Goal: Task Accomplishment & Management: Use online tool/utility

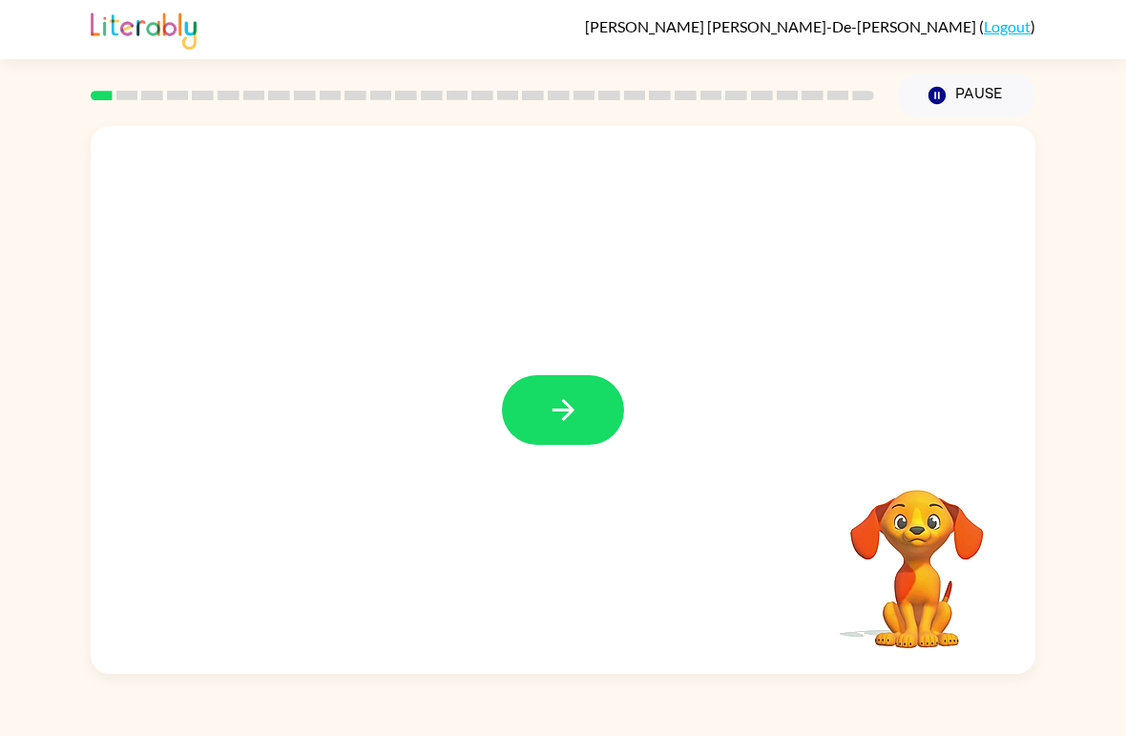
click at [556, 401] on icon "button" at bounding box center [563, 409] width 33 height 33
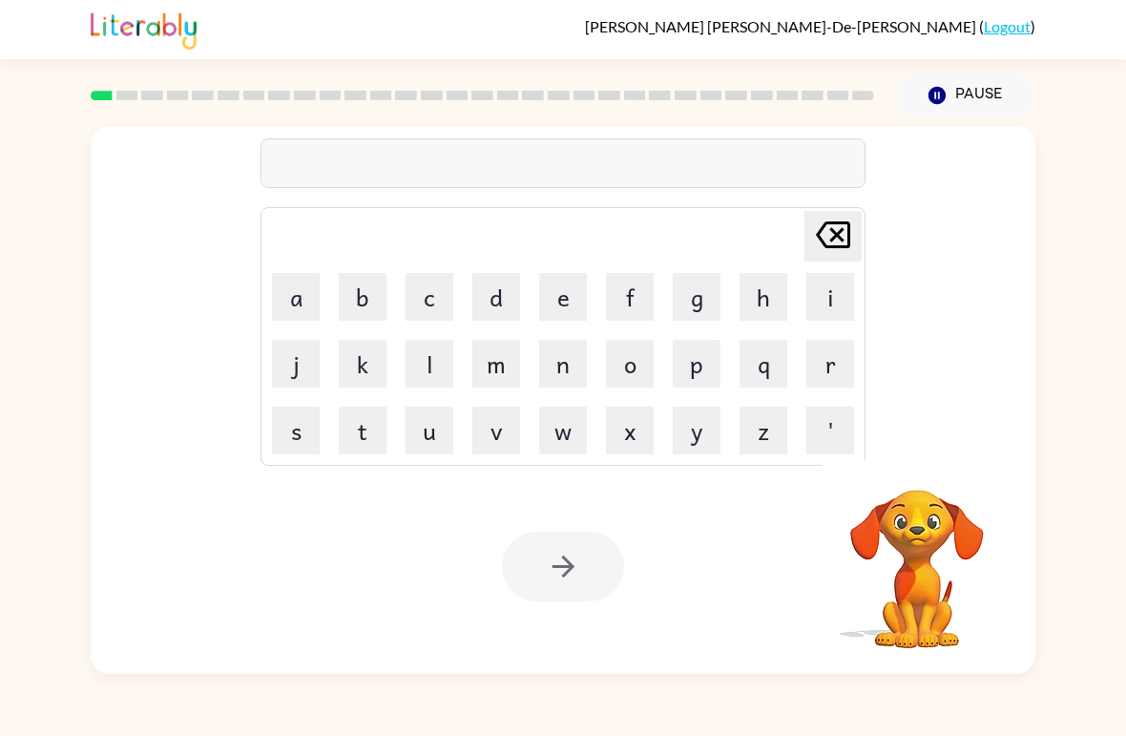
click at [370, 275] on button "b" at bounding box center [363, 297] width 48 height 48
click at [620, 365] on button "o" at bounding box center [630, 364] width 48 height 48
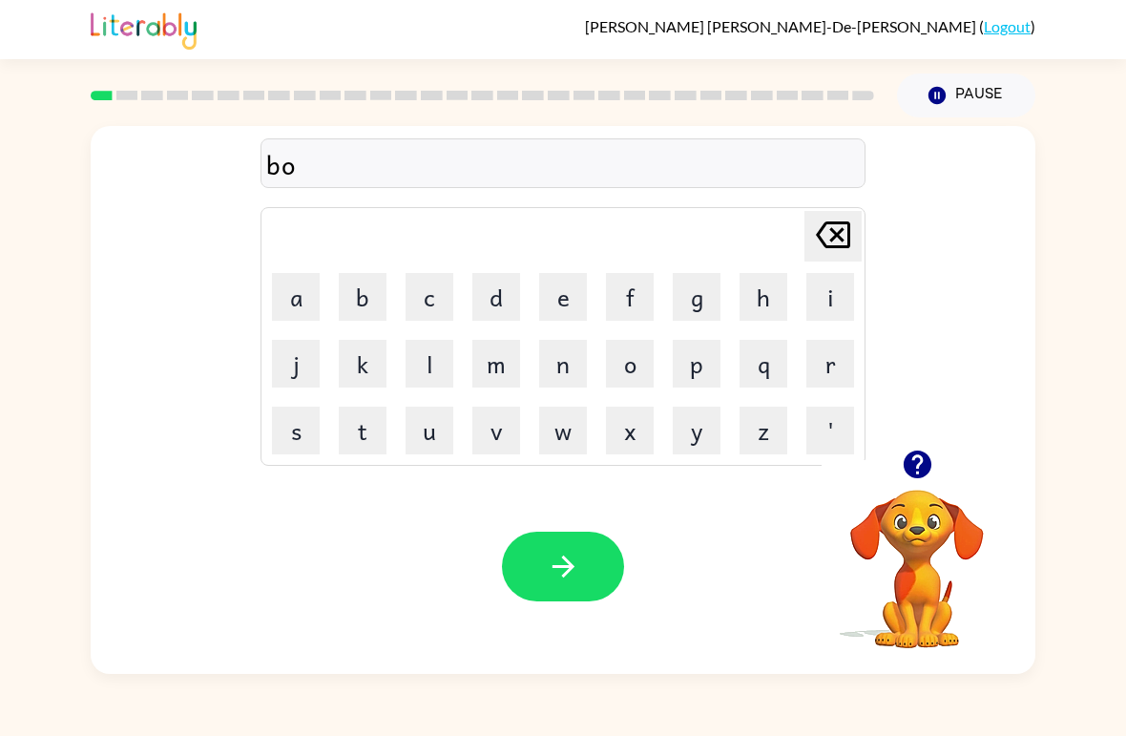
click at [824, 372] on button "r" at bounding box center [830, 364] width 48 height 48
click at [493, 295] on button "d" at bounding box center [496, 297] width 48 height 48
click at [562, 297] on button "e" at bounding box center [563, 297] width 48 height 48
click at [833, 375] on button "r" at bounding box center [830, 364] width 48 height 48
click at [569, 575] on icon "button" at bounding box center [563, 566] width 33 height 33
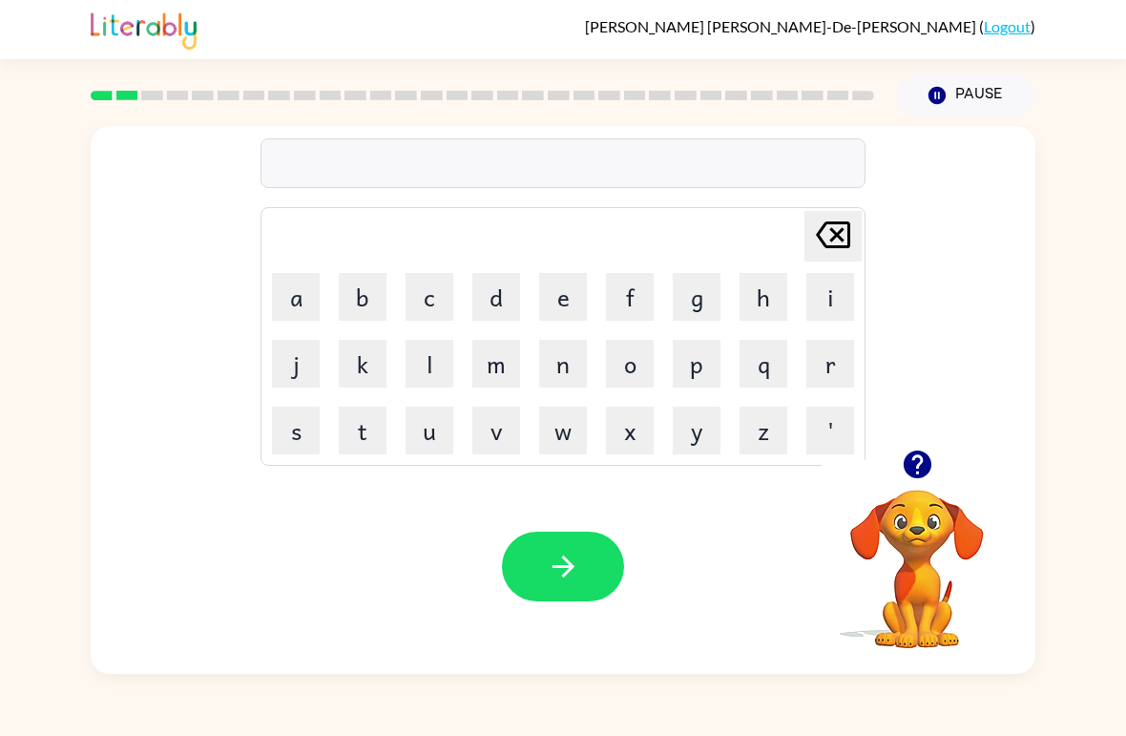
click at [909, 500] on video "Your browser must support playing .mp4 files to use Literably. Please try using…" at bounding box center [917, 555] width 191 height 191
click at [919, 471] on icon "button" at bounding box center [917, 464] width 28 height 28
click at [433, 302] on button "c" at bounding box center [430, 297] width 48 height 48
click at [631, 357] on button "o" at bounding box center [630, 364] width 48 height 48
click at [440, 428] on button "u" at bounding box center [430, 431] width 48 height 48
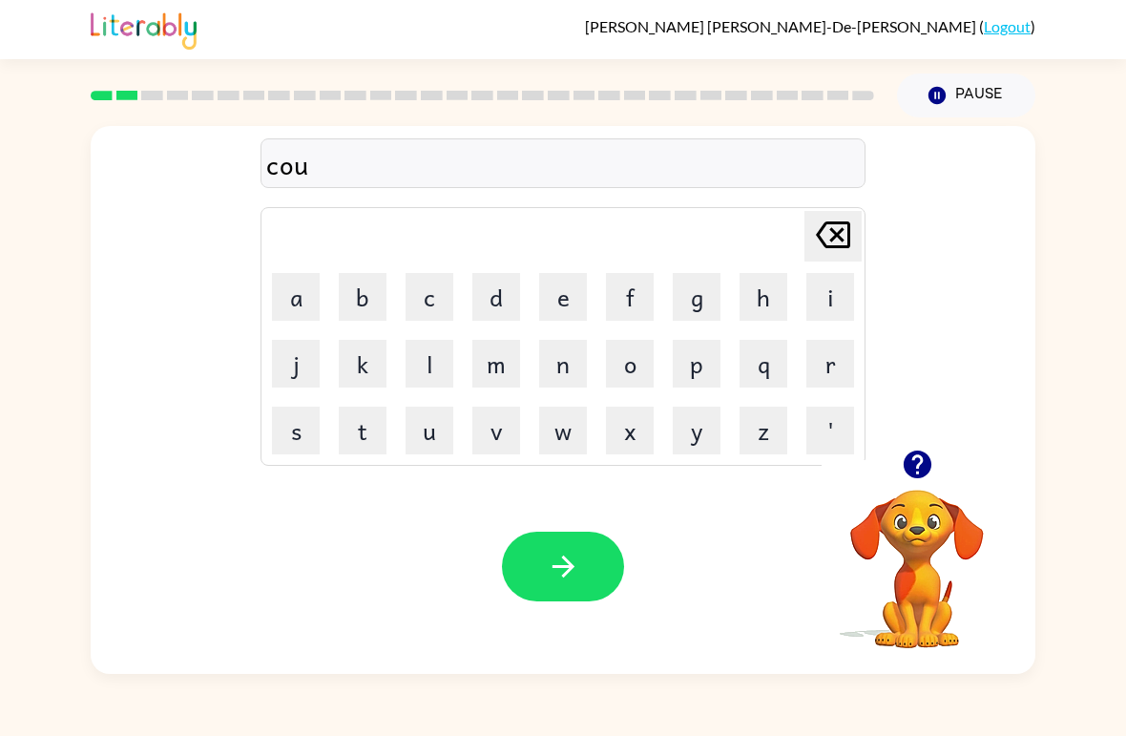
click at [560, 359] on button "n" at bounding box center [563, 364] width 48 height 48
click at [360, 441] on button "t" at bounding box center [363, 431] width 48 height 48
click at [591, 547] on button "button" at bounding box center [563, 567] width 122 height 70
click at [424, 360] on button "l" at bounding box center [430, 364] width 48 height 48
click at [637, 366] on button "o" at bounding box center [630, 364] width 48 height 48
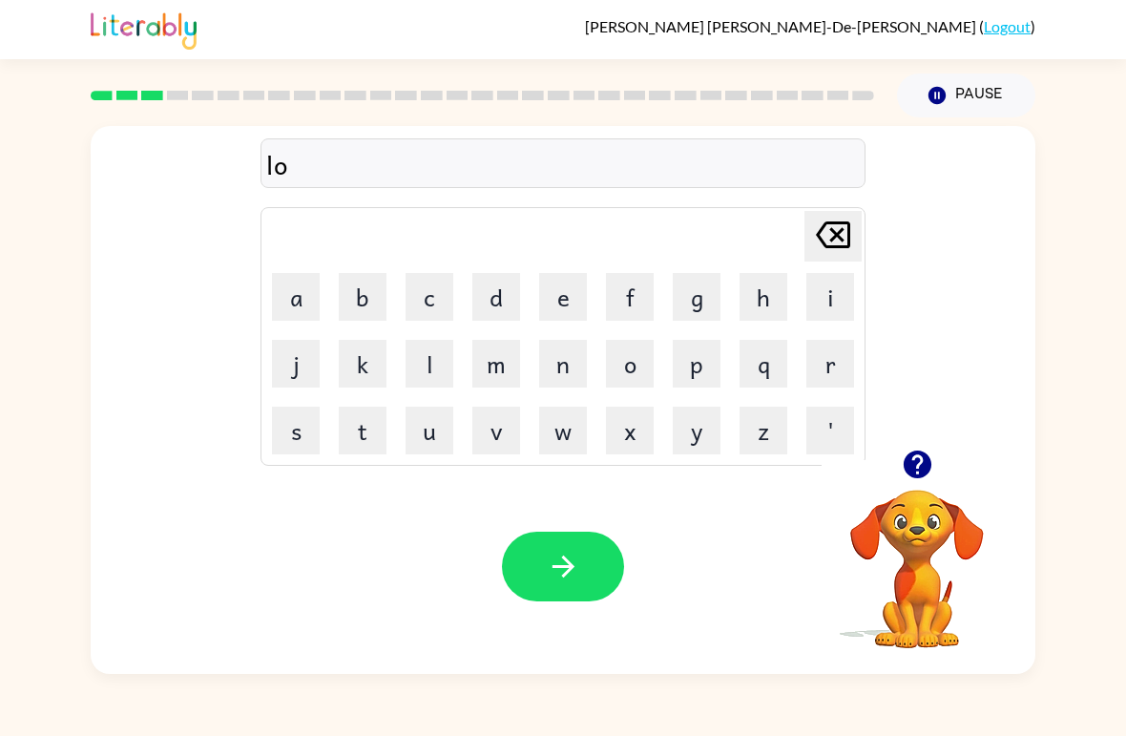
click at [439, 302] on button "c" at bounding box center [430, 297] width 48 height 48
click at [358, 361] on button "k" at bounding box center [363, 364] width 48 height 48
click at [919, 481] on icon "button" at bounding box center [917, 464] width 33 height 33
click at [445, 303] on button "c" at bounding box center [430, 297] width 48 height 48
click at [572, 298] on button "e" at bounding box center [563, 297] width 48 height 48
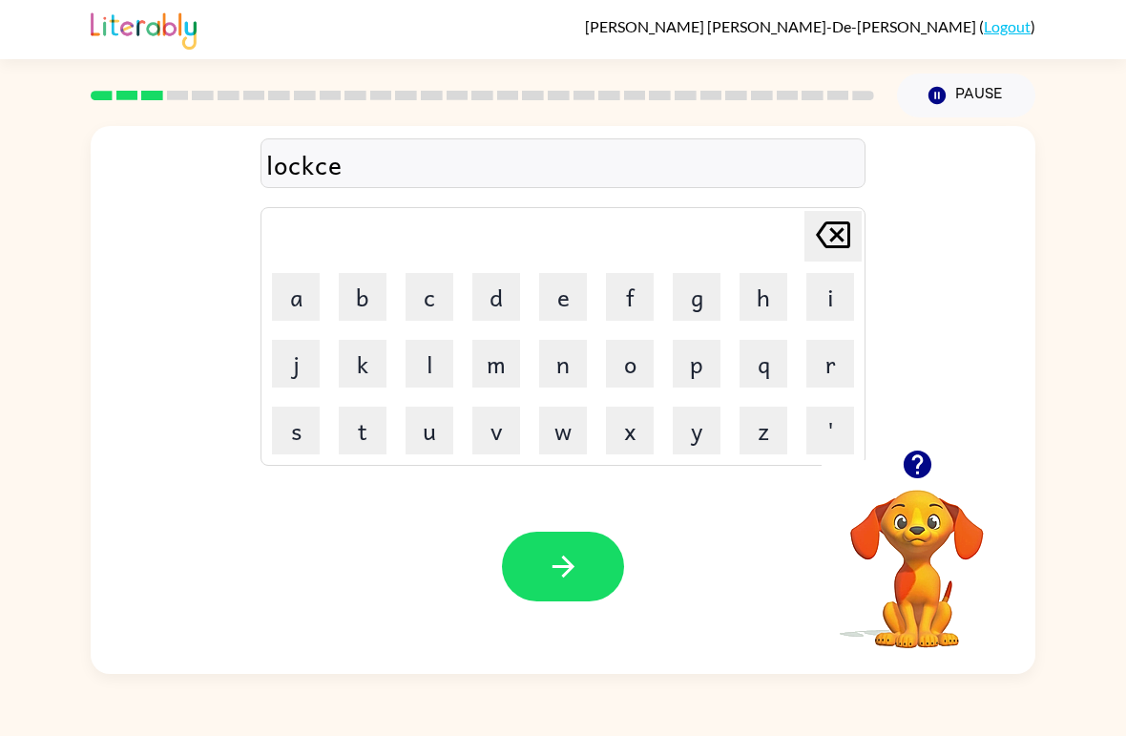
click at [378, 423] on button "t" at bounding box center [363, 431] width 48 height 48
click at [592, 593] on button "button" at bounding box center [563, 567] width 122 height 70
click at [357, 429] on button "t" at bounding box center [363, 431] width 48 height 48
click at [575, 427] on button "w" at bounding box center [563, 431] width 48 height 48
click at [821, 307] on button "i" at bounding box center [830, 297] width 48 height 48
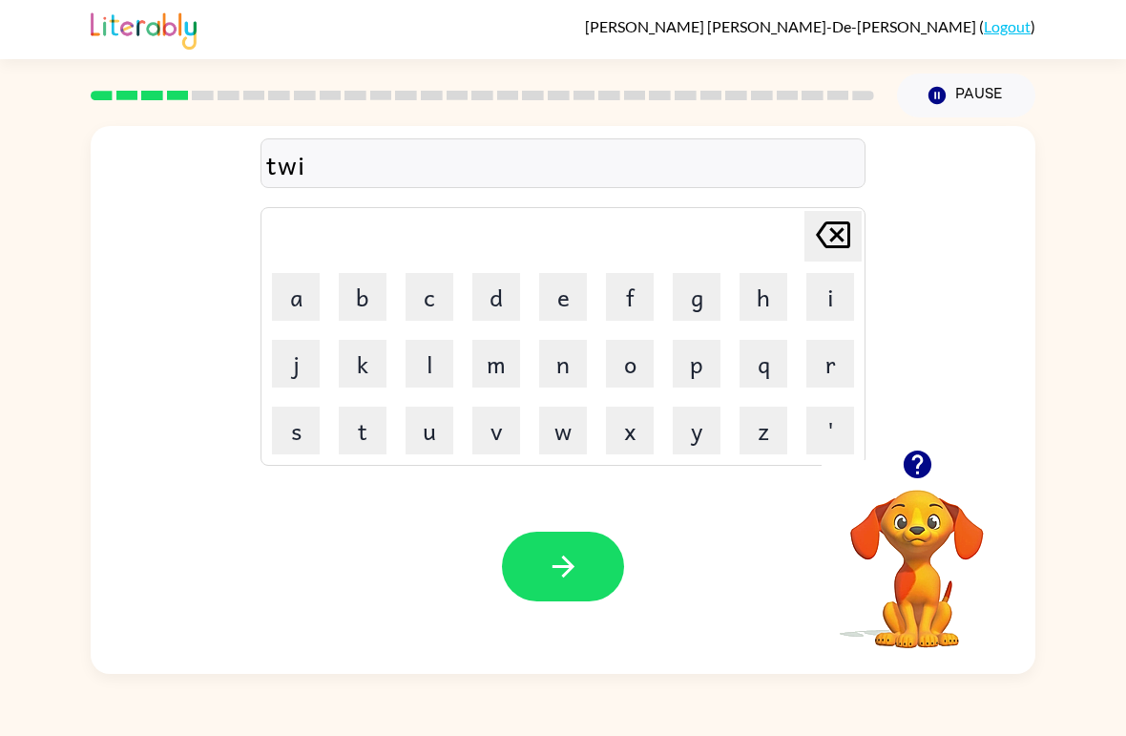
click at [565, 368] on button "n" at bounding box center [563, 364] width 48 height 48
click at [573, 560] on icon "button" at bounding box center [563, 566] width 33 height 33
click at [924, 468] on icon "button" at bounding box center [917, 464] width 28 height 28
click at [924, 467] on video "Your browser must support playing .mp4 files to use Literably. Please try using…" at bounding box center [917, 555] width 191 height 191
click at [575, 364] on button "n" at bounding box center [563, 364] width 48 height 48
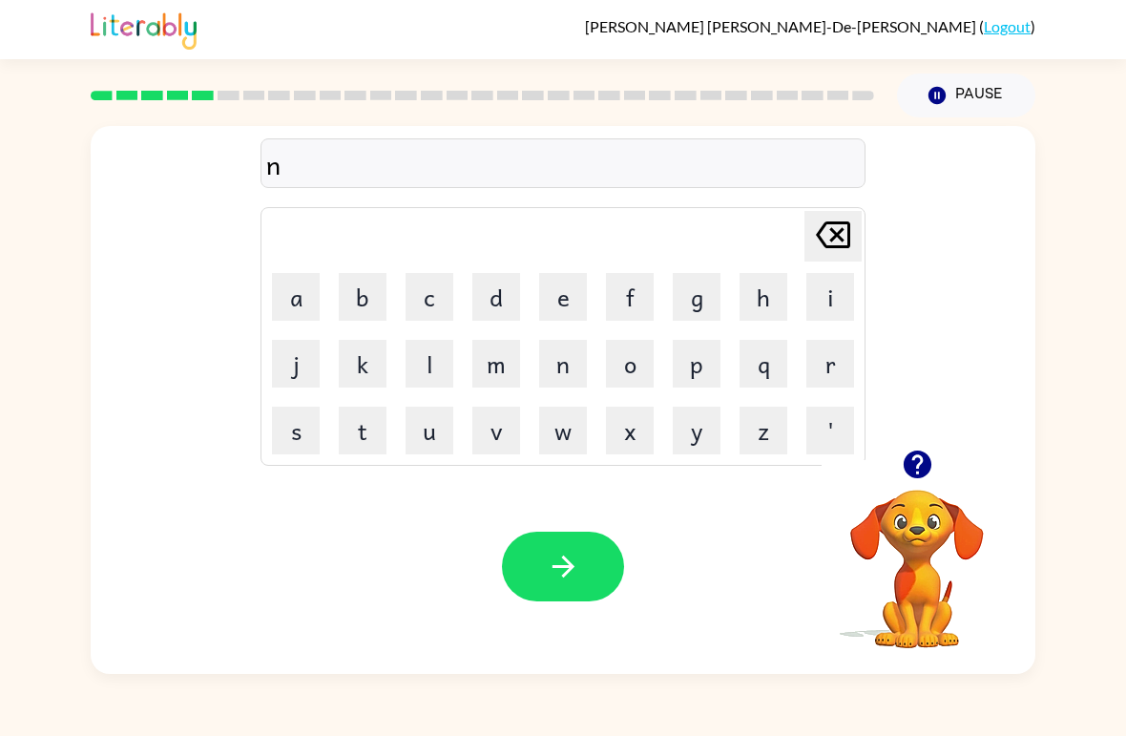
click at [291, 290] on button "a" at bounding box center [296, 297] width 48 height 48
click at [833, 361] on button "r" at bounding box center [830, 364] width 48 height 48
click at [634, 370] on button "o" at bounding box center [630, 364] width 48 height 48
click at [921, 473] on icon "button" at bounding box center [917, 464] width 28 height 28
click at [428, 380] on button "l" at bounding box center [430, 364] width 48 height 48
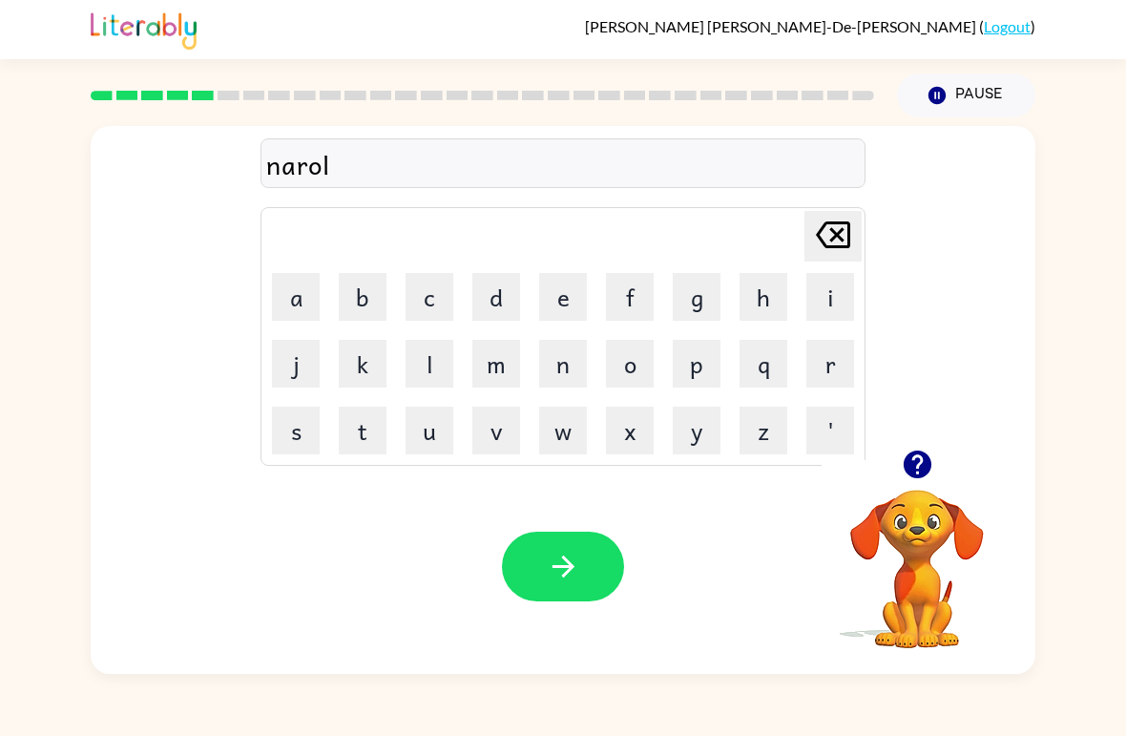
click at [699, 428] on button "y" at bounding box center [697, 431] width 48 height 48
click at [826, 242] on icon "[PERSON_NAME] last character input" at bounding box center [833, 235] width 46 height 46
click at [834, 299] on button "i" at bounding box center [830, 297] width 48 height 48
click at [840, 231] on icon at bounding box center [833, 234] width 34 height 27
click at [700, 427] on button "y" at bounding box center [697, 431] width 48 height 48
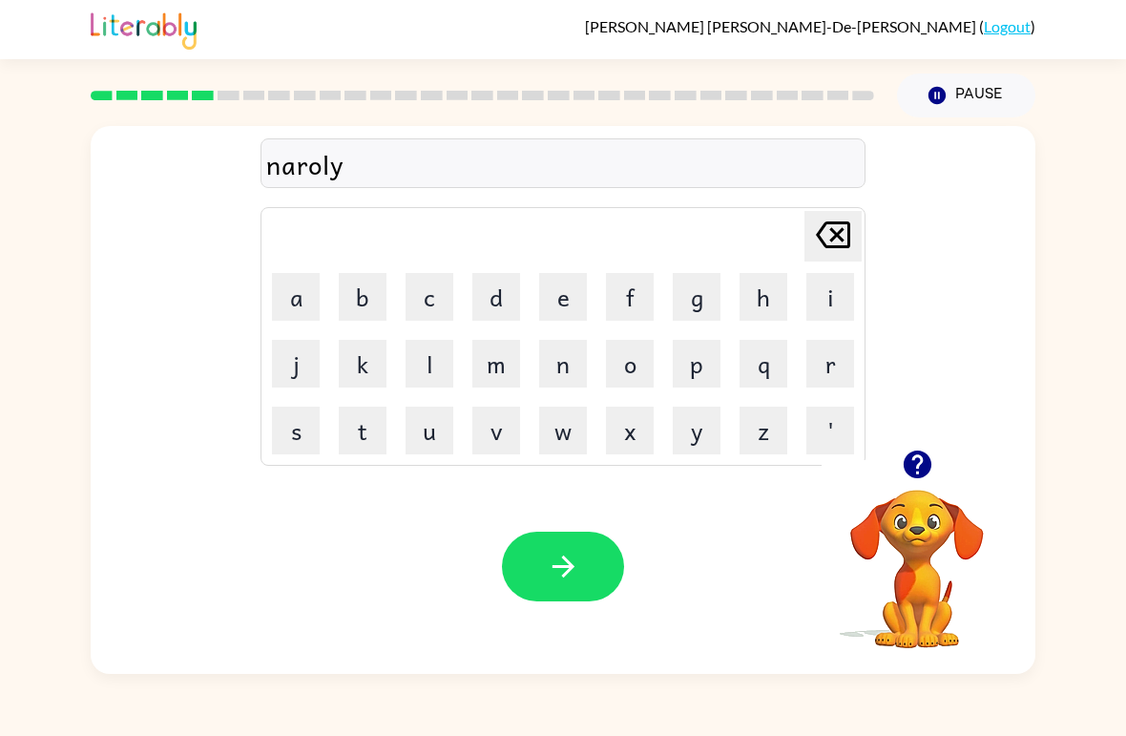
click at [828, 235] on icon "[PERSON_NAME] last character input" at bounding box center [833, 235] width 46 height 46
click at [833, 290] on button "i" at bounding box center [830, 297] width 48 height 48
click at [569, 578] on icon "button" at bounding box center [563, 566] width 33 height 33
click at [497, 293] on button "d" at bounding box center [496, 297] width 48 height 48
click at [829, 248] on icon at bounding box center [833, 234] width 34 height 27
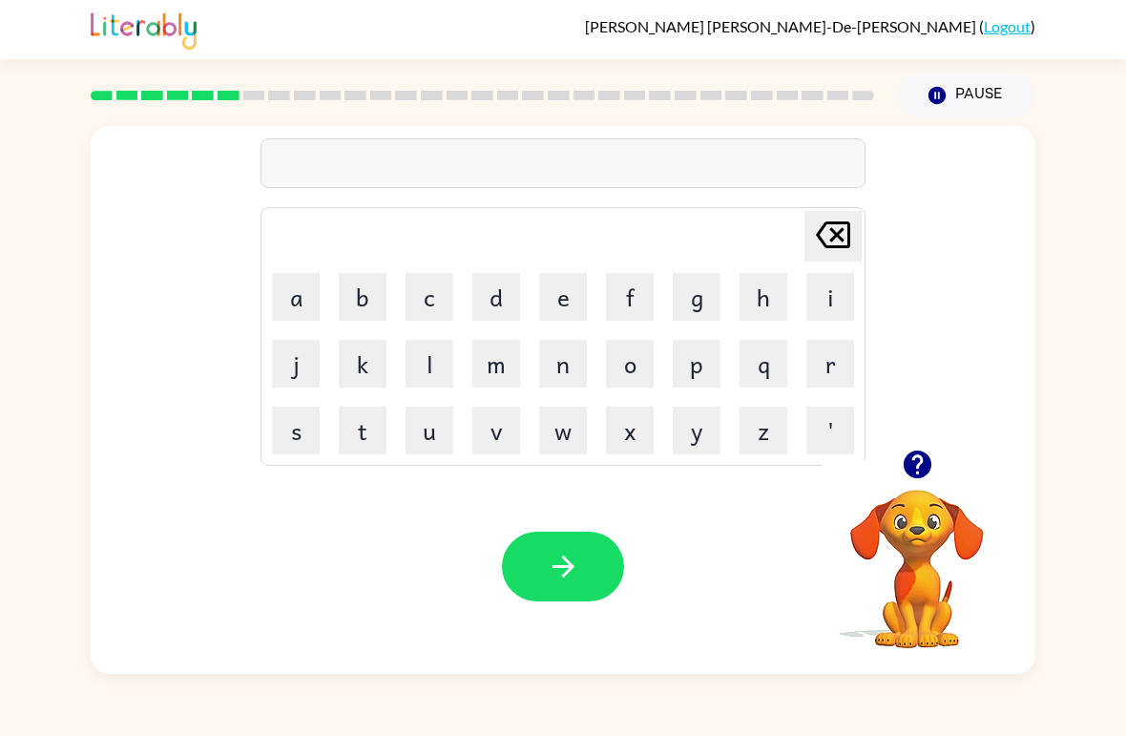
click at [377, 285] on button "b" at bounding box center [363, 297] width 48 height 48
click at [569, 292] on button "e" at bounding box center [563, 297] width 48 height 48
click at [777, 296] on button "h" at bounding box center [764, 297] width 48 height 48
click at [831, 299] on button "i" at bounding box center [830, 297] width 48 height 48
click at [574, 352] on button "n" at bounding box center [563, 364] width 48 height 48
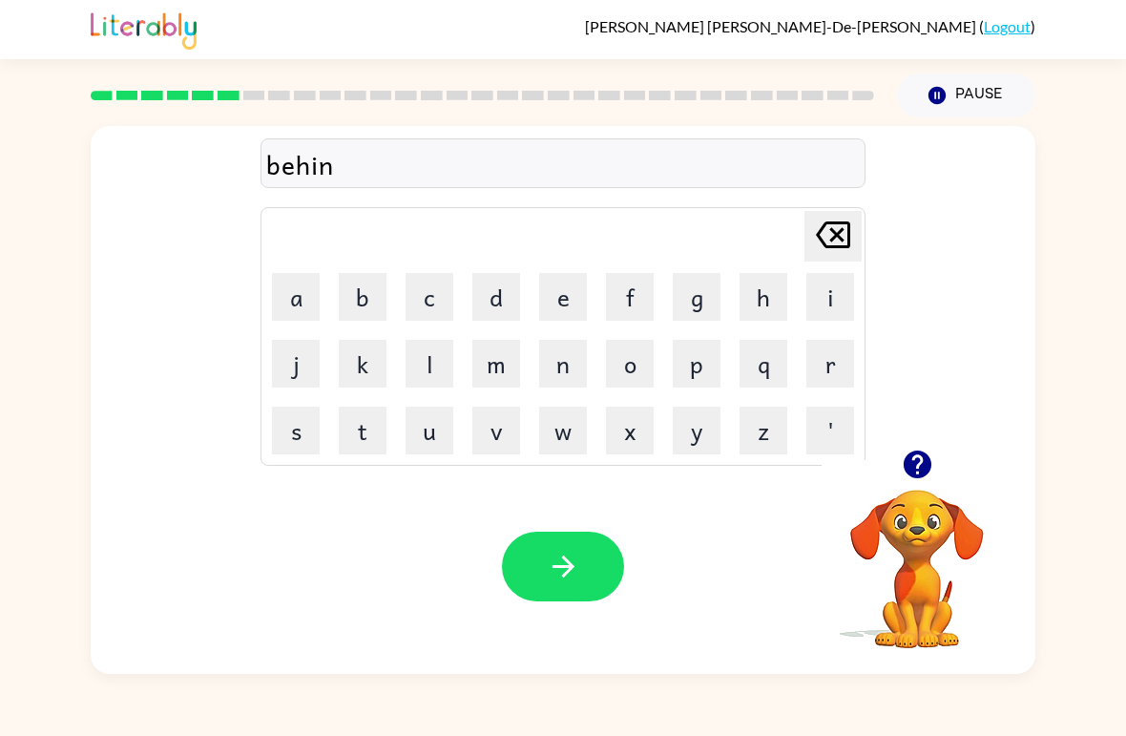
click at [492, 282] on button "d" at bounding box center [496, 297] width 48 height 48
click at [562, 554] on icon "button" at bounding box center [563, 566] width 33 height 33
click at [919, 445] on button "button" at bounding box center [917, 464] width 49 height 49
click at [350, 443] on button "t" at bounding box center [363, 431] width 48 height 48
click at [831, 369] on button "r" at bounding box center [830, 364] width 48 height 48
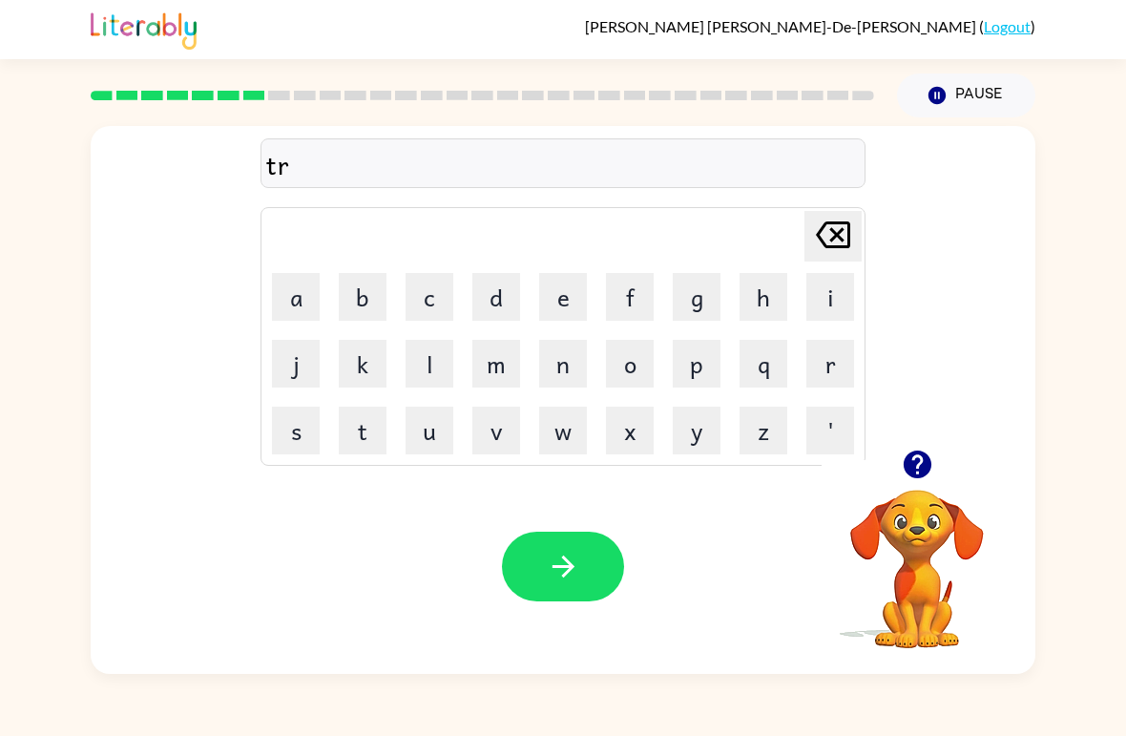
click at [833, 330] on table "[PERSON_NAME] last character input a b c d e f g h i j k l m n o p q r s t u v …" at bounding box center [562, 336] width 603 height 257
click at [832, 294] on button "i" at bounding box center [830, 297] width 48 height 48
click at [434, 290] on button "c" at bounding box center [430, 297] width 48 height 48
click at [360, 364] on button "k" at bounding box center [363, 364] width 48 height 48
click at [434, 357] on button "l" at bounding box center [430, 364] width 48 height 48
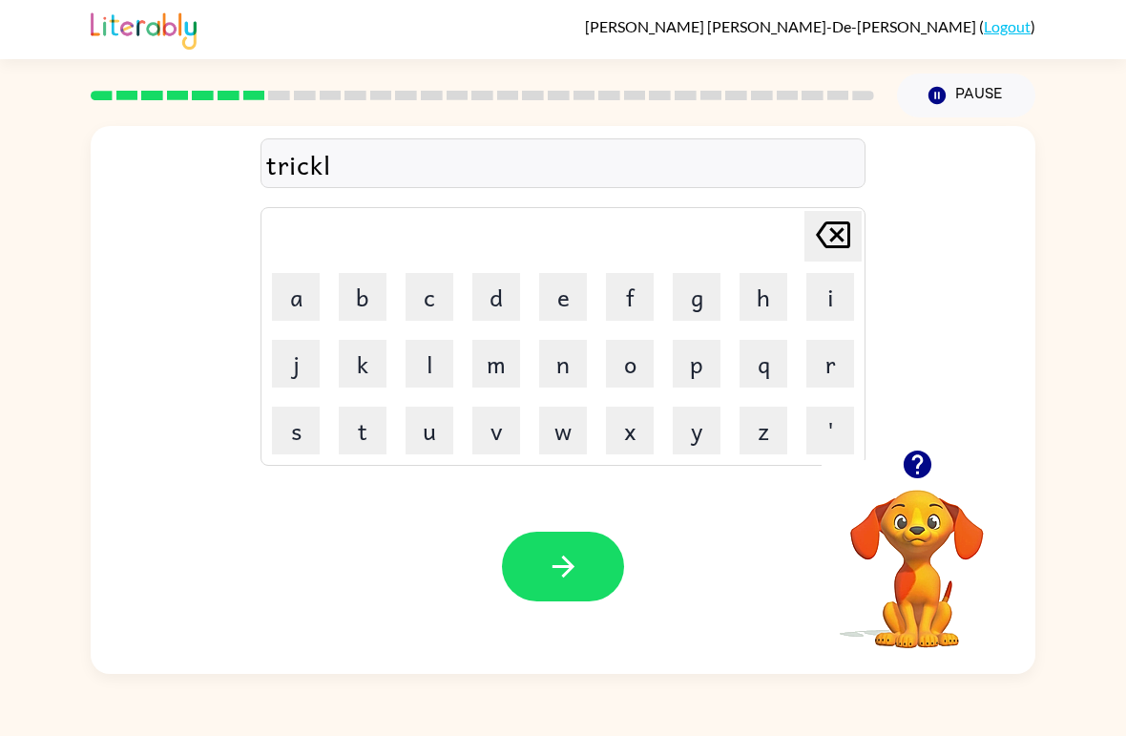
click at [584, 282] on button "e" at bounding box center [563, 297] width 48 height 48
click at [573, 619] on div "Your browser must support playing .mp4 files to use Literably. Please try using…" at bounding box center [563, 566] width 945 height 215
click at [579, 563] on icon "button" at bounding box center [563, 566] width 33 height 33
click at [508, 365] on button "m" at bounding box center [496, 364] width 48 height 48
click at [821, 292] on button "i" at bounding box center [830, 297] width 48 height 48
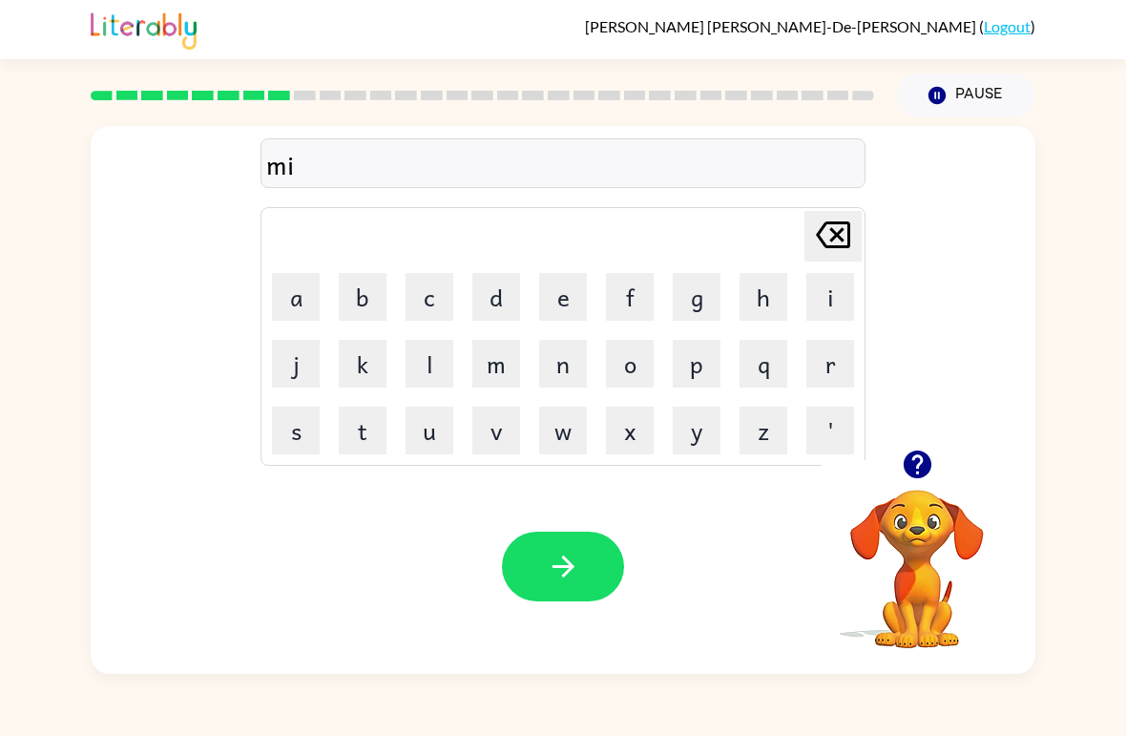
click at [823, 357] on button "r" at bounding box center [830, 364] width 48 height 48
click at [824, 308] on button "i" at bounding box center [830, 297] width 48 height 48
click at [434, 291] on button "c" at bounding box center [430, 297] width 48 height 48
click at [375, 332] on td "k" at bounding box center [362, 363] width 65 height 65
click at [375, 354] on button "k" at bounding box center [363, 364] width 48 height 48
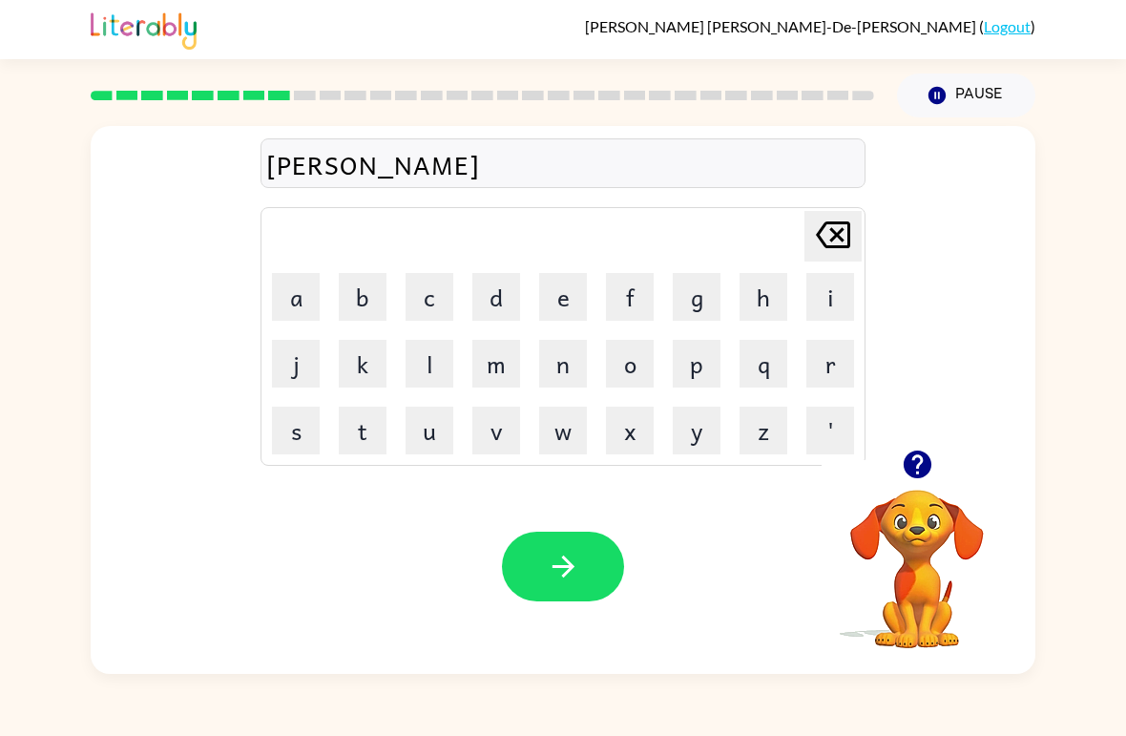
click at [433, 374] on button "l" at bounding box center [430, 364] width 48 height 48
click at [570, 303] on button "e" at bounding box center [563, 297] width 48 height 48
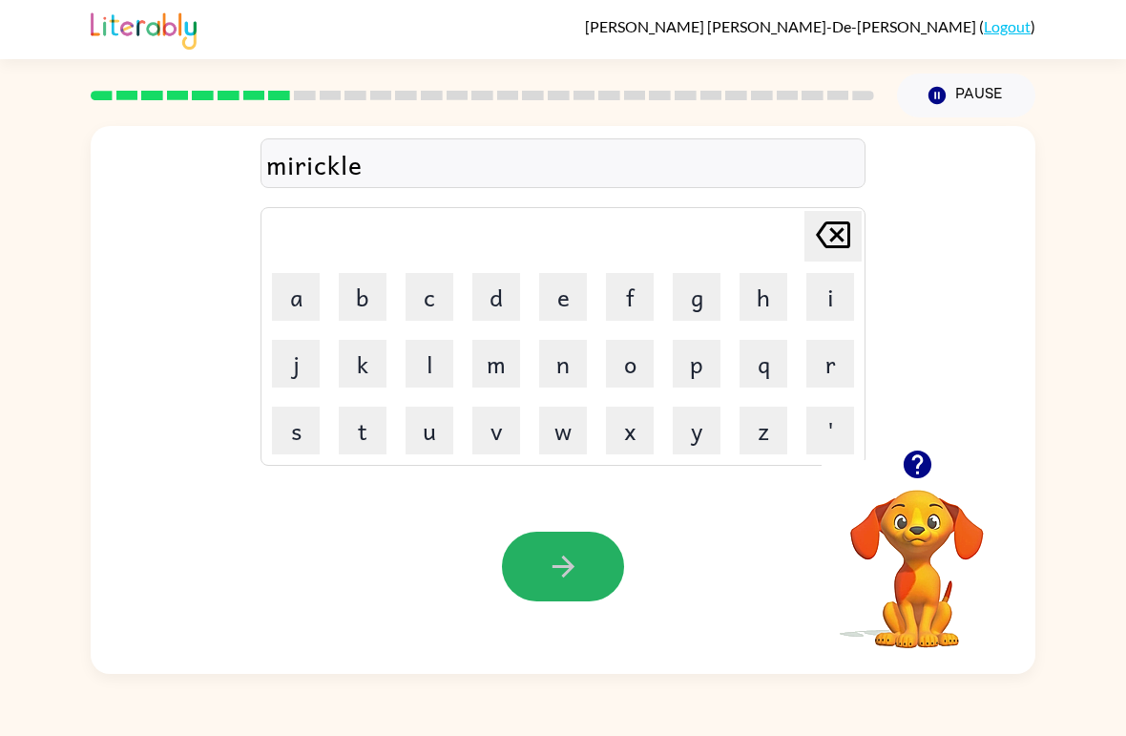
click at [566, 596] on button "button" at bounding box center [563, 567] width 122 height 70
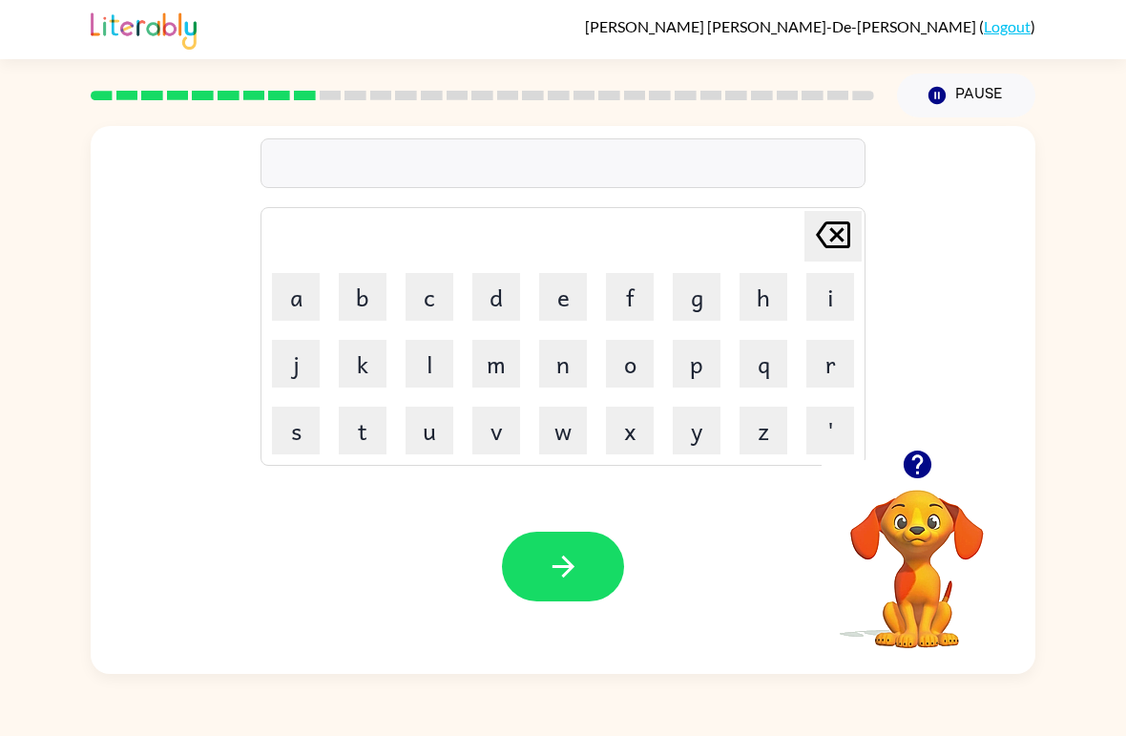
click at [548, 585] on button "button" at bounding box center [563, 567] width 122 height 70
click at [563, 363] on button "n" at bounding box center [563, 364] width 48 height 48
click at [839, 282] on button "i" at bounding box center [830, 297] width 48 height 48
click at [502, 357] on button "m" at bounding box center [496, 364] width 48 height 48
click at [368, 283] on button "b" at bounding box center [363, 297] width 48 height 48
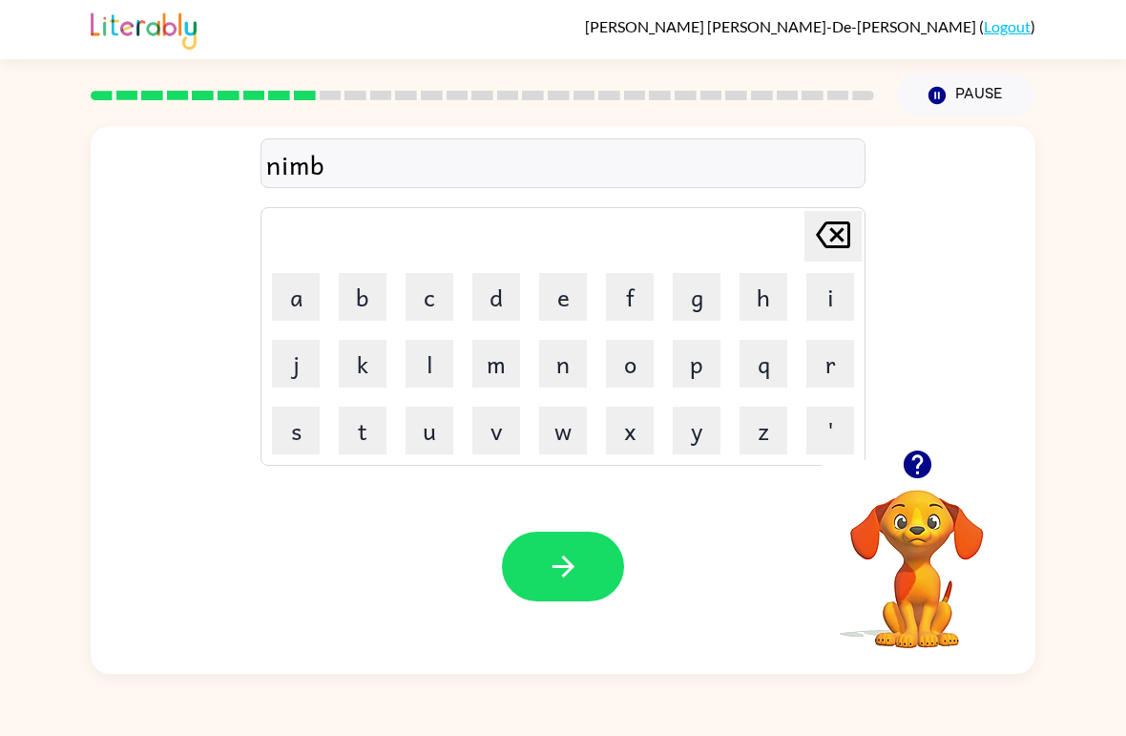
click at [430, 363] on button "l" at bounding box center [430, 364] width 48 height 48
click at [561, 289] on button "e" at bounding box center [563, 297] width 48 height 48
click at [576, 596] on button "button" at bounding box center [563, 567] width 122 height 70
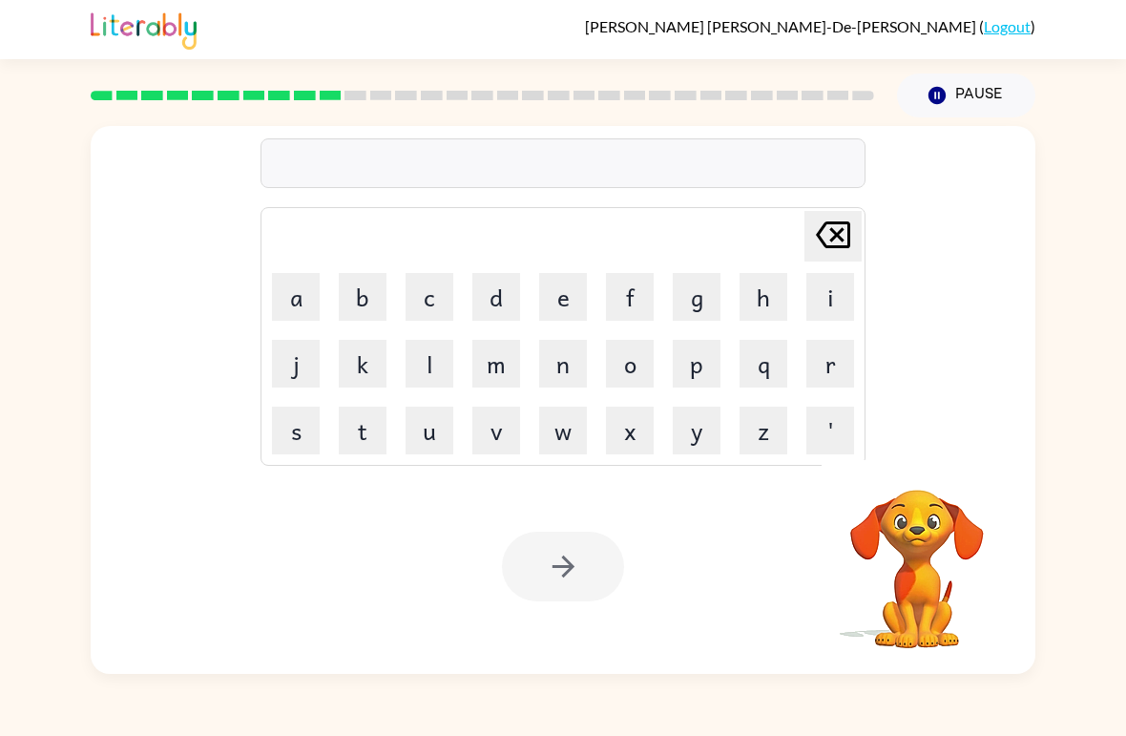
click at [639, 384] on button "o" at bounding box center [630, 364] width 48 height 48
click at [563, 373] on button "n" at bounding box center [563, 364] width 48 height 48
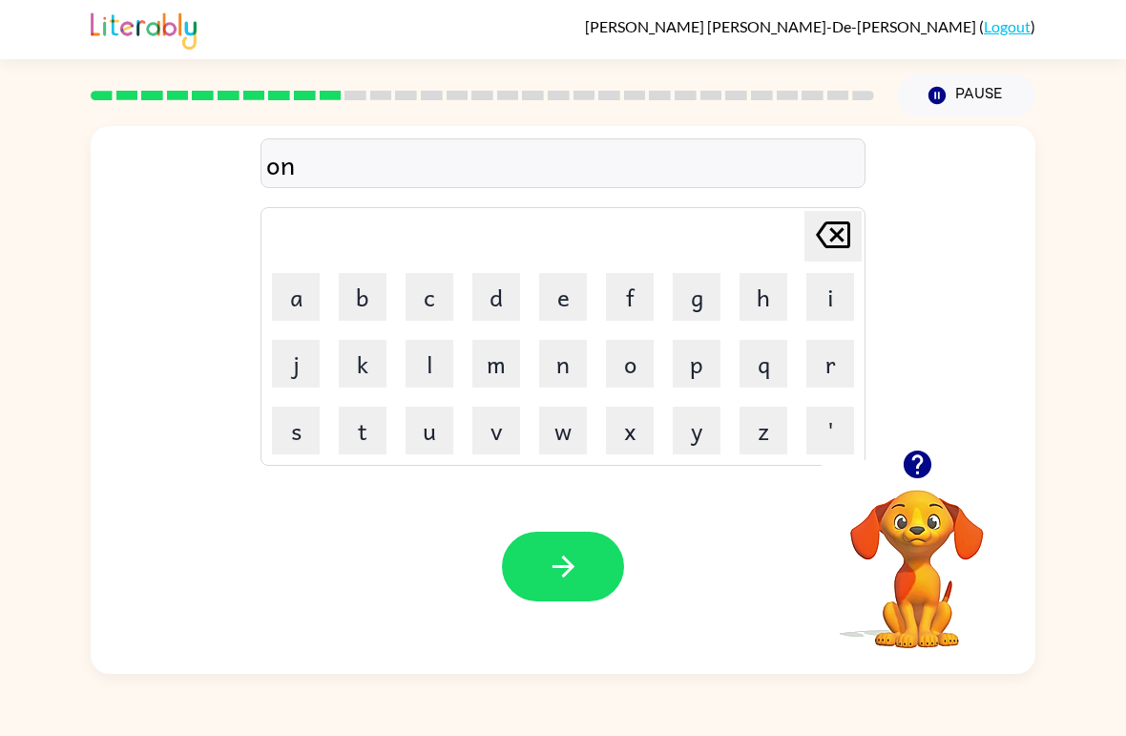
click at [636, 291] on button "f" at bounding box center [630, 297] width 48 height 48
click at [623, 361] on button "o" at bounding box center [630, 364] width 48 height 48
click at [431, 370] on button "l" at bounding box center [430, 364] width 48 height 48
click at [492, 285] on button "d" at bounding box center [496, 297] width 48 height 48
click at [575, 282] on button "e" at bounding box center [563, 297] width 48 height 48
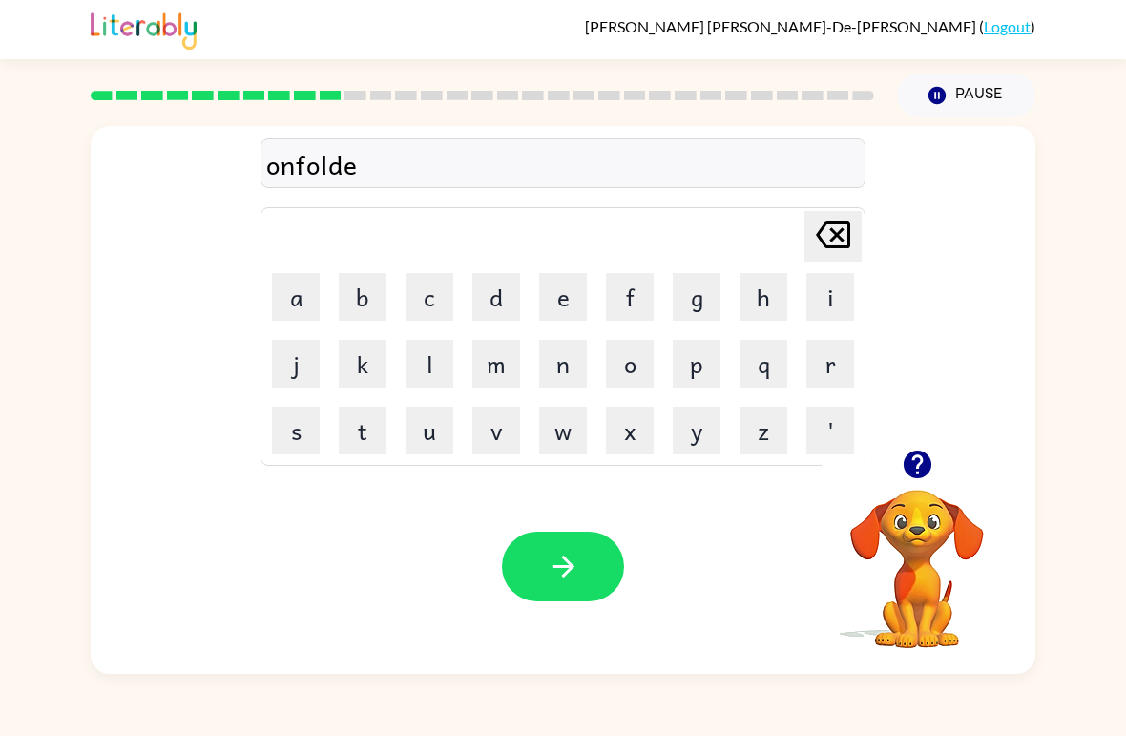
click at [498, 296] on button "d" at bounding box center [496, 297] width 48 height 48
click at [554, 558] on icon "button" at bounding box center [563, 566] width 33 height 33
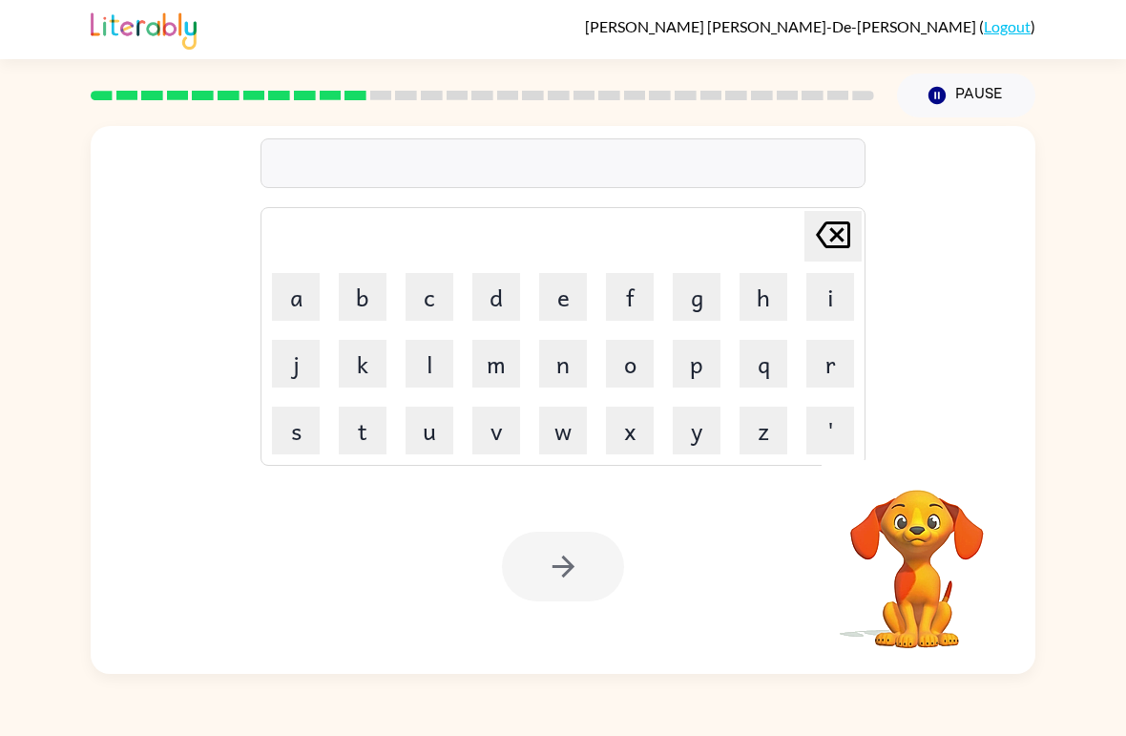
click at [497, 444] on button "v" at bounding box center [496, 431] width 48 height 48
click at [644, 368] on button "o" at bounding box center [630, 364] width 48 height 48
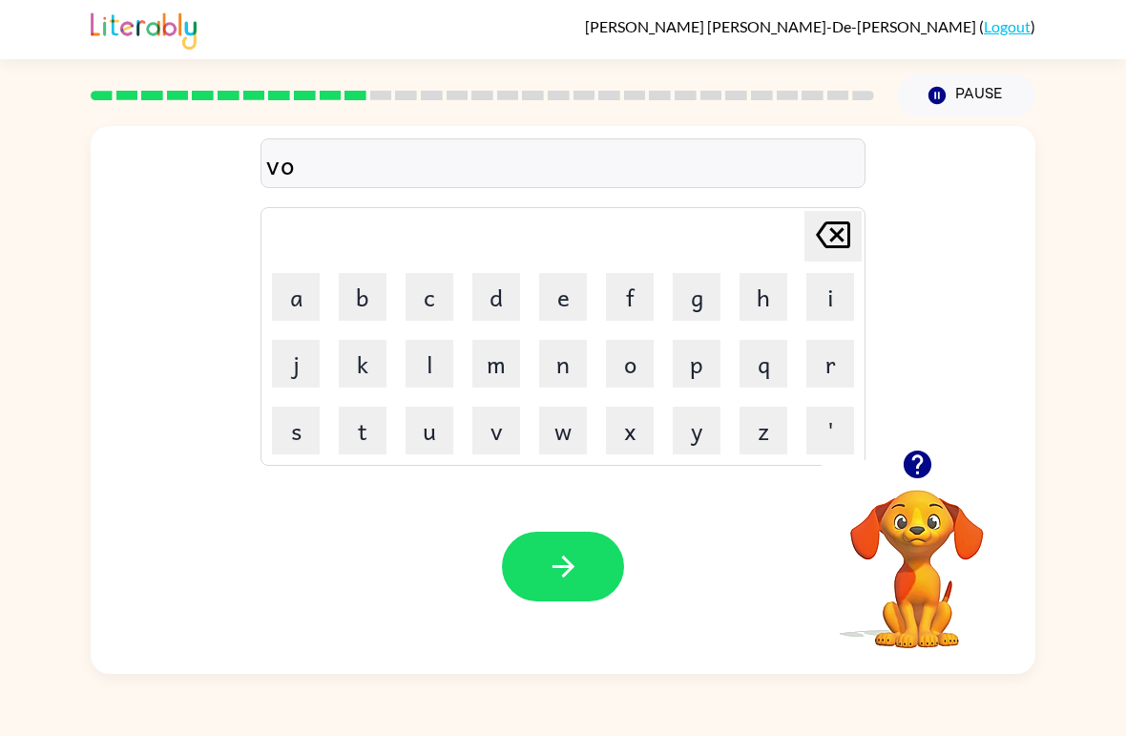
click at [368, 438] on button "t" at bounding box center [363, 431] width 48 height 48
click at [565, 290] on button "e" at bounding box center [563, 297] width 48 height 48
click at [565, 581] on icon "button" at bounding box center [563, 566] width 33 height 33
click at [1028, 314] on div "[PERSON_NAME] last character input a b c d e f g h i j k l m n o p q r s t u v …" at bounding box center [563, 288] width 945 height 324
click at [886, 460] on div at bounding box center [917, 464] width 191 height 49
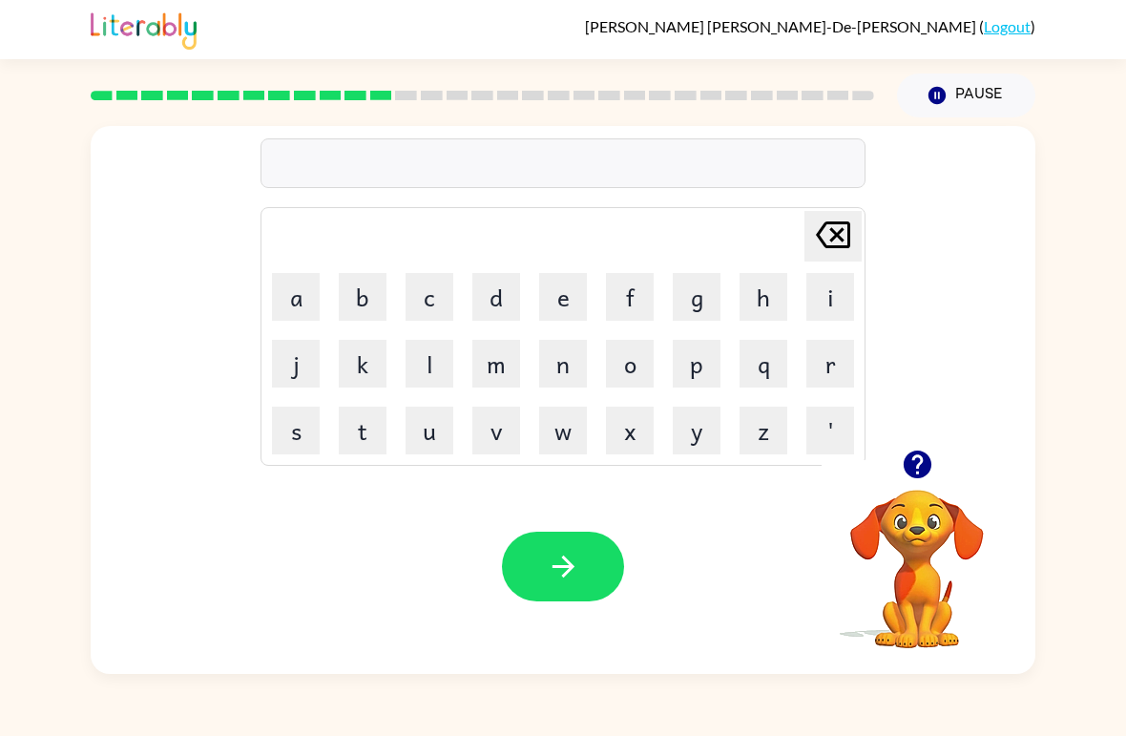
click at [885, 459] on div at bounding box center [917, 464] width 191 height 49
click at [933, 461] on icon "button" at bounding box center [917, 464] width 33 height 33
click at [383, 282] on button "b" at bounding box center [363, 297] width 48 height 48
click at [557, 302] on button "e" at bounding box center [563, 297] width 48 height 48
click at [504, 286] on button "d" at bounding box center [496, 297] width 48 height 48
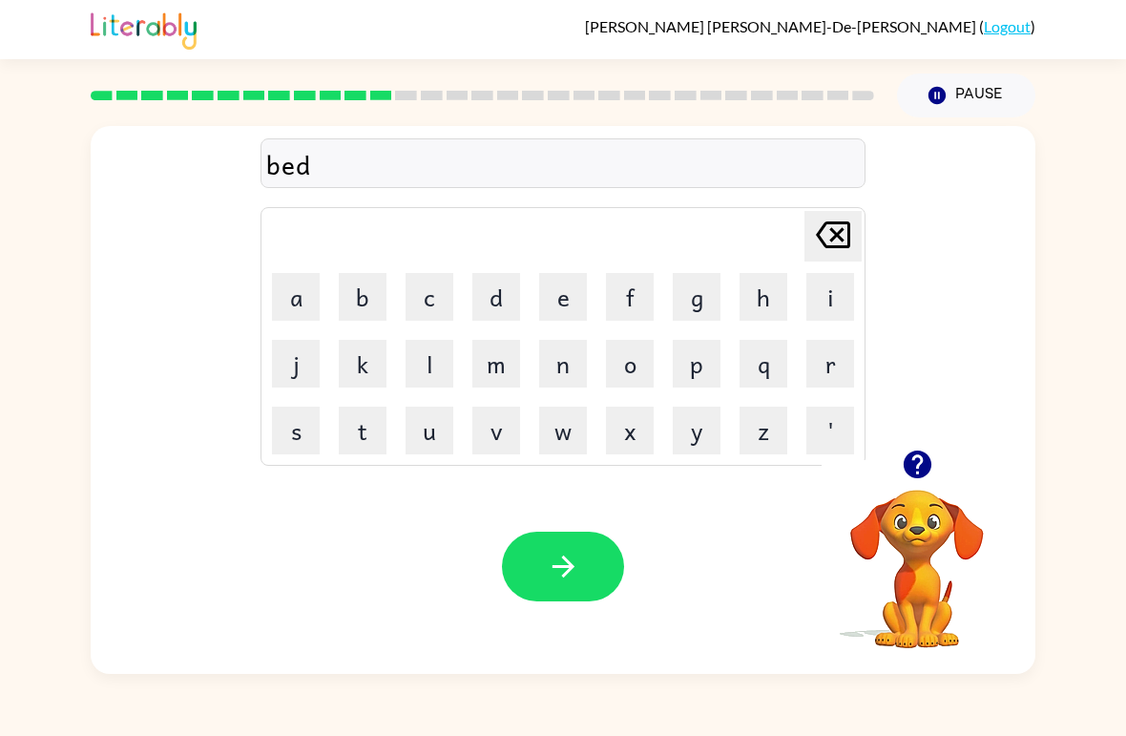
click at [829, 305] on button "i" at bounding box center [830, 297] width 48 height 48
click at [844, 233] on icon "[PERSON_NAME] last character input" at bounding box center [833, 235] width 46 height 46
click at [381, 433] on button "t" at bounding box center [363, 431] width 48 height 48
click at [838, 282] on button "i" at bounding box center [830, 297] width 48 height 48
click at [506, 363] on button "m" at bounding box center [496, 364] width 48 height 48
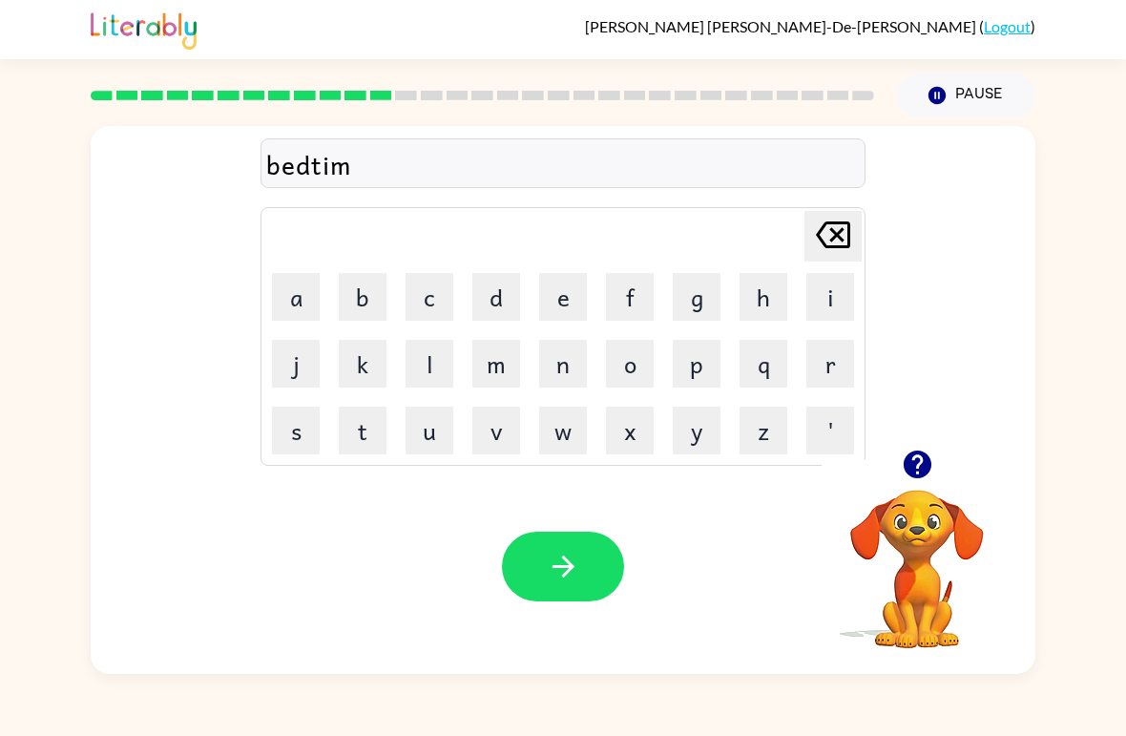
click at [559, 299] on button "e" at bounding box center [563, 297] width 48 height 48
click at [554, 563] on icon "button" at bounding box center [563, 566] width 33 height 33
click at [637, 299] on button "f" at bounding box center [630, 297] width 48 height 48
click at [837, 308] on button "i" at bounding box center [830, 297] width 48 height 48
click at [375, 428] on button "t" at bounding box center [363, 431] width 48 height 48
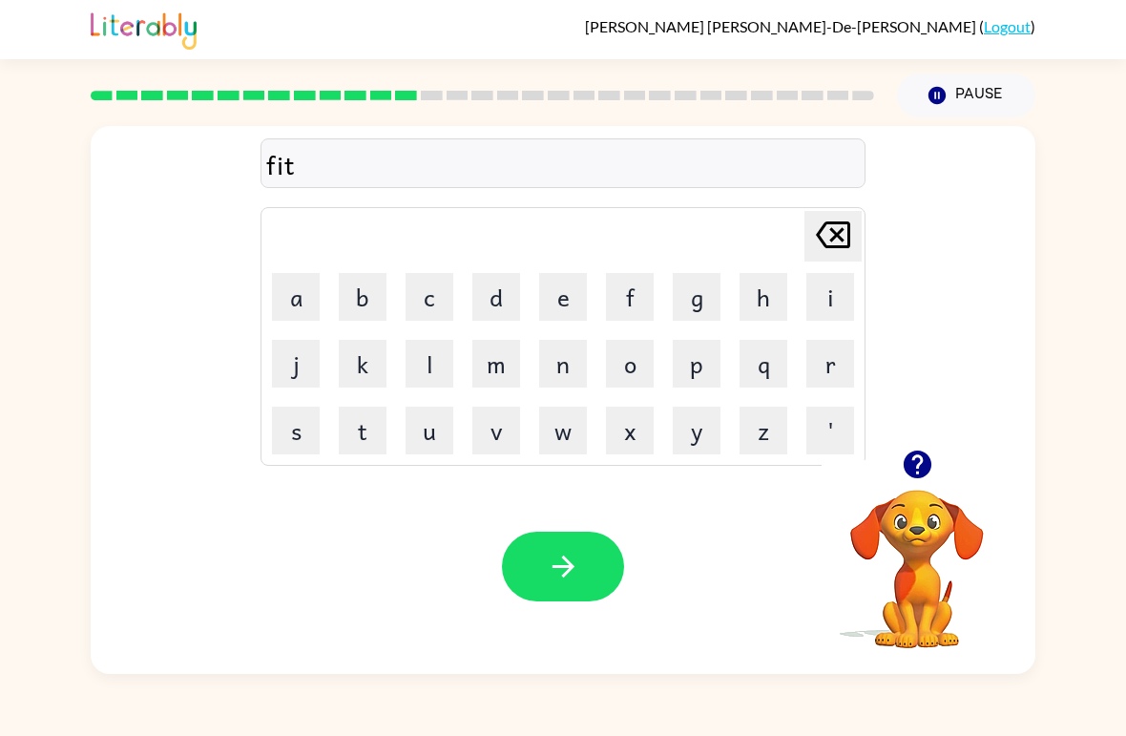
click at [559, 368] on button "n" at bounding box center [563, 364] width 48 height 48
click at [558, 292] on button "e" at bounding box center [563, 297] width 48 height 48
click at [304, 431] on button "s" at bounding box center [296, 431] width 48 height 48
click at [565, 570] on icon "button" at bounding box center [563, 566] width 33 height 33
click at [501, 295] on button "d" at bounding box center [496, 297] width 48 height 48
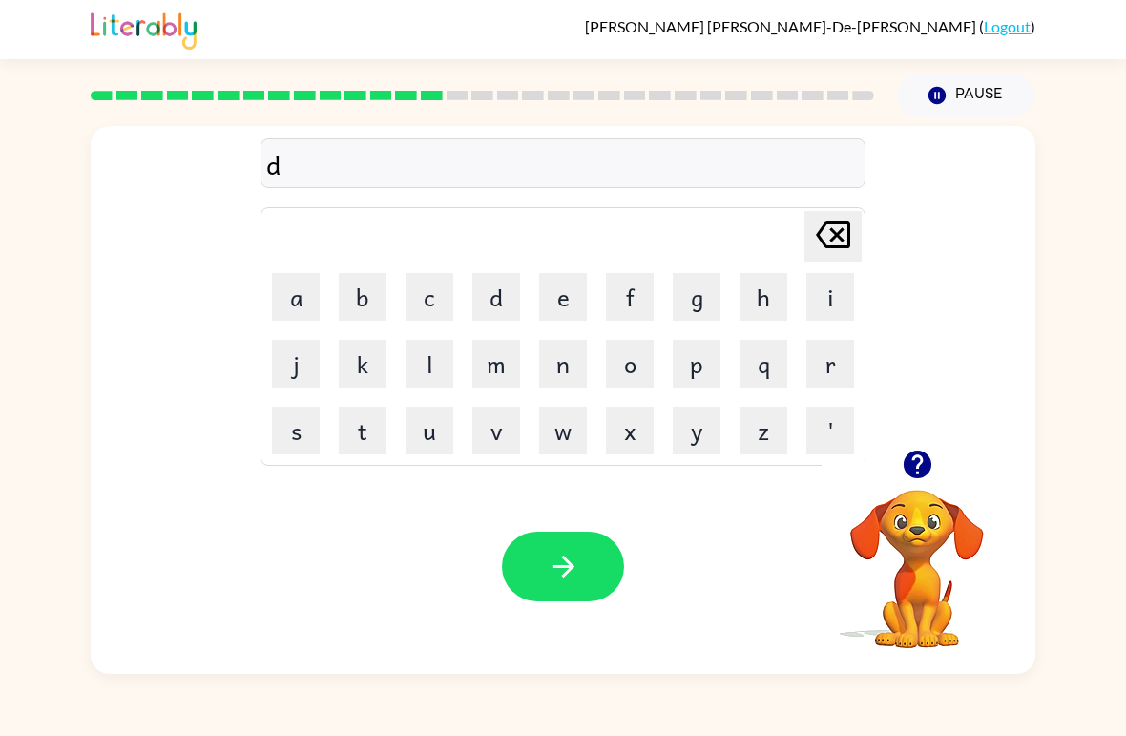
click at [806, 303] on button "i" at bounding box center [830, 297] width 48 height 48
click at [408, 342] on button "l" at bounding box center [430, 364] width 48 height 48
click at [552, 318] on button "e" at bounding box center [563, 297] width 48 height 48
click at [700, 424] on button "y" at bounding box center [697, 431] width 48 height 48
click at [565, 566] on icon "button" at bounding box center [563, 566] width 33 height 33
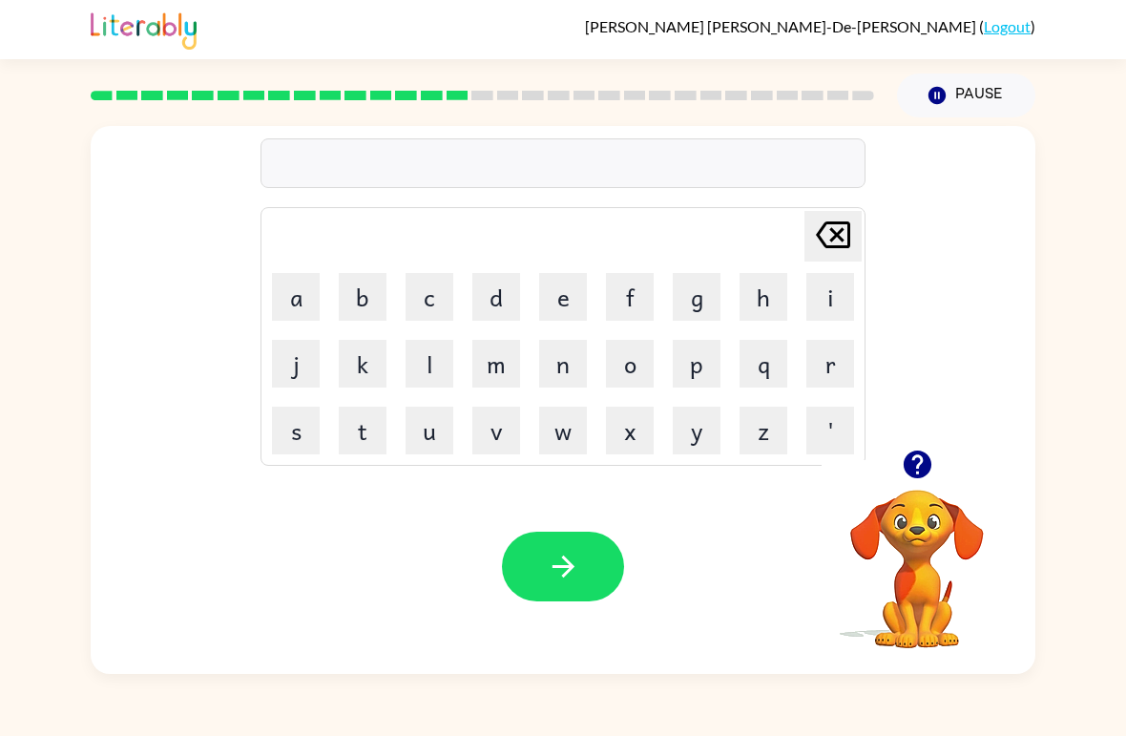
click at [932, 477] on icon "button" at bounding box center [917, 464] width 33 height 33
click at [366, 434] on button "t" at bounding box center [363, 431] width 48 height 48
click at [438, 431] on button "u" at bounding box center [430, 431] width 48 height 48
click at [816, 373] on button "r" at bounding box center [830, 364] width 48 height 48
click at [503, 367] on button "m" at bounding box center [496, 364] width 48 height 48
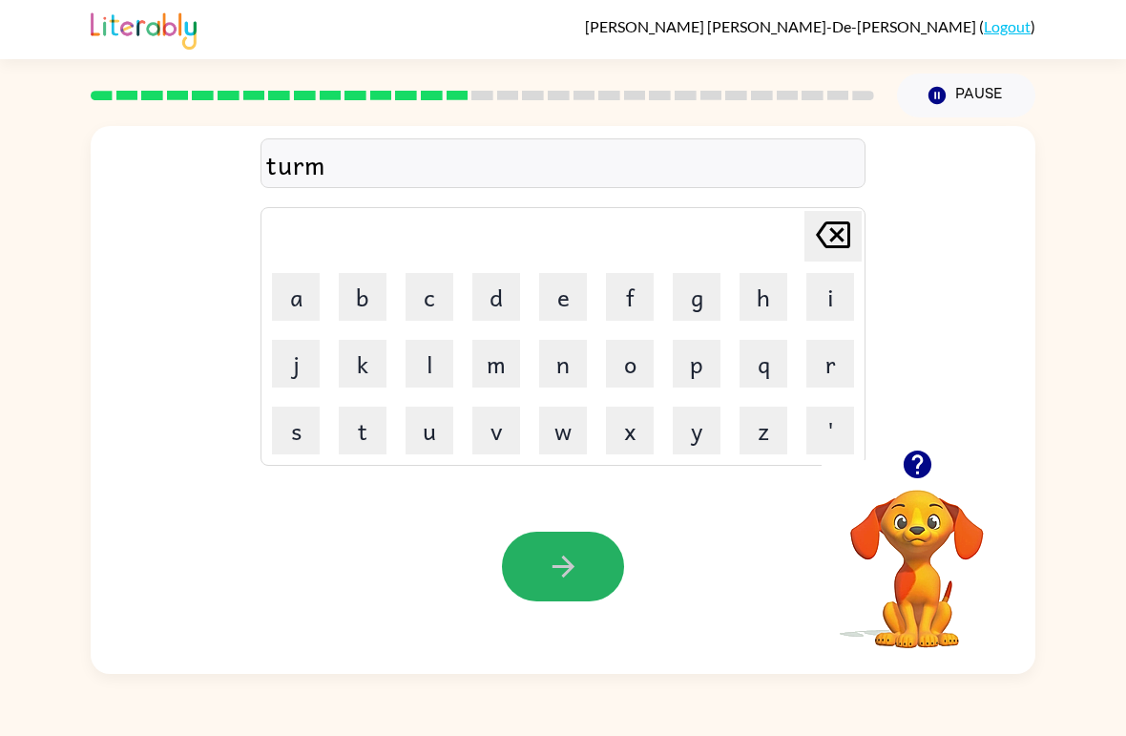
click at [589, 546] on button "button" at bounding box center [563, 567] width 122 height 70
click at [316, 440] on button "s" at bounding box center [296, 431] width 48 height 48
click at [540, 303] on button "e" at bounding box center [563, 297] width 48 height 48
click at [371, 438] on button "t" at bounding box center [363, 431] width 48 height 48
click at [541, 554] on button "button" at bounding box center [563, 567] width 122 height 70
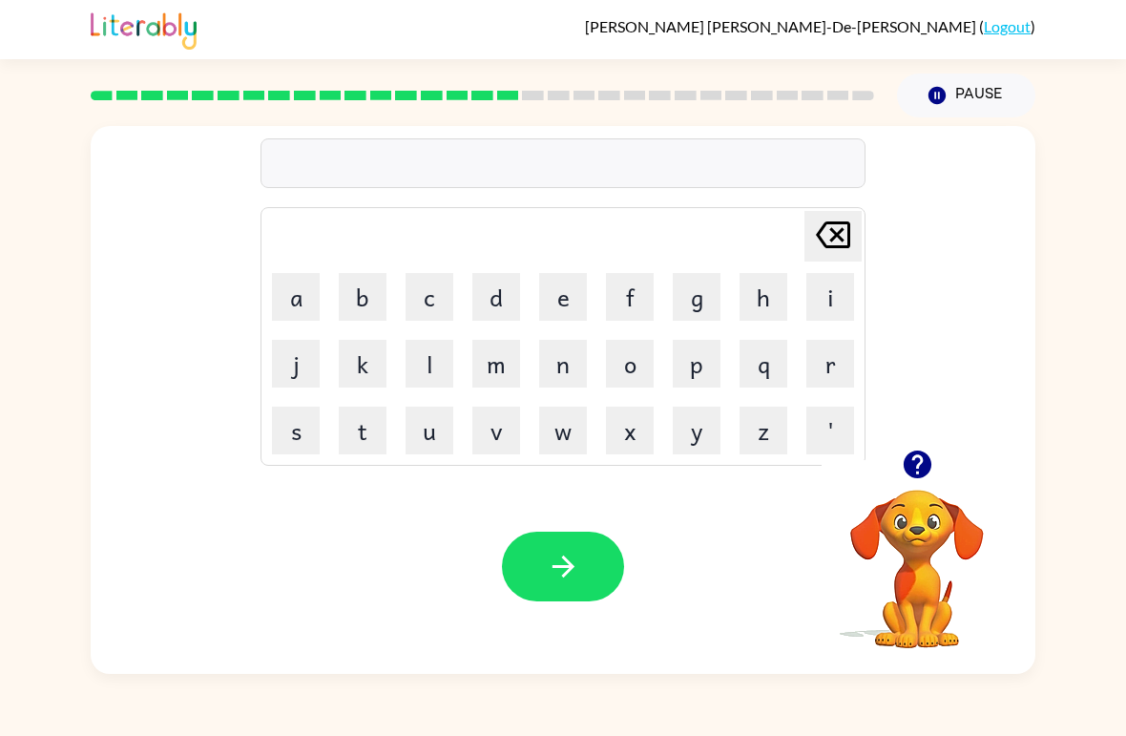
click at [357, 303] on button "b" at bounding box center [363, 297] width 48 height 48
click at [840, 366] on button "r" at bounding box center [830, 364] width 48 height 48
click at [826, 319] on button "i" at bounding box center [830, 297] width 48 height 48
click at [496, 366] on button "m" at bounding box center [496, 364] width 48 height 48
click at [828, 306] on button "i" at bounding box center [830, 297] width 48 height 48
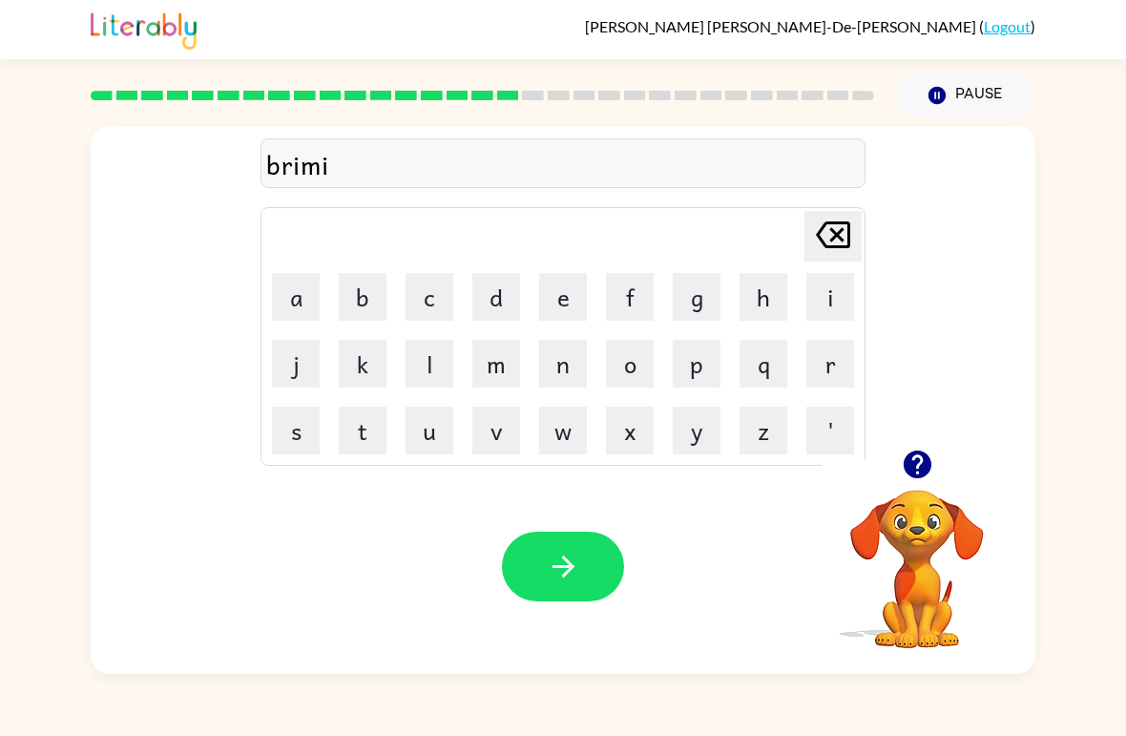
click at [549, 346] on button "n" at bounding box center [563, 364] width 48 height 48
click at [715, 301] on button "g" at bounding box center [697, 297] width 48 height 48
click at [919, 461] on icon "button" at bounding box center [917, 464] width 28 height 28
click at [826, 309] on button "i" at bounding box center [830, 297] width 48 height 48
click at [838, 248] on icon at bounding box center [833, 234] width 34 height 27
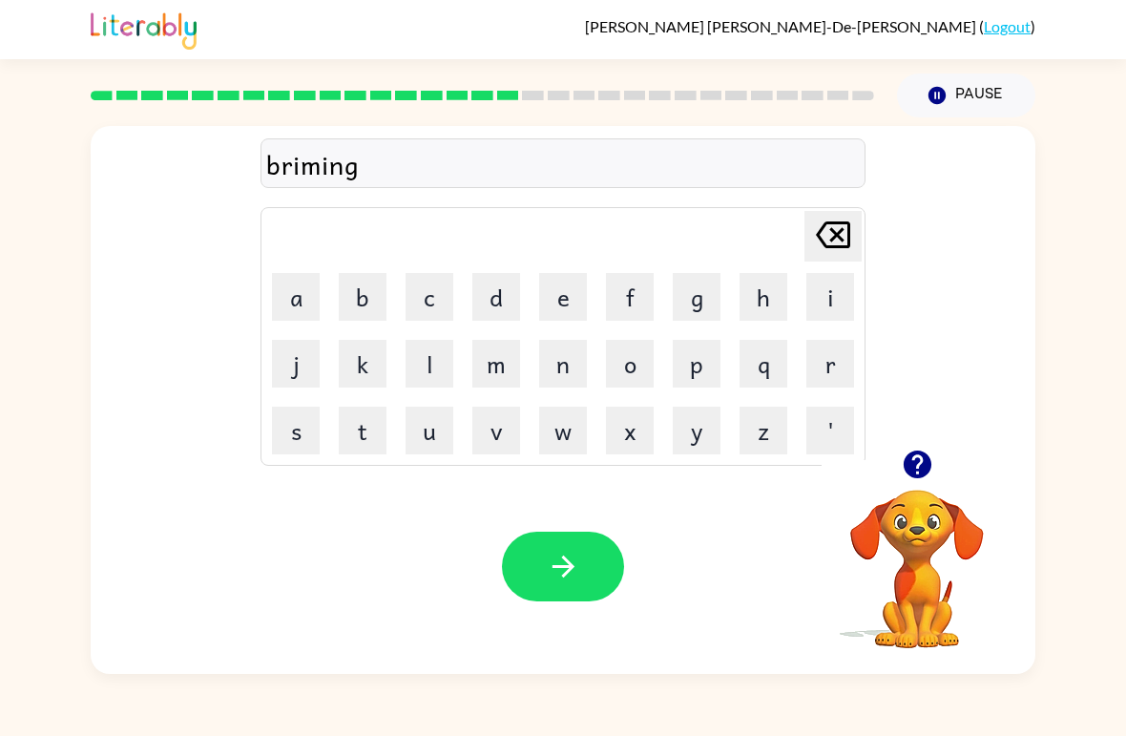
click at [830, 240] on icon at bounding box center [833, 234] width 34 height 27
click at [592, 582] on button "button" at bounding box center [563, 567] width 122 height 70
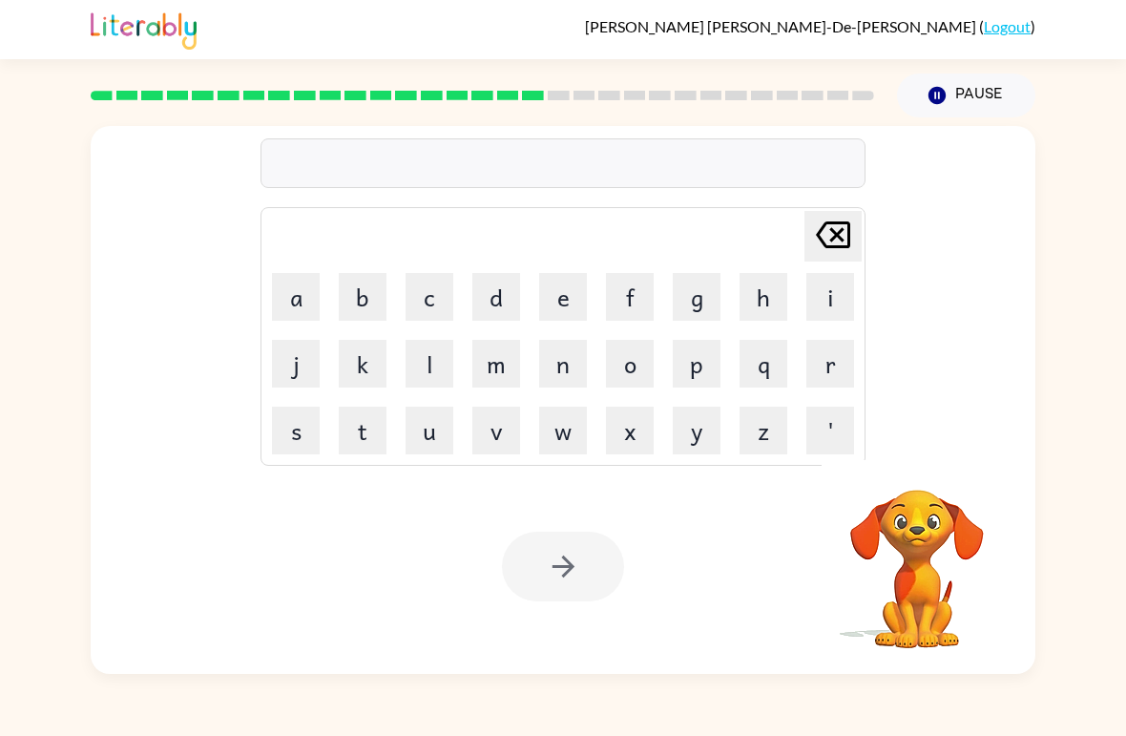
click at [700, 347] on button "p" at bounding box center [697, 364] width 48 height 48
click at [431, 352] on button "l" at bounding box center [430, 364] width 48 height 48
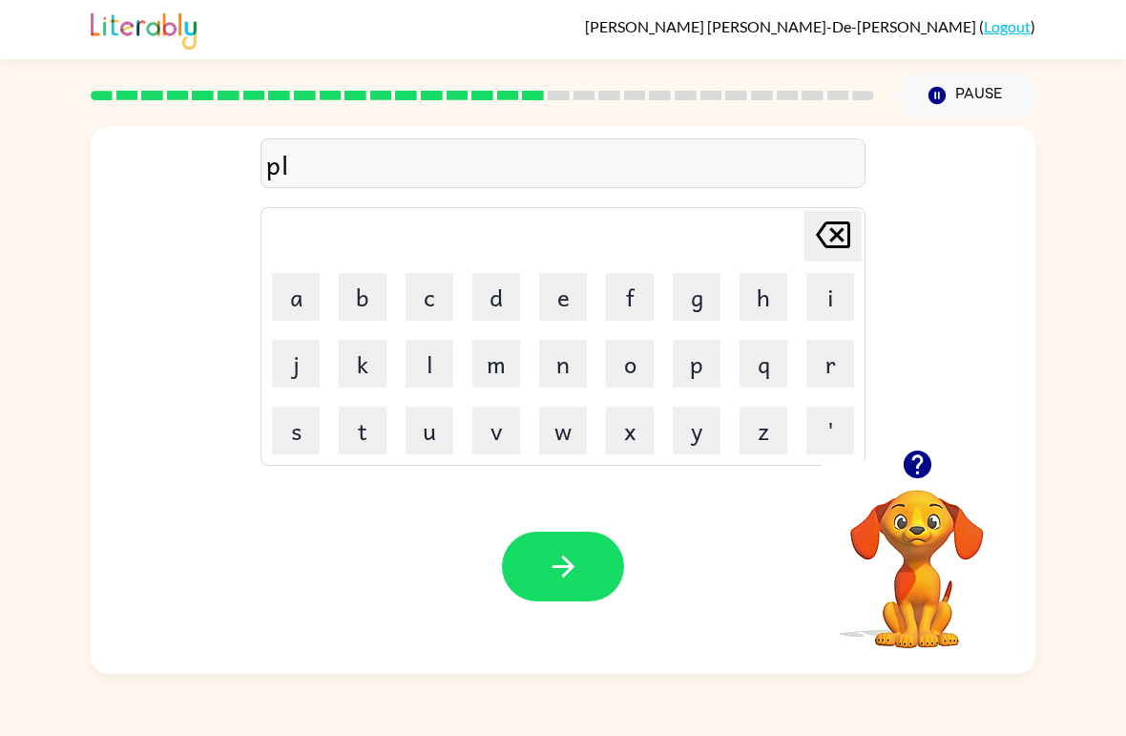
click at [309, 299] on button "a" at bounding box center [296, 297] width 48 height 48
click at [277, 438] on button "s" at bounding box center [296, 431] width 48 height 48
click at [375, 430] on button "t" at bounding box center [363, 431] width 48 height 48
click at [826, 285] on button "i" at bounding box center [830, 297] width 48 height 48
click at [443, 282] on button "c" at bounding box center [430, 297] width 48 height 48
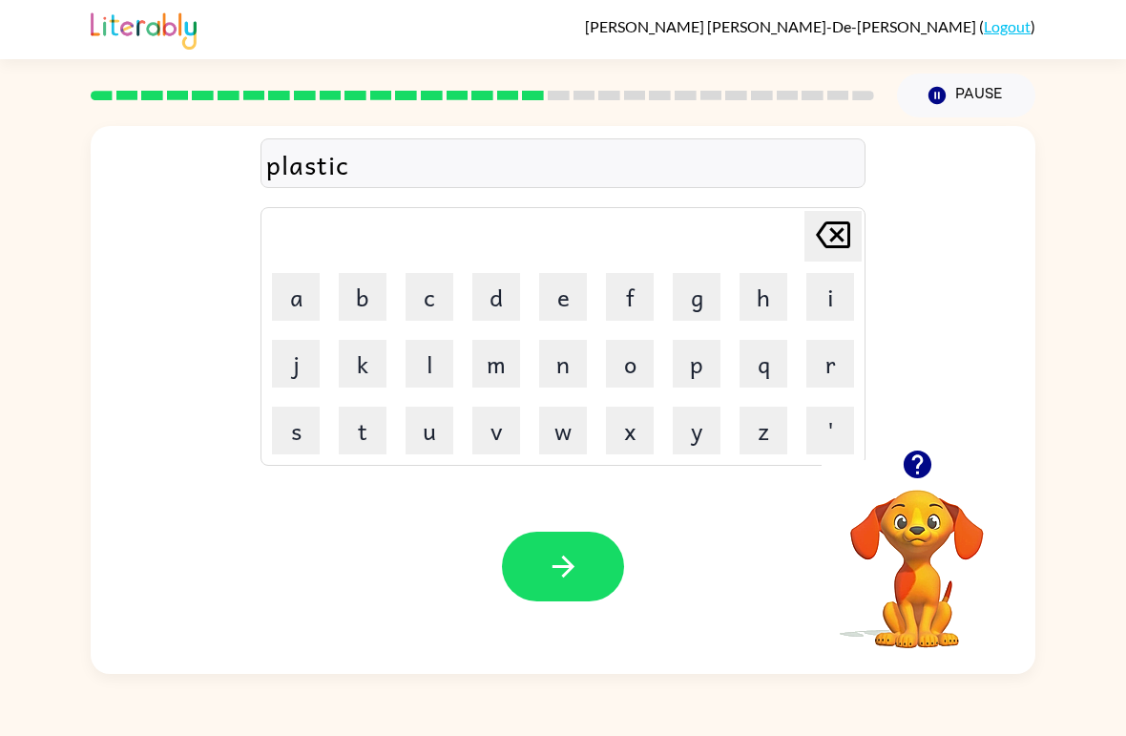
click at [541, 581] on button "button" at bounding box center [563, 567] width 122 height 70
click at [500, 304] on button "d" at bounding box center [496, 297] width 48 height 48
click at [836, 303] on button "i" at bounding box center [830, 297] width 48 height 48
click at [908, 465] on icon "button" at bounding box center [917, 464] width 28 height 28
click at [303, 443] on button "s" at bounding box center [296, 431] width 48 height 48
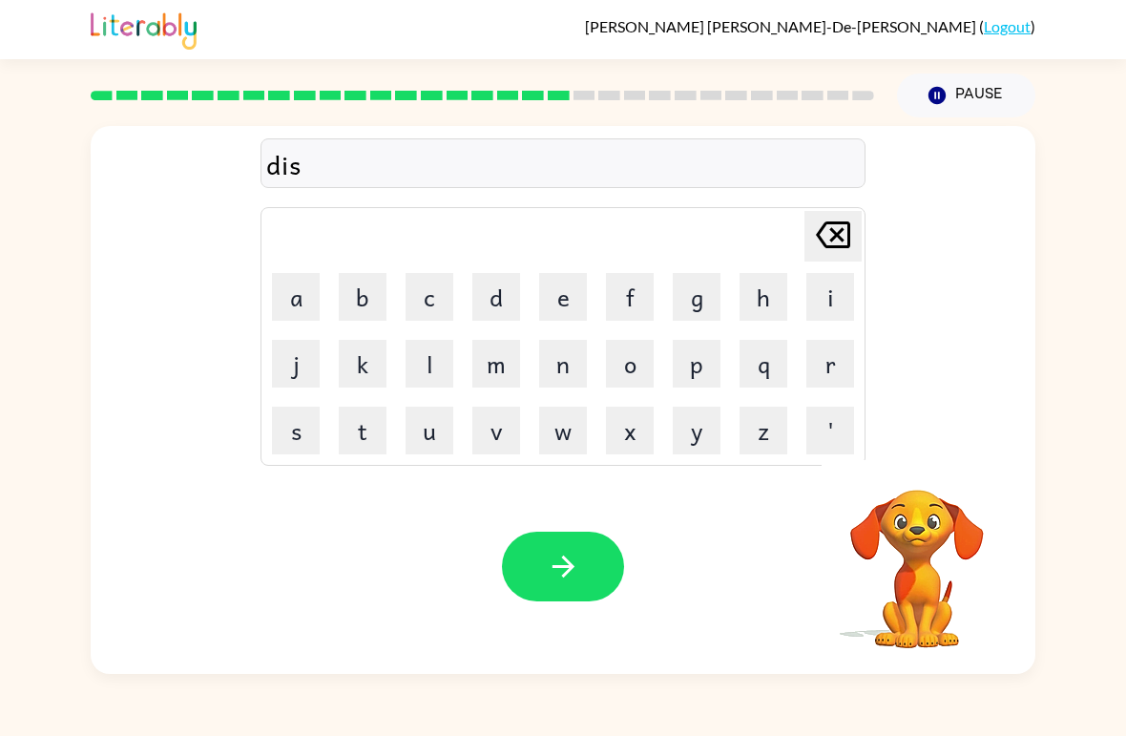
click at [706, 366] on button "p" at bounding box center [697, 364] width 48 height 48
click at [428, 372] on button "l" at bounding box center [430, 364] width 48 height 48
click at [304, 301] on button "a" at bounding box center [296, 297] width 48 height 48
click at [669, 346] on td "p" at bounding box center [696, 363] width 65 height 65
click at [846, 234] on icon "[PERSON_NAME] last character input" at bounding box center [833, 235] width 46 height 46
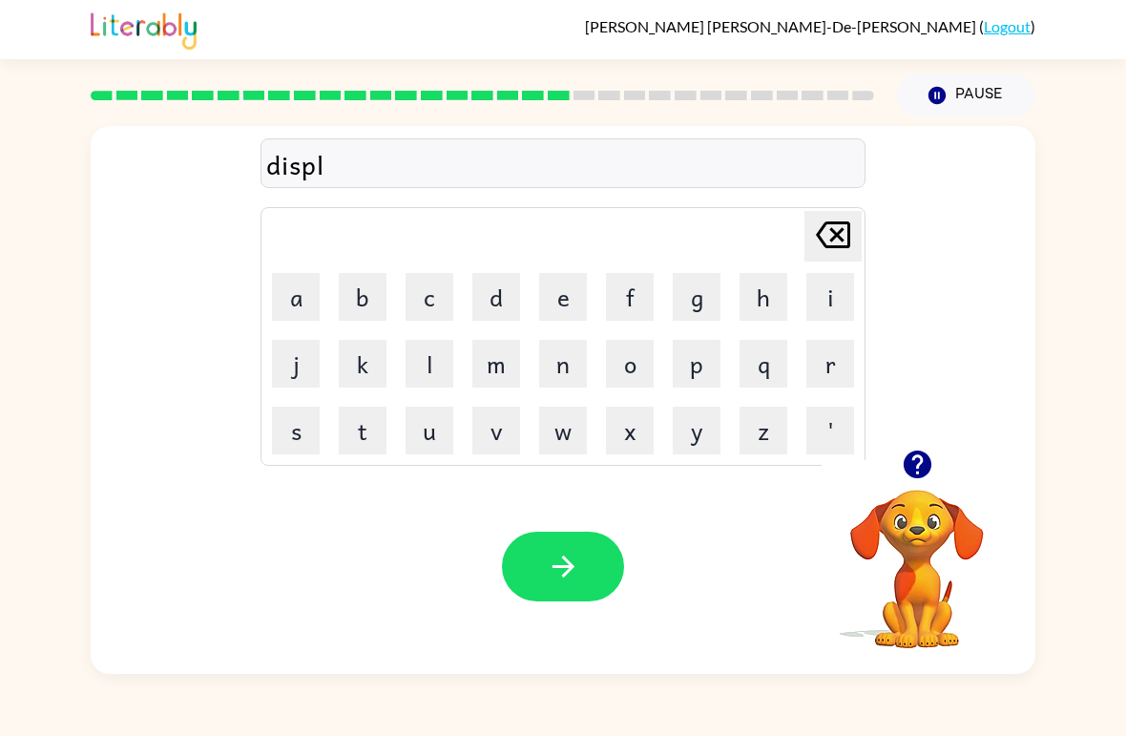
click at [697, 441] on button "y" at bounding box center [697, 431] width 48 height 48
click at [554, 484] on div "Your browser must support playing .mp4 files to use Literably. Please try using…" at bounding box center [563, 566] width 945 height 215
click at [815, 228] on icon "[PERSON_NAME] last character input" at bounding box center [833, 235] width 46 height 46
click at [318, 296] on button "a" at bounding box center [296, 297] width 48 height 48
click at [690, 435] on button "y" at bounding box center [697, 431] width 48 height 48
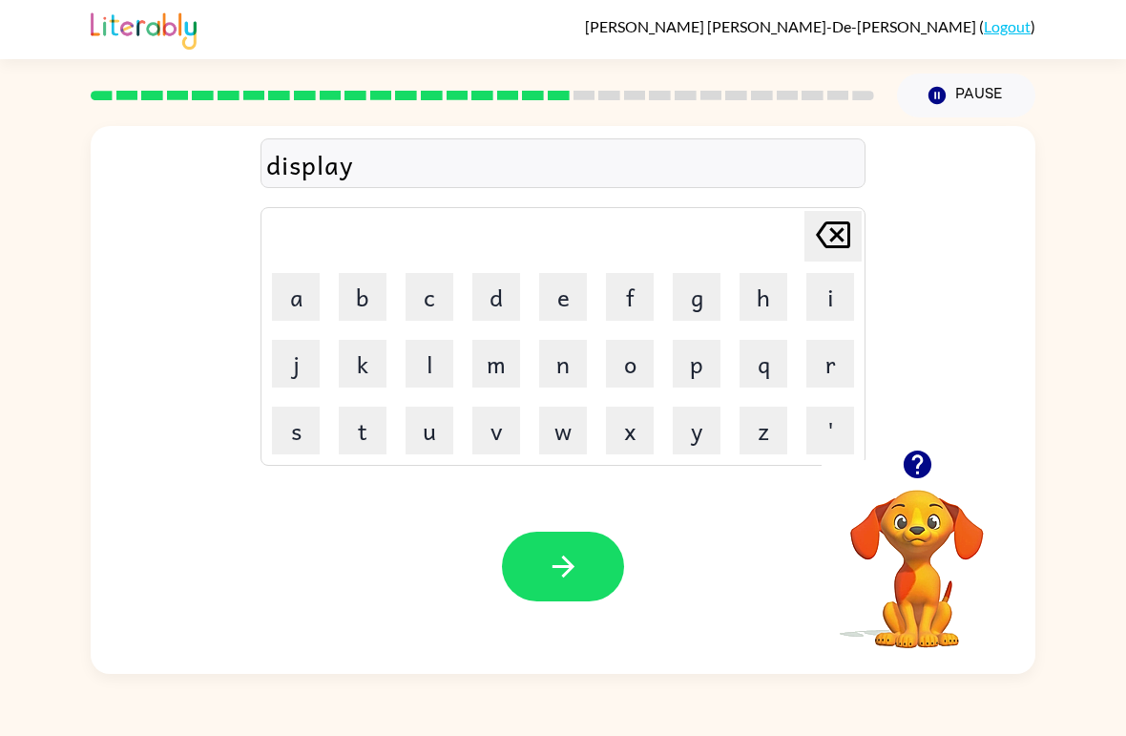
click at [574, 586] on button "button" at bounding box center [563, 567] width 122 height 70
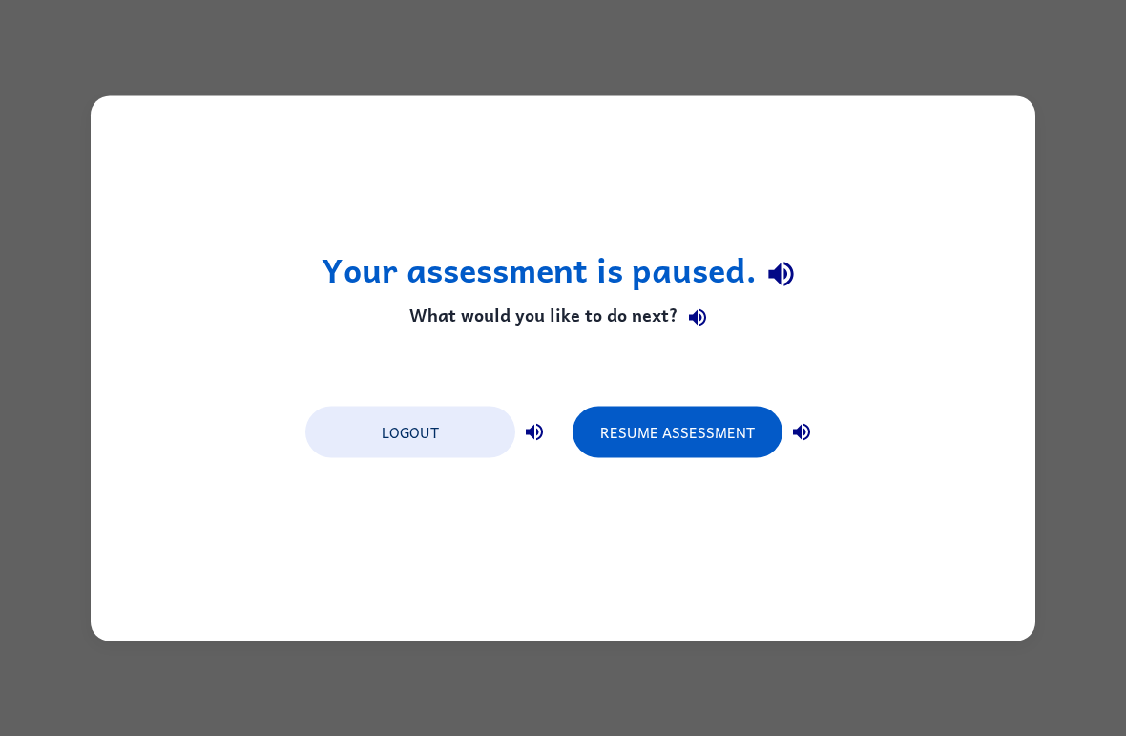
click at [843, 159] on div "Your assessment is paused. What would you like to do next? Logout Resume Assess…" at bounding box center [563, 367] width 945 height 545
click at [796, 165] on div "Your assessment is paused. What would you like to do next? Logout Resume Assess…" at bounding box center [563, 367] width 945 height 545
click at [766, 426] on button "Resume Assessment" at bounding box center [678, 432] width 210 height 52
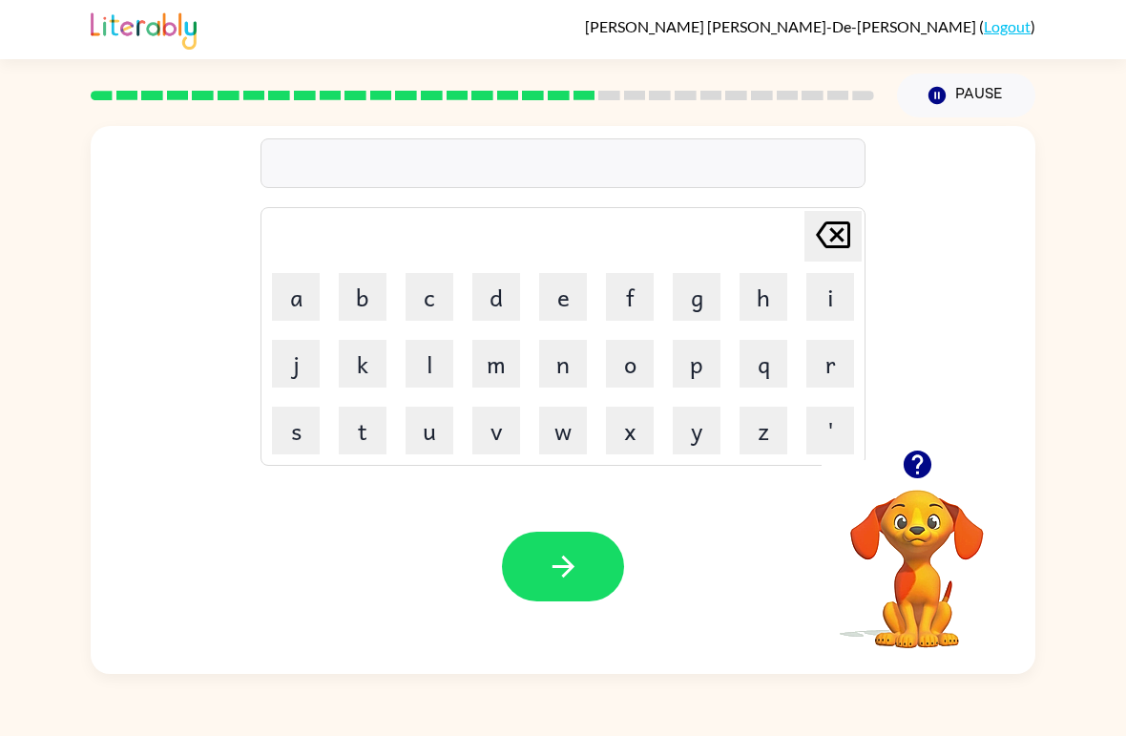
click at [909, 487] on button "button" at bounding box center [917, 464] width 49 height 49
click at [517, 299] on button "d" at bounding box center [496, 297] width 48 height 48
click at [435, 433] on button "u" at bounding box center [430, 431] width 48 height 48
click at [901, 465] on icon "button" at bounding box center [917, 464] width 33 height 33
click at [282, 422] on button "s" at bounding box center [296, 431] width 48 height 48
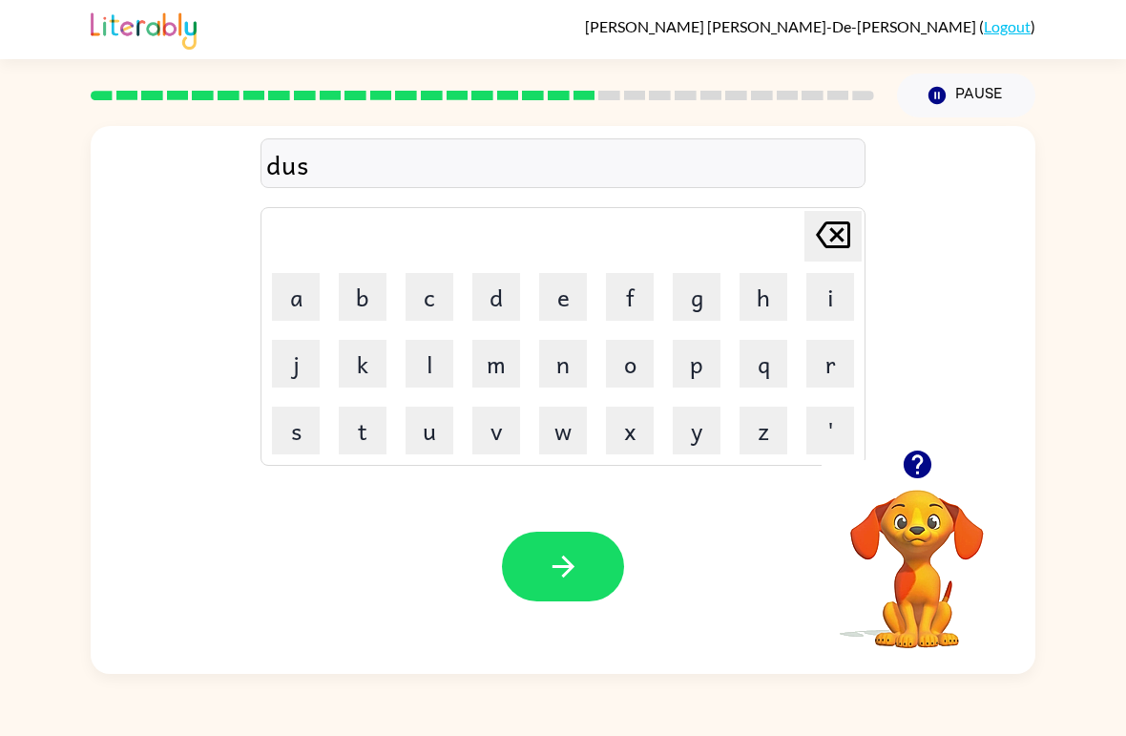
click at [378, 425] on button "t" at bounding box center [363, 431] width 48 height 48
click at [563, 290] on button "e" at bounding box center [563, 297] width 48 height 48
click at [516, 274] on button "d" at bounding box center [496, 297] width 48 height 48
click at [567, 565] on icon "button" at bounding box center [563, 566] width 33 height 33
click at [417, 307] on button "c" at bounding box center [430, 297] width 48 height 48
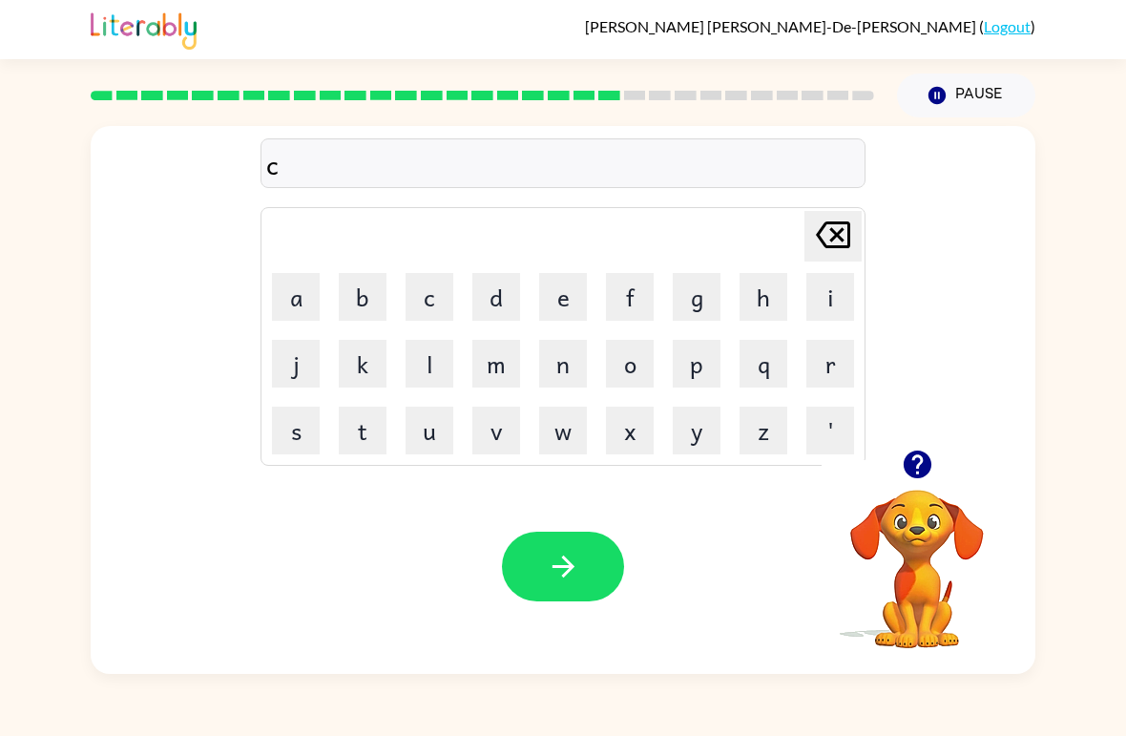
click at [597, 271] on td "f" at bounding box center [629, 296] width 65 height 65
click at [552, 302] on button "e" at bounding box center [563, 297] width 48 height 48
click at [579, 357] on button "n" at bounding box center [563, 364] width 48 height 48
click at [360, 429] on button "t" at bounding box center [363, 431] width 48 height 48
click at [829, 278] on button "i" at bounding box center [830, 297] width 48 height 48
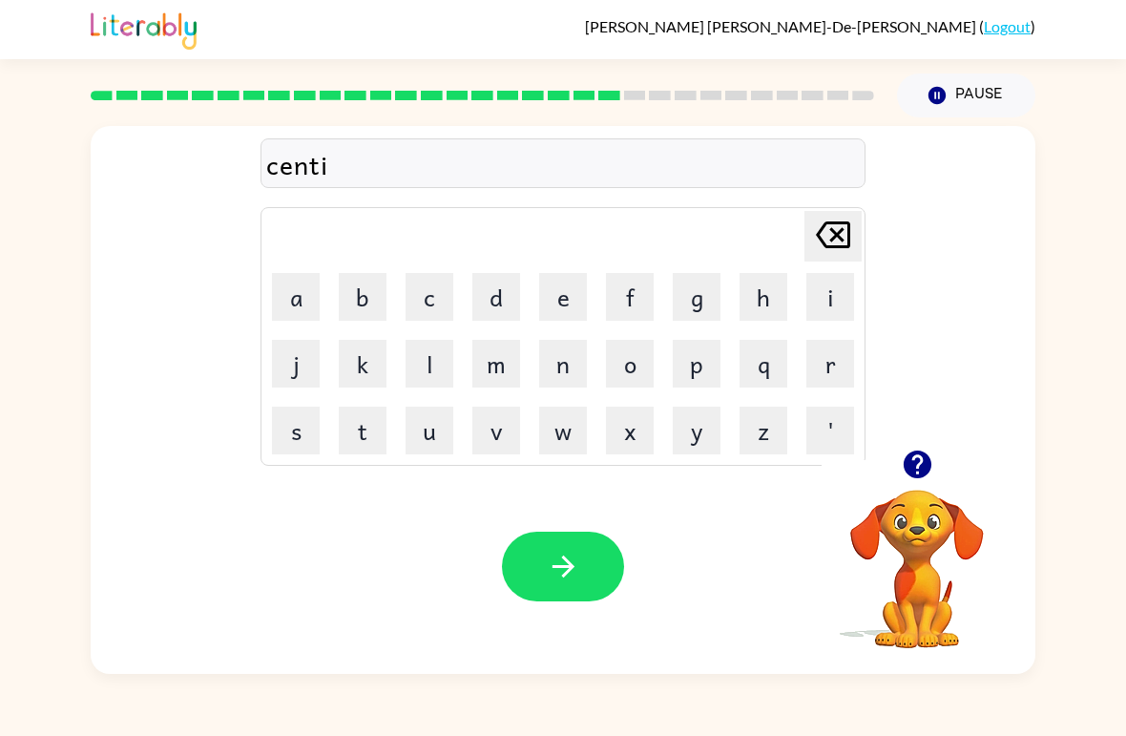
click at [720, 349] on button "p" at bounding box center [697, 364] width 48 height 48
click at [826, 304] on button "i" at bounding box center [830, 297] width 48 height 48
click at [592, 553] on button "button" at bounding box center [563, 567] width 122 height 70
click at [826, 379] on button "r" at bounding box center [830, 364] width 48 height 48
click at [308, 286] on button "a" at bounding box center [296, 297] width 48 height 48
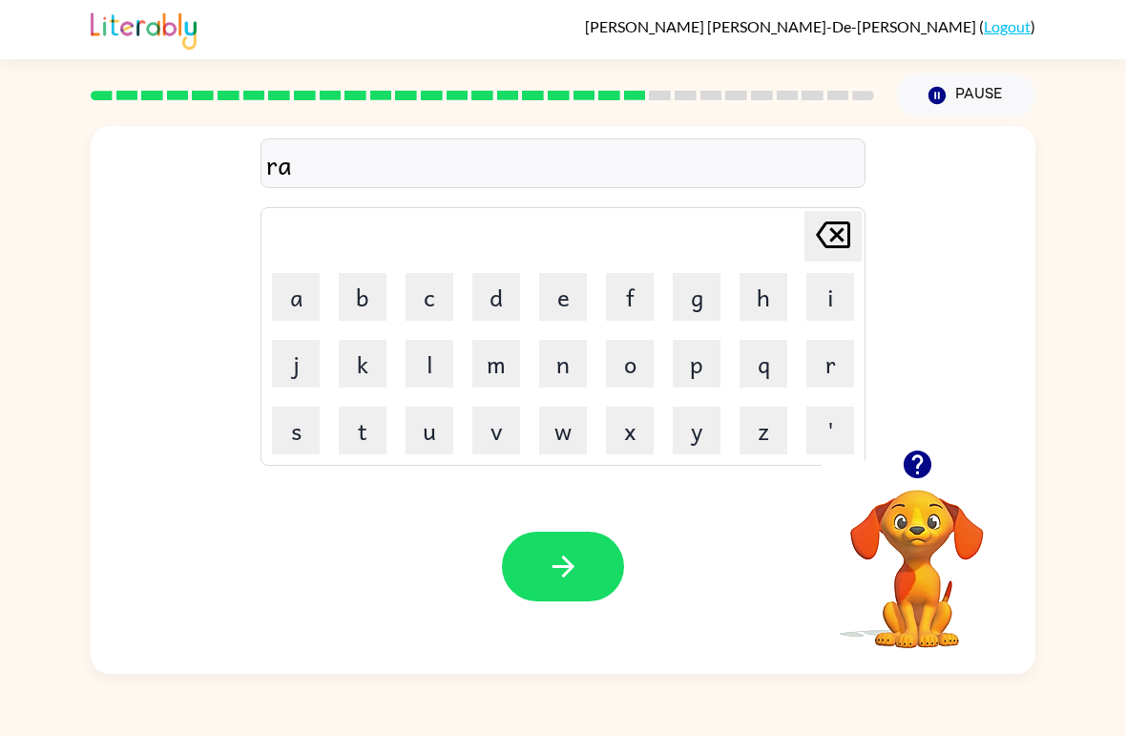
click at [826, 310] on button "i" at bounding box center [830, 297] width 48 height 48
click at [578, 378] on button "n" at bounding box center [563, 364] width 48 height 48
click at [430, 302] on button "c" at bounding box center [430, 297] width 48 height 48
click at [630, 377] on button "o" at bounding box center [630, 364] width 48 height 48
click at [290, 292] on button "a" at bounding box center [296, 297] width 48 height 48
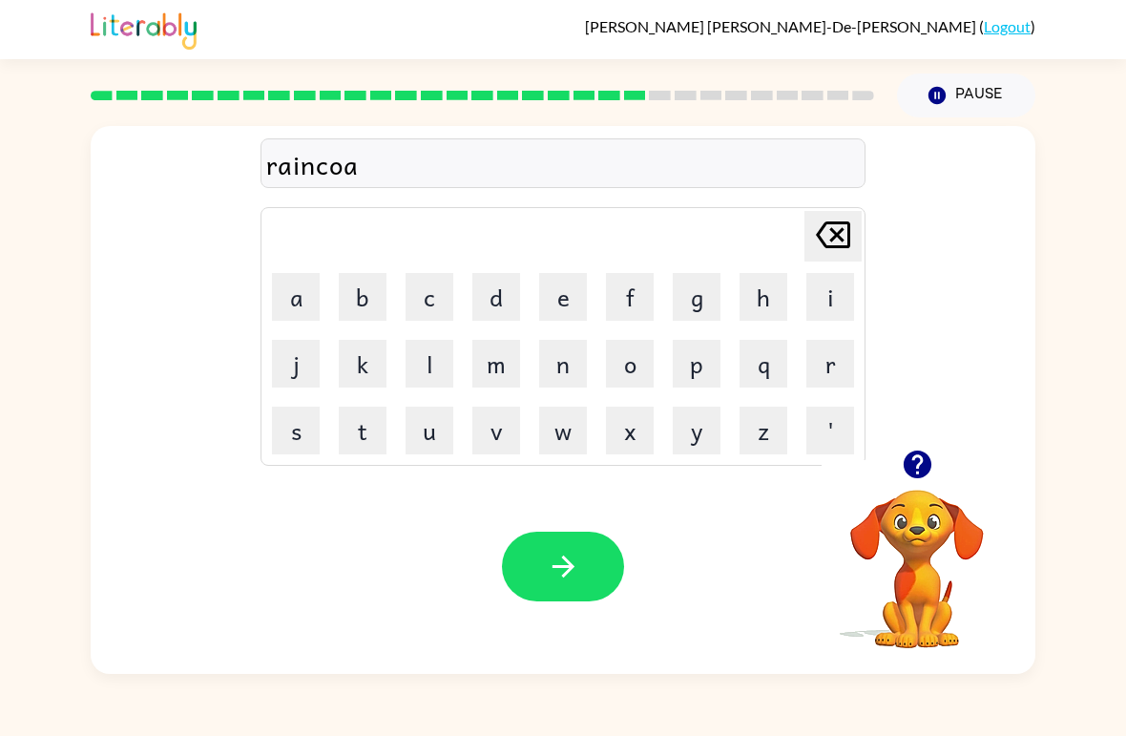
click at [362, 435] on button "t" at bounding box center [363, 431] width 48 height 48
click at [570, 591] on button "button" at bounding box center [563, 567] width 122 height 70
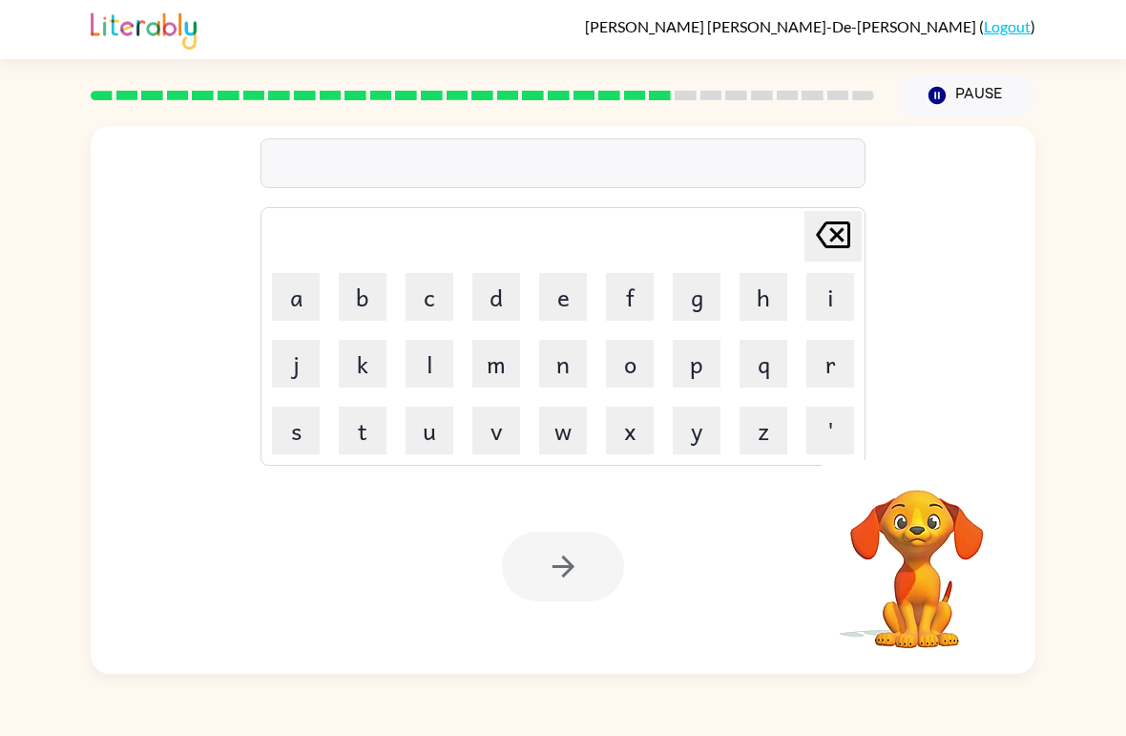
click at [501, 383] on button "m" at bounding box center [496, 364] width 48 height 48
click at [318, 308] on button "a" at bounding box center [296, 297] width 48 height 48
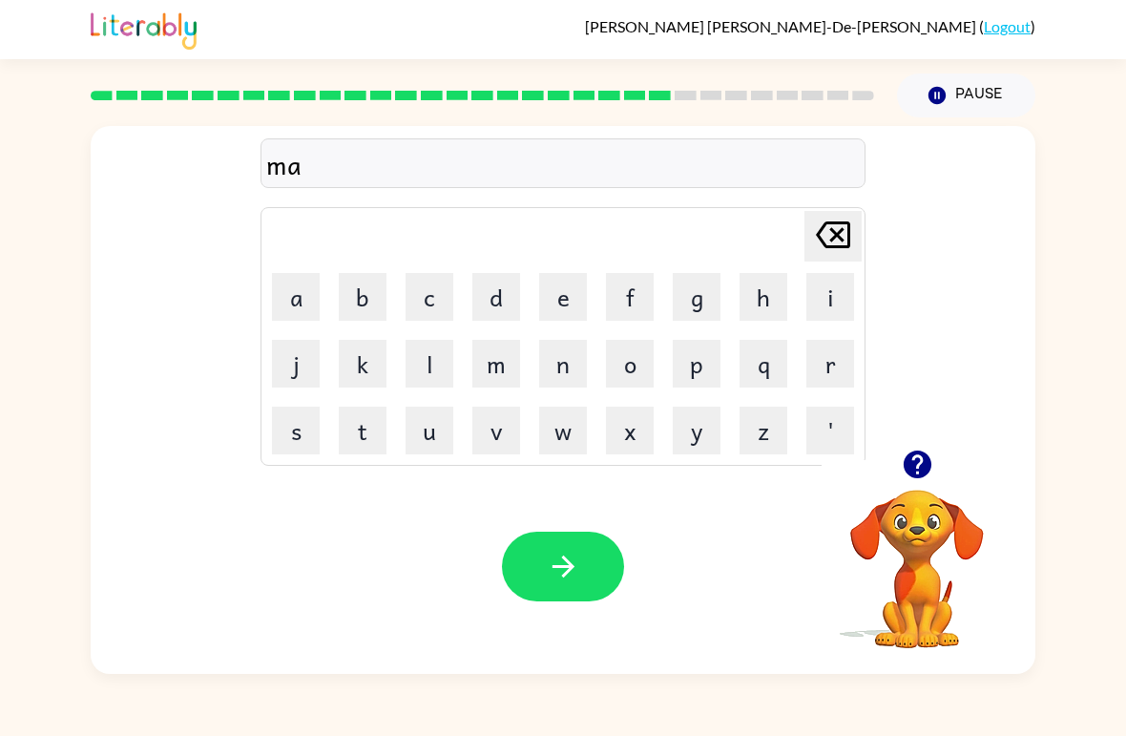
click at [851, 357] on button "r" at bounding box center [830, 364] width 48 height 48
click at [359, 348] on button "k" at bounding box center [363, 364] width 48 height 48
click at [585, 297] on button "e" at bounding box center [563, 297] width 48 height 48
click at [831, 345] on button "r" at bounding box center [830, 364] width 48 height 48
click at [578, 516] on div "Your browser must support playing .mp4 files to use Literably. Please try using…" at bounding box center [563, 566] width 945 height 215
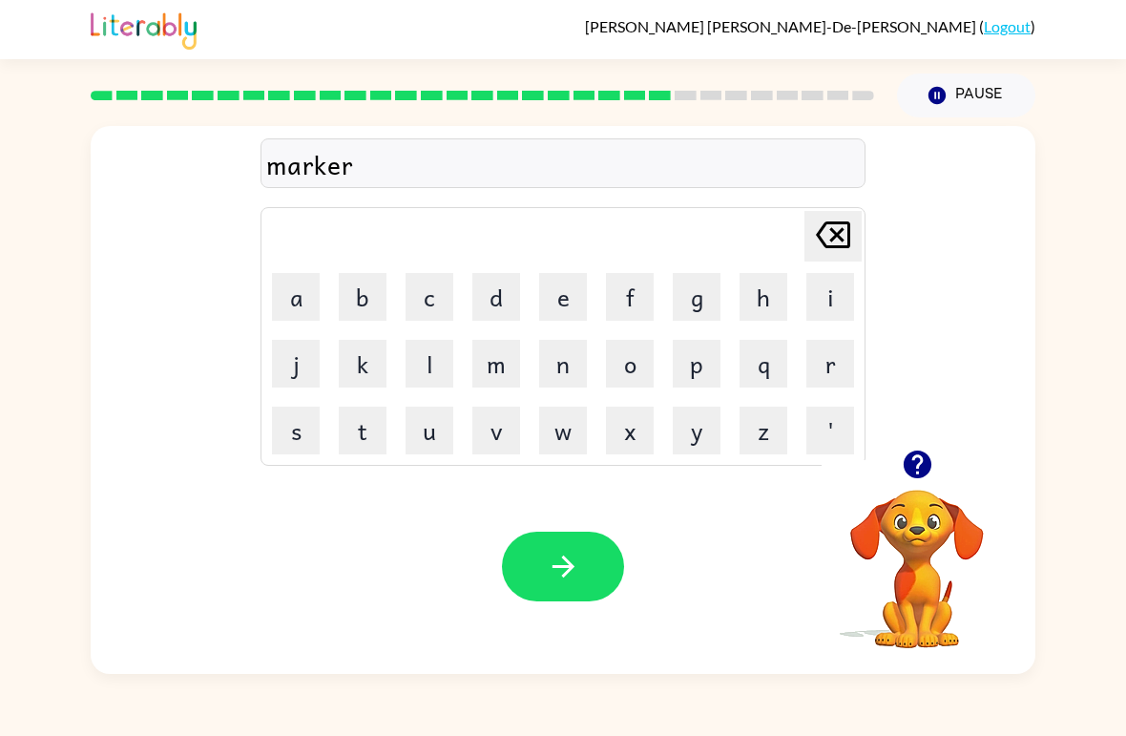
click at [598, 561] on button "button" at bounding box center [563, 567] width 122 height 70
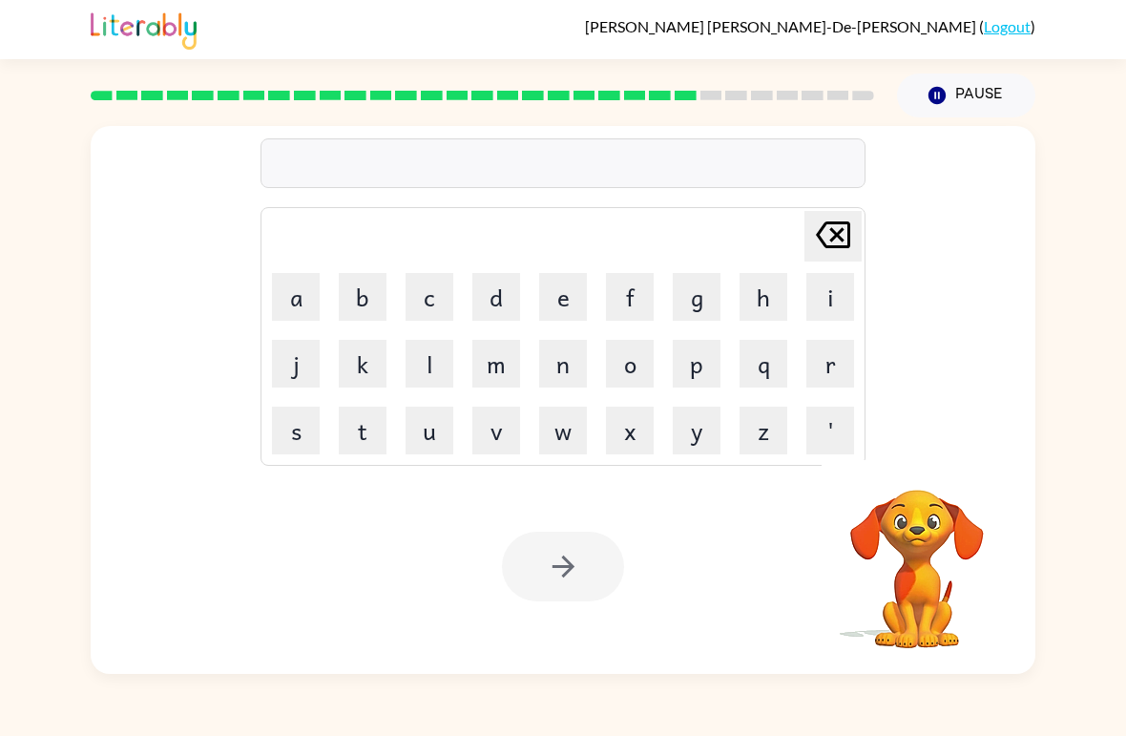
click at [508, 300] on button "d" at bounding box center [496, 297] width 48 height 48
click at [303, 311] on button "a" at bounding box center [296, 297] width 48 height 48
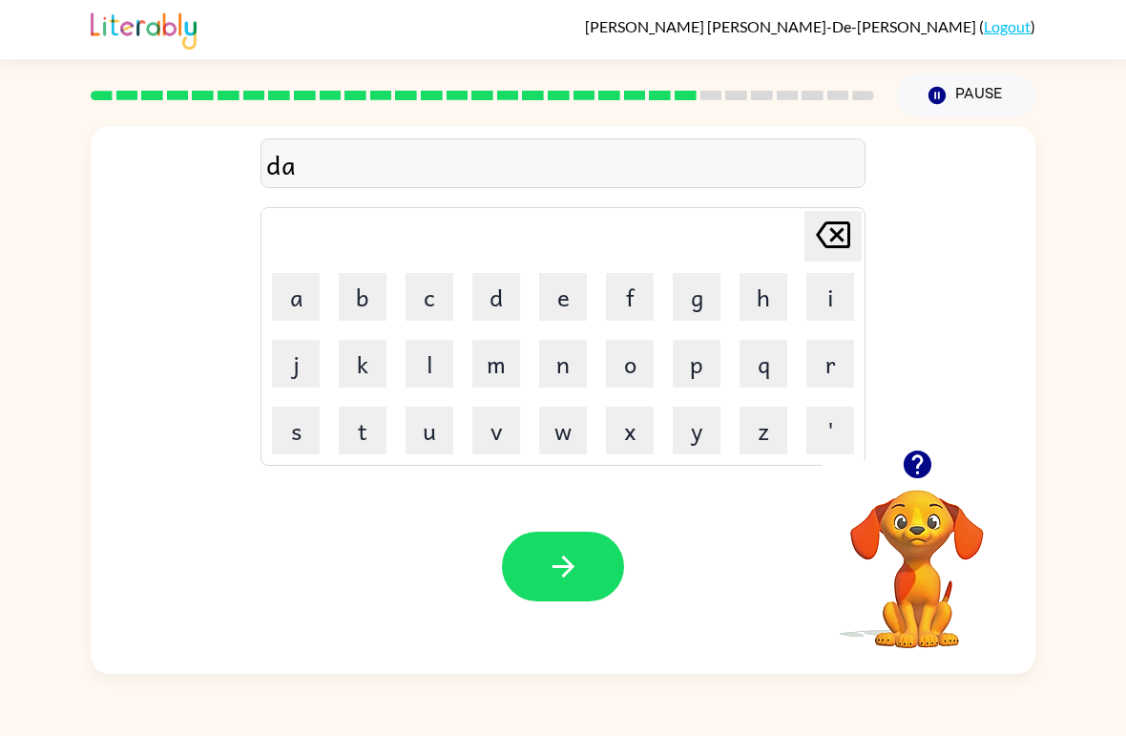
click at [842, 225] on icon at bounding box center [833, 234] width 34 height 27
click at [842, 224] on icon at bounding box center [833, 234] width 34 height 27
click at [316, 292] on button "a" at bounding box center [296, 297] width 48 height 48
click at [512, 303] on button "d" at bounding box center [496, 297] width 48 height 48
click at [498, 433] on button "v" at bounding box center [496, 431] width 48 height 48
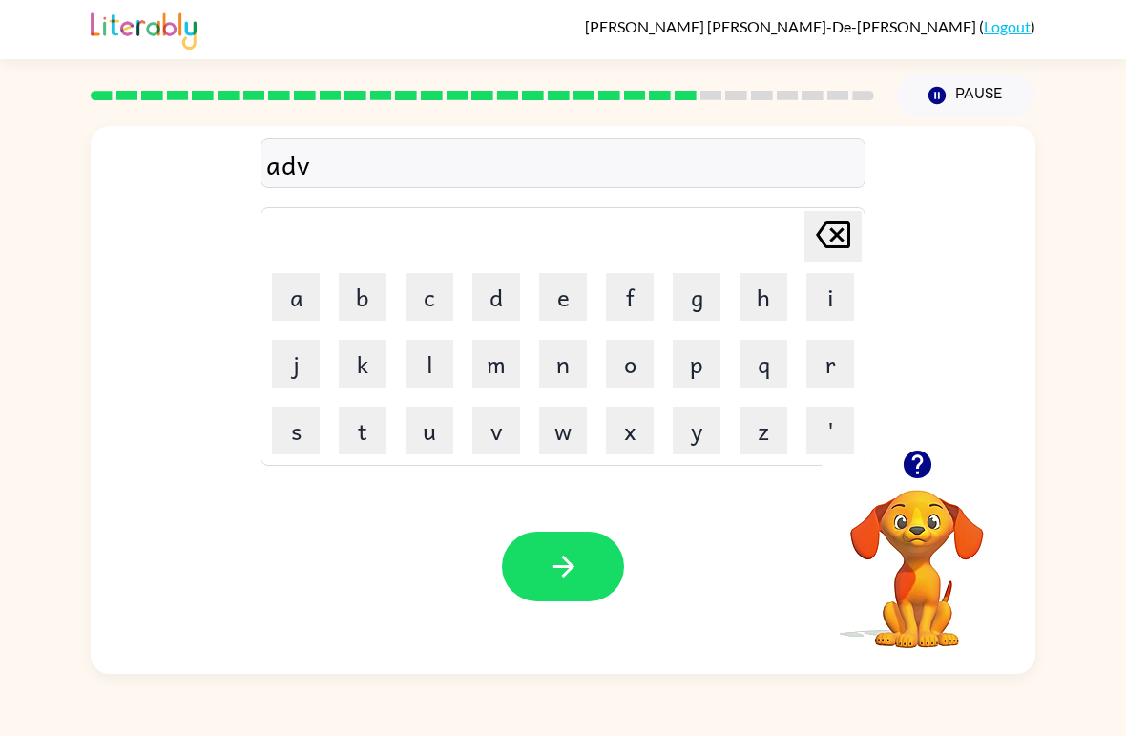
click at [306, 301] on button "a" at bounding box center [296, 297] width 48 height 48
click at [441, 295] on button "c" at bounding box center [430, 297] width 48 height 48
click at [820, 293] on button "i" at bounding box center [830, 297] width 48 height 48
click at [564, 350] on button "n" at bounding box center [563, 364] width 48 height 48
click at [707, 309] on button "g" at bounding box center [697, 297] width 48 height 48
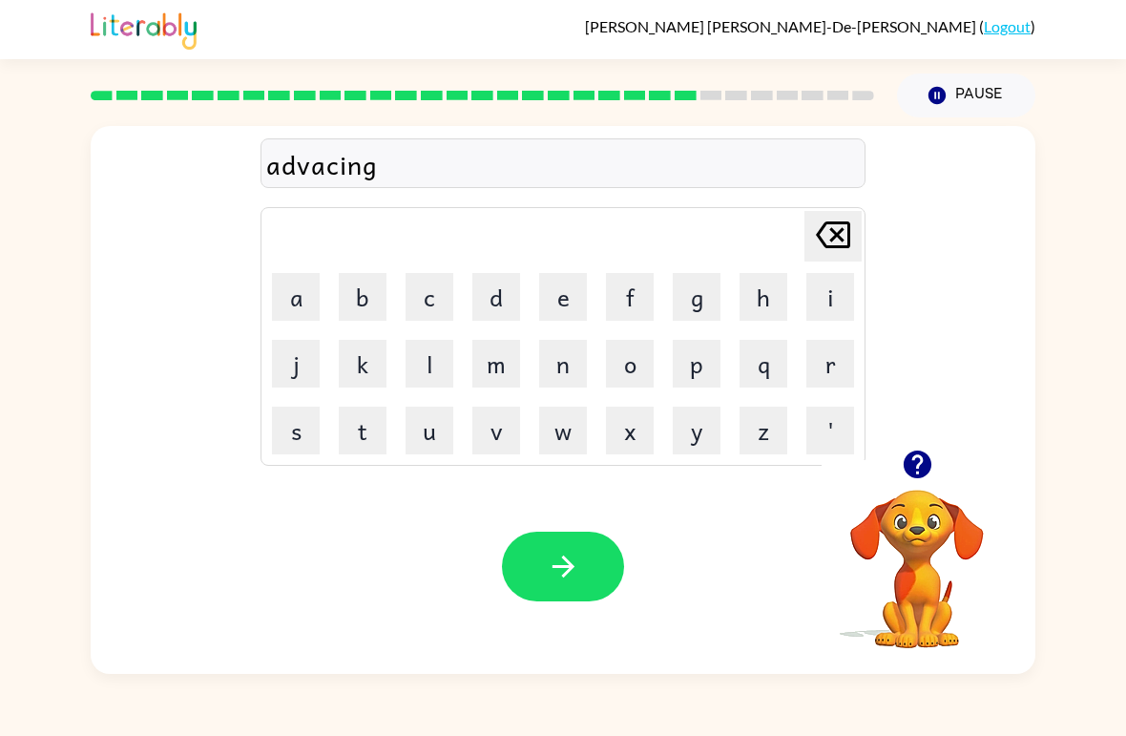
click at [512, 569] on button "button" at bounding box center [563, 567] width 122 height 70
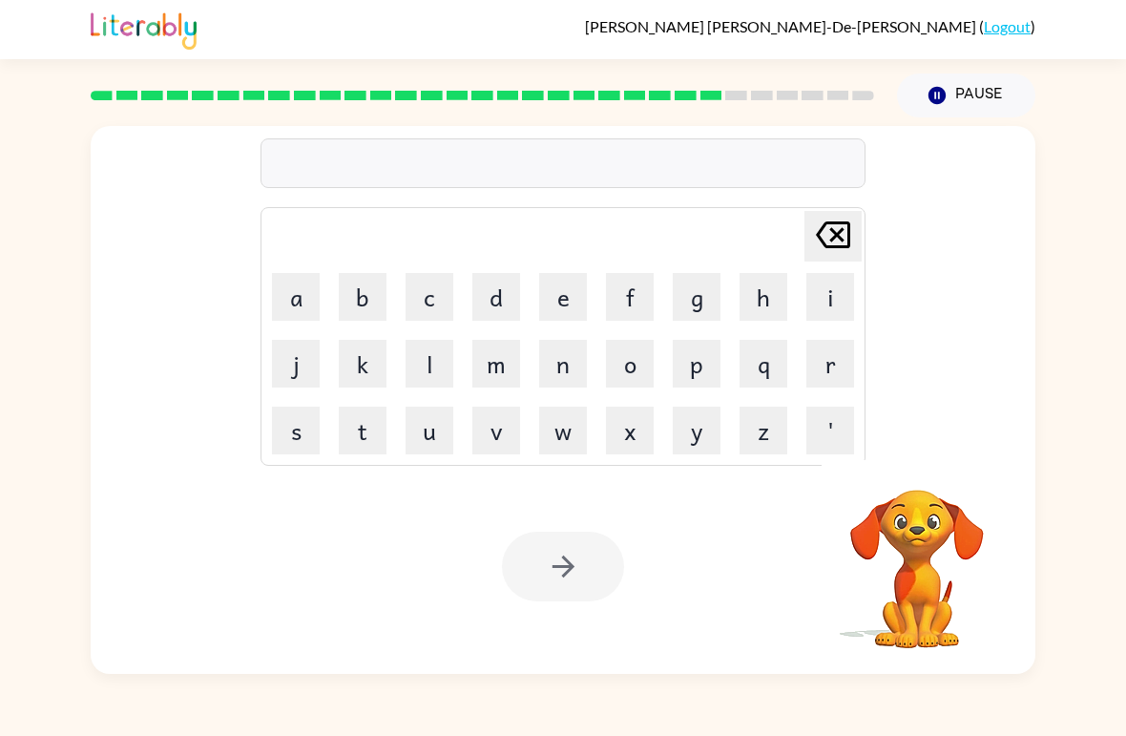
click at [692, 297] on button "g" at bounding box center [697, 297] width 48 height 48
click at [637, 373] on button "o" at bounding box center [630, 364] width 48 height 48
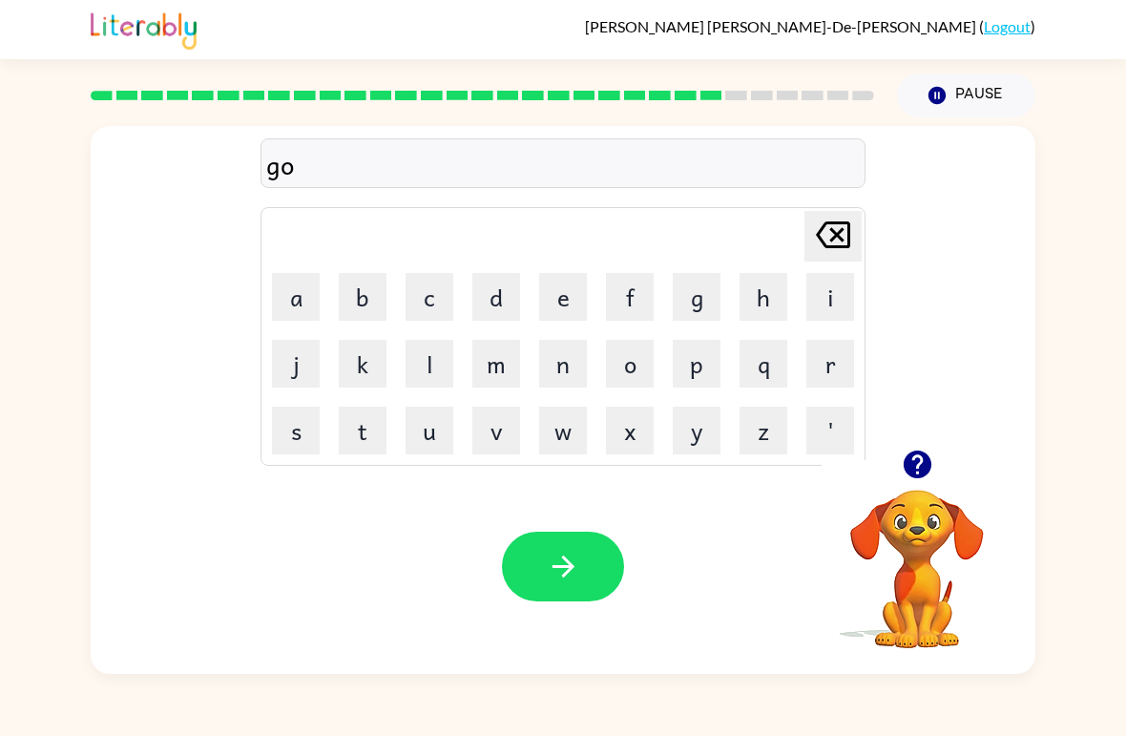
click at [383, 282] on button "b" at bounding box center [363, 297] width 48 height 48
click at [449, 347] on button "l" at bounding box center [430, 364] width 48 height 48
click at [815, 301] on button "i" at bounding box center [830, 297] width 48 height 48
click at [565, 372] on button "n" at bounding box center [563, 364] width 48 height 48
click at [573, 590] on button "button" at bounding box center [563, 567] width 122 height 70
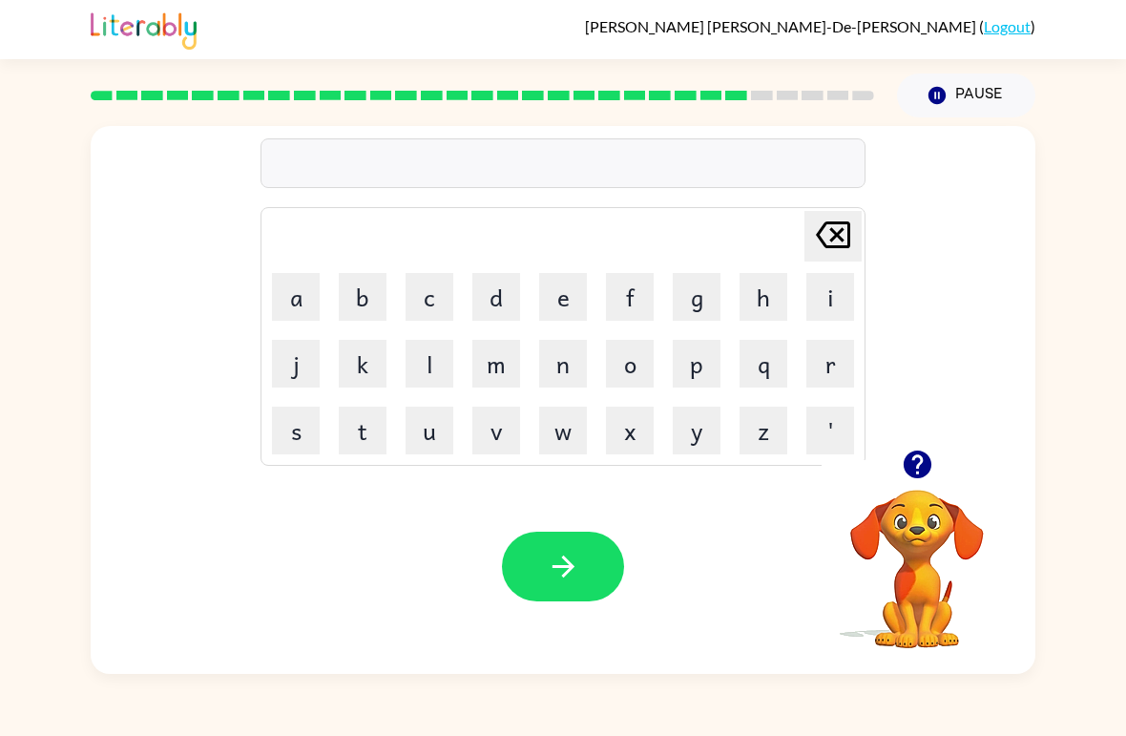
click at [954, 445] on div at bounding box center [917, 464] width 191 height 49
click at [910, 469] on icon "button" at bounding box center [917, 464] width 28 height 28
click at [693, 294] on button "g" at bounding box center [697, 297] width 48 height 48
click at [639, 361] on button "o" at bounding box center [630, 364] width 48 height 48
click at [498, 441] on button "v" at bounding box center [496, 431] width 48 height 48
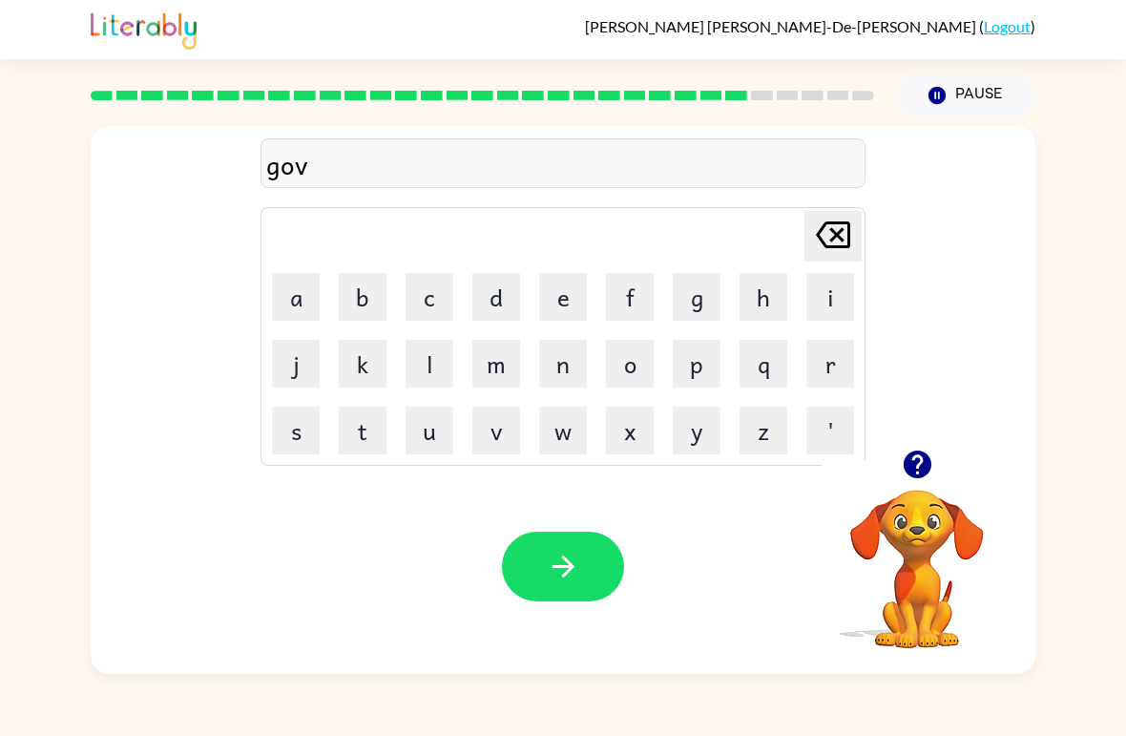
click at [566, 315] on button "e" at bounding box center [563, 297] width 48 height 48
click at [843, 366] on button "r" at bounding box center [830, 364] width 48 height 48
click at [500, 369] on button "m" at bounding box center [496, 364] width 48 height 48
click at [549, 309] on button "e" at bounding box center [563, 297] width 48 height 48
click at [585, 385] on button "n" at bounding box center [563, 364] width 48 height 48
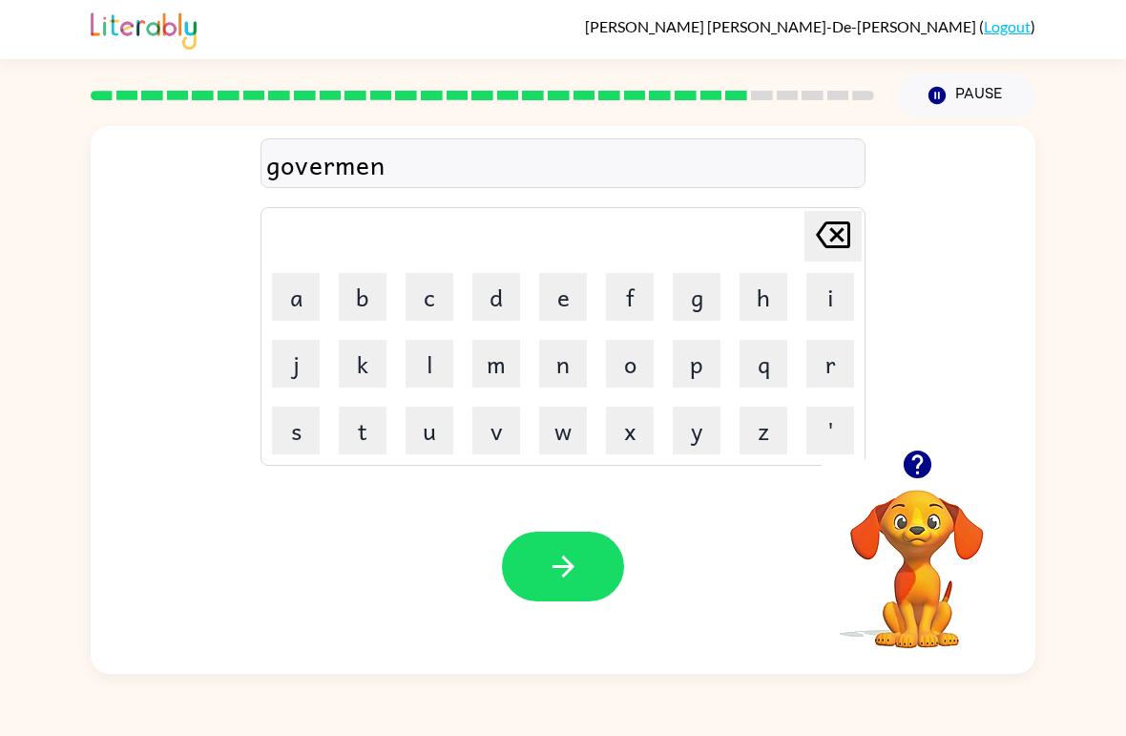
click at [350, 443] on button "t" at bounding box center [363, 431] width 48 height 48
click at [547, 576] on icon "button" at bounding box center [563, 566] width 33 height 33
click at [951, 446] on div at bounding box center [917, 464] width 191 height 49
click at [911, 465] on icon "button" at bounding box center [917, 464] width 28 height 28
click at [929, 476] on icon "button" at bounding box center [917, 464] width 33 height 33
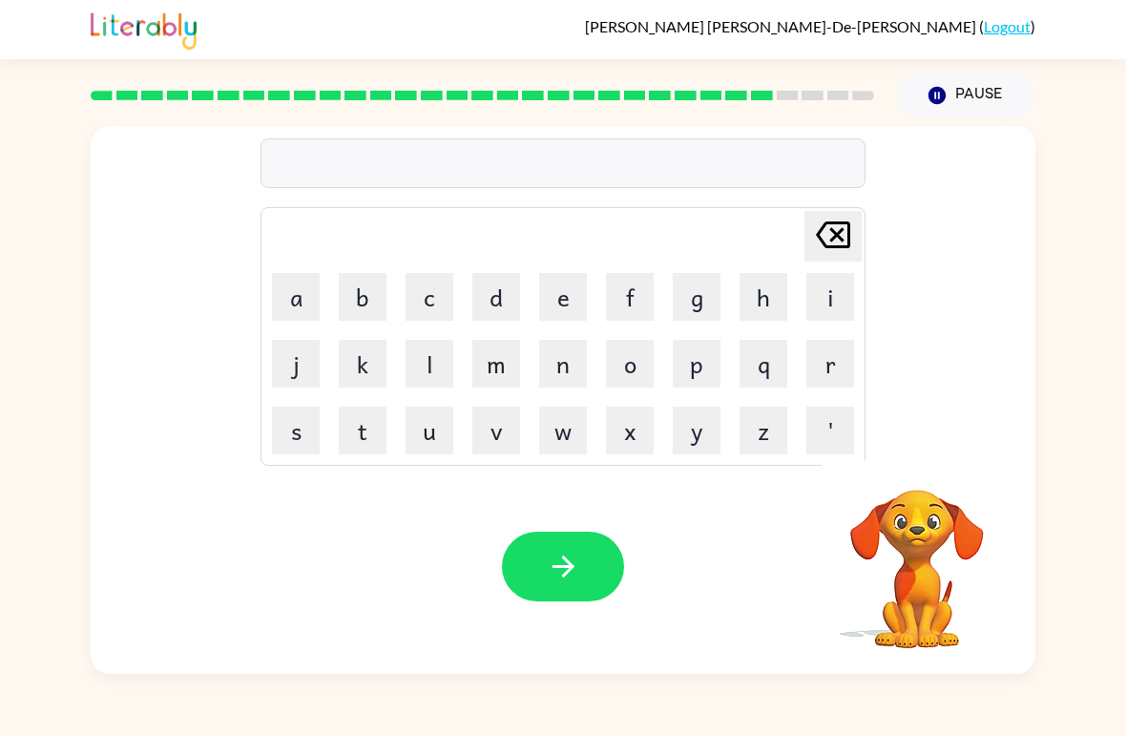
click at [924, 459] on div "[PERSON_NAME] last character input a b c d e f g h i j k l m n o p q r s t u v …" at bounding box center [563, 400] width 945 height 548
click at [297, 429] on button "s" at bounding box center [296, 431] width 48 height 48
click at [345, 452] on button "t" at bounding box center [363, 431] width 48 height 48
click at [841, 367] on button "r" at bounding box center [830, 364] width 48 height 48
click at [319, 287] on button "a" at bounding box center [296, 297] width 48 height 48
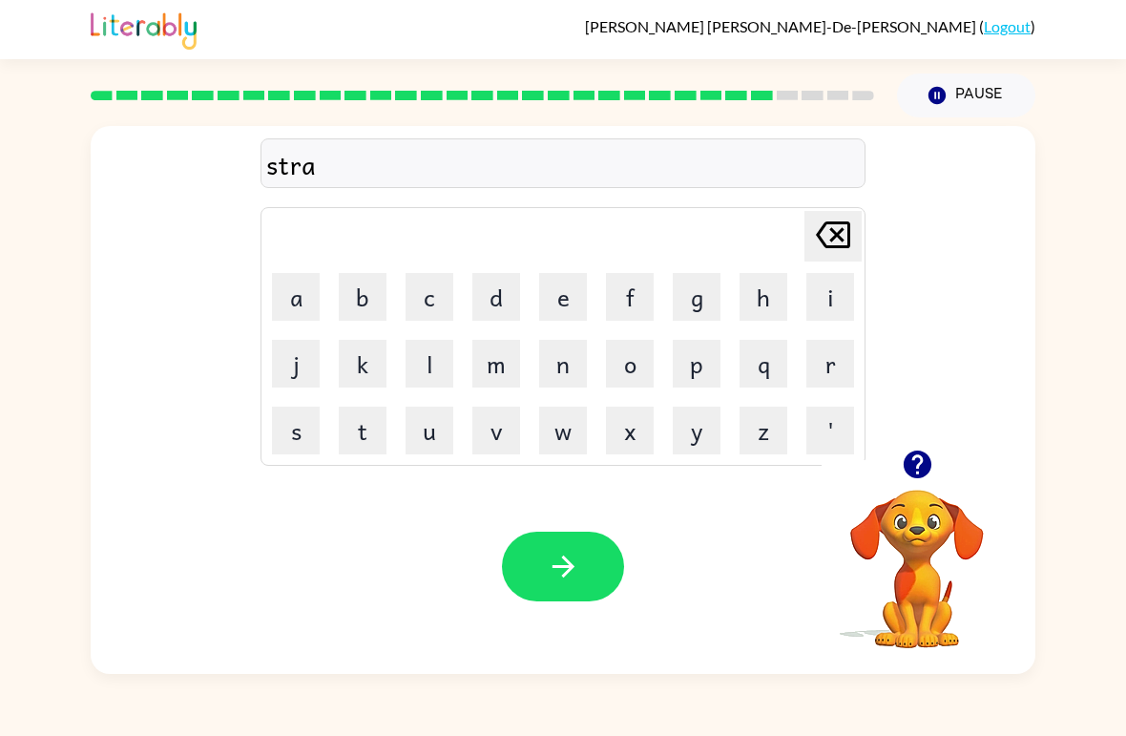
click at [837, 316] on button "i" at bounding box center [830, 297] width 48 height 48
click at [566, 368] on button "n" at bounding box center [563, 364] width 48 height 48
click at [591, 583] on button "button" at bounding box center [563, 567] width 122 height 70
click at [310, 422] on button "s" at bounding box center [296, 431] width 48 height 48
click at [760, 294] on button "h" at bounding box center [764, 297] width 48 height 48
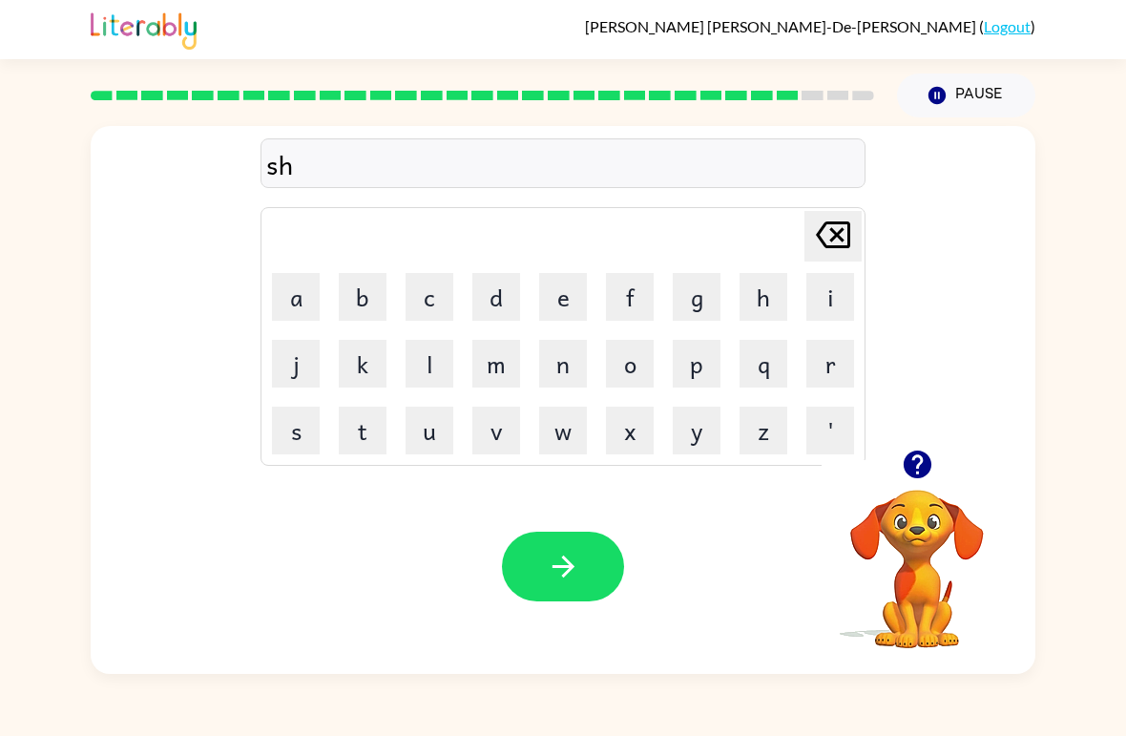
click at [317, 282] on button "a" at bounding box center [296, 297] width 48 height 48
click at [769, 363] on button "q" at bounding box center [764, 364] width 48 height 48
click at [846, 243] on icon "[PERSON_NAME] last character input" at bounding box center [833, 235] width 46 height 46
click at [700, 381] on button "p" at bounding box center [697, 364] width 48 height 48
click at [579, 294] on button "e" at bounding box center [563, 297] width 48 height 48
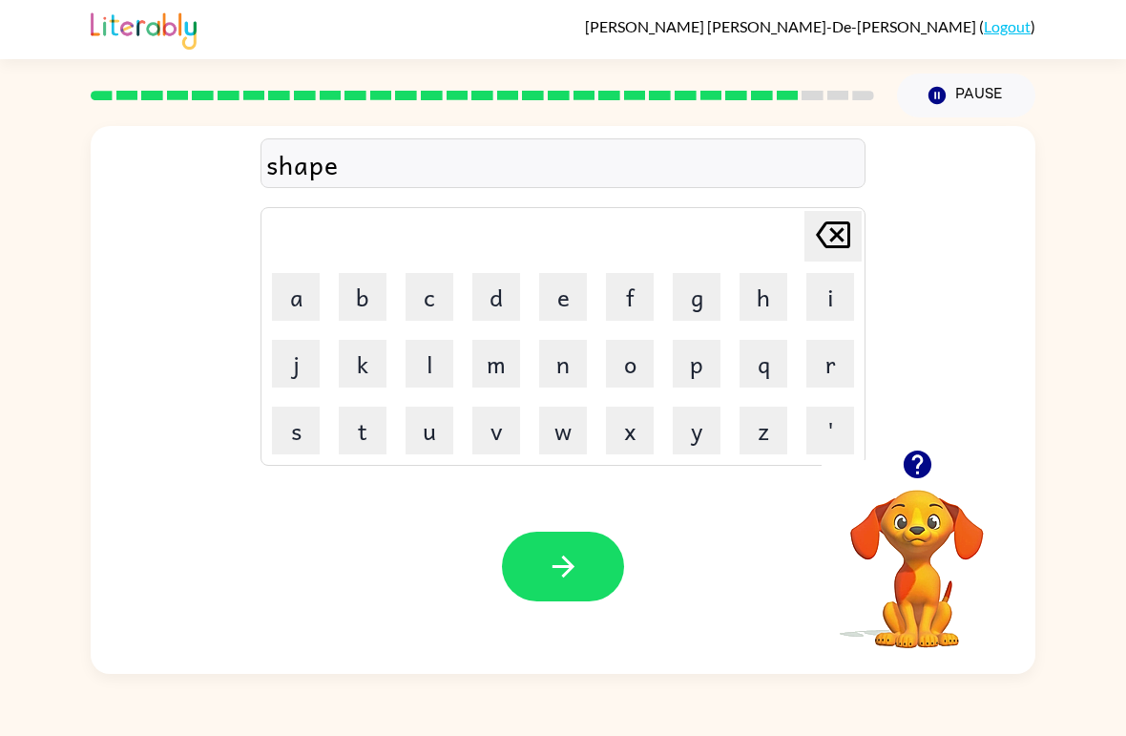
click at [576, 590] on button "button" at bounding box center [563, 567] width 122 height 70
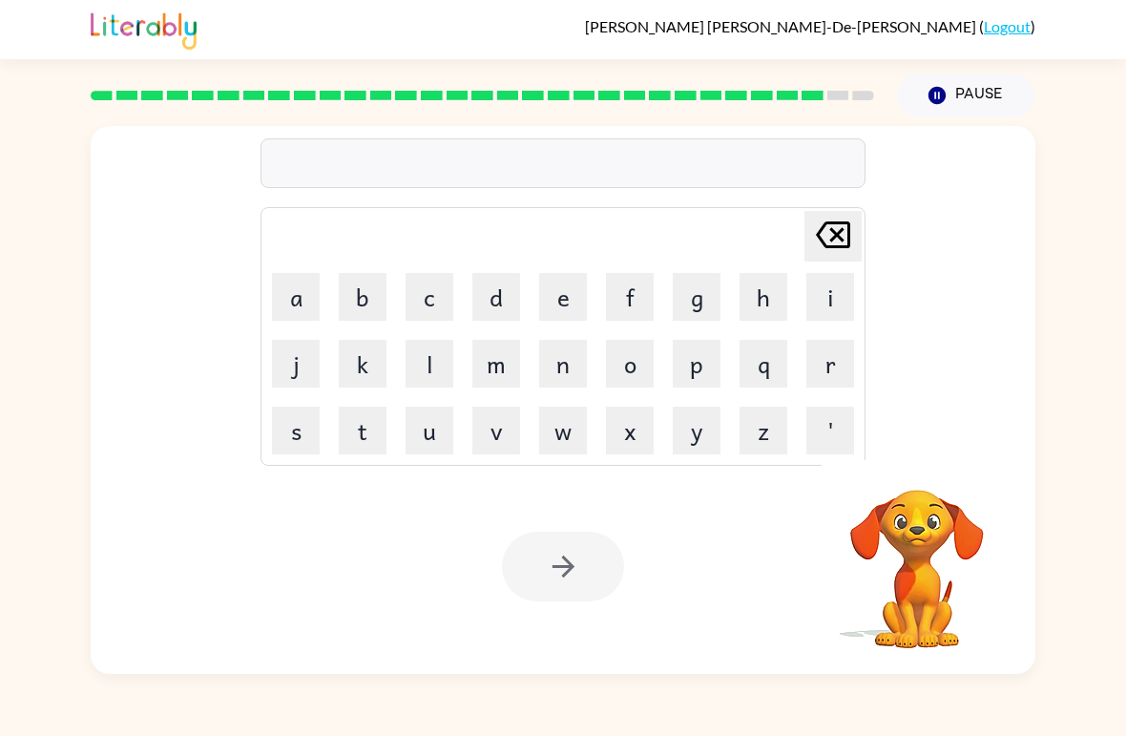
click at [566, 309] on button "e" at bounding box center [563, 297] width 48 height 48
click at [638, 443] on button "x" at bounding box center [630, 431] width 48 height 48
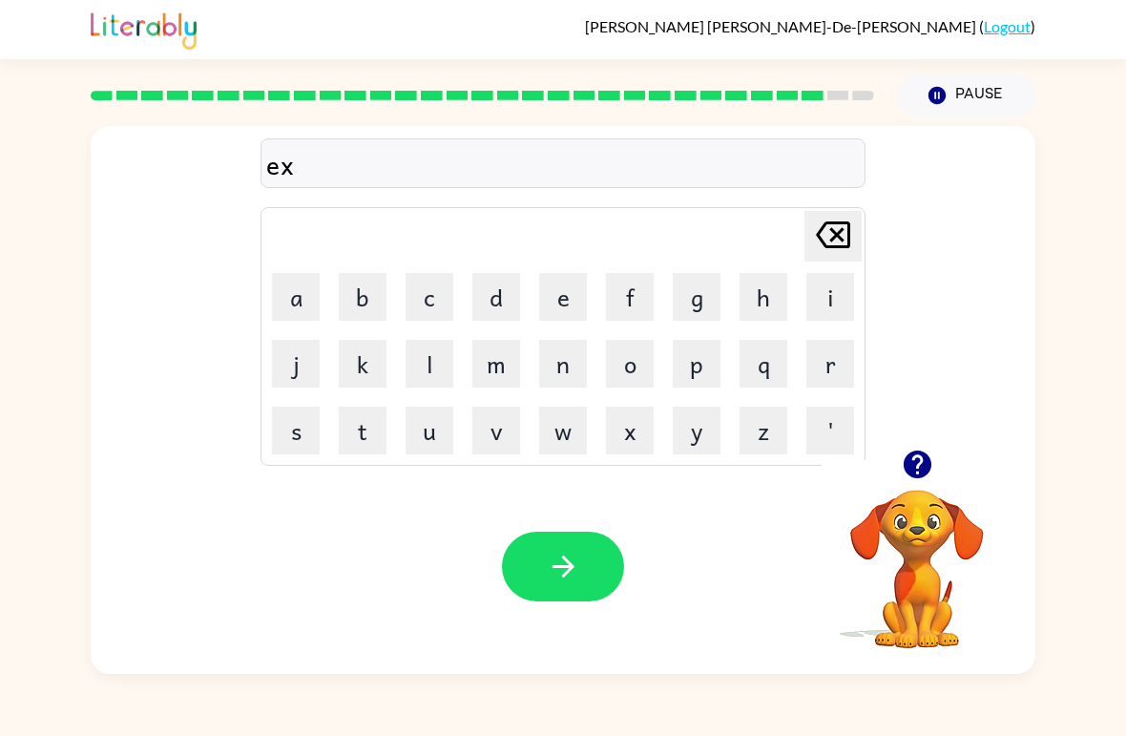
click at [935, 448] on div at bounding box center [917, 464] width 191 height 49
click at [934, 448] on button "button" at bounding box center [917, 464] width 49 height 49
click at [573, 300] on button "e" at bounding box center [563, 297] width 48 height 48
click at [452, 364] on button "l" at bounding box center [430, 364] width 48 height 48
click at [565, 305] on button "e" at bounding box center [563, 297] width 48 height 48
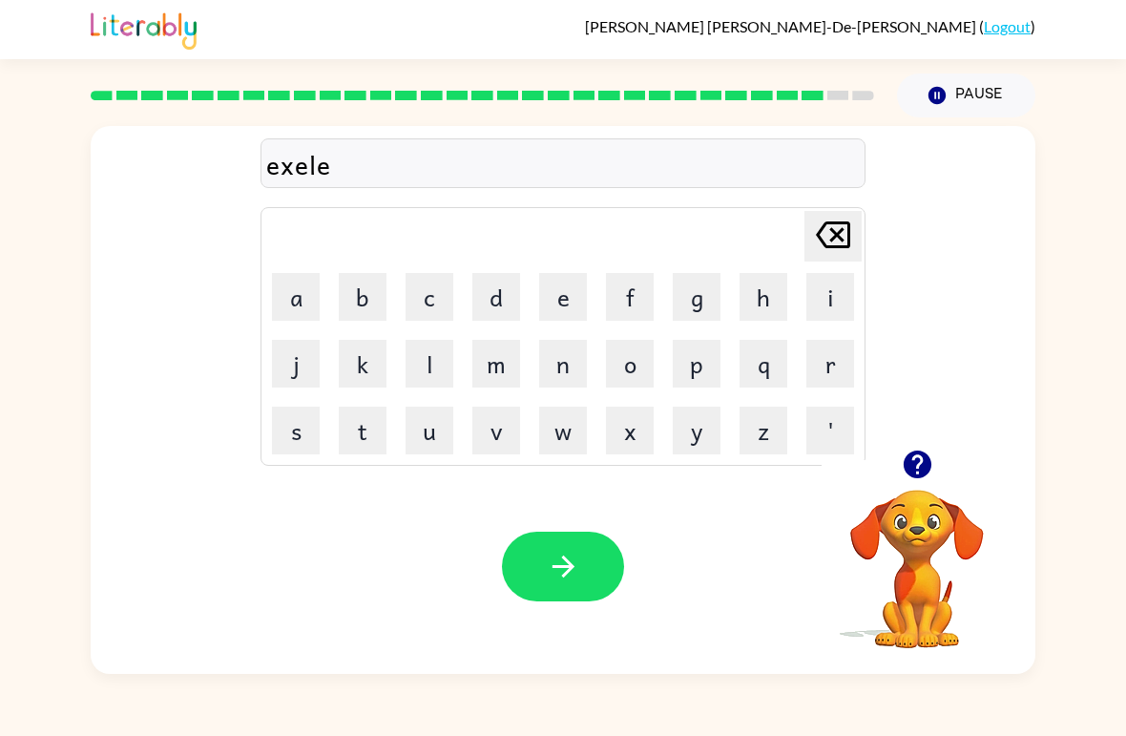
click at [557, 364] on button "n" at bounding box center [563, 364] width 48 height 48
click at [378, 423] on button "t" at bounding box center [363, 431] width 48 height 48
click at [566, 575] on icon "button" at bounding box center [563, 566] width 22 height 22
click at [905, 470] on icon "button" at bounding box center [917, 464] width 28 height 28
click at [919, 460] on div "Your browser must support playing .mp4 files to use Literably. Please try using…" at bounding box center [563, 566] width 945 height 215
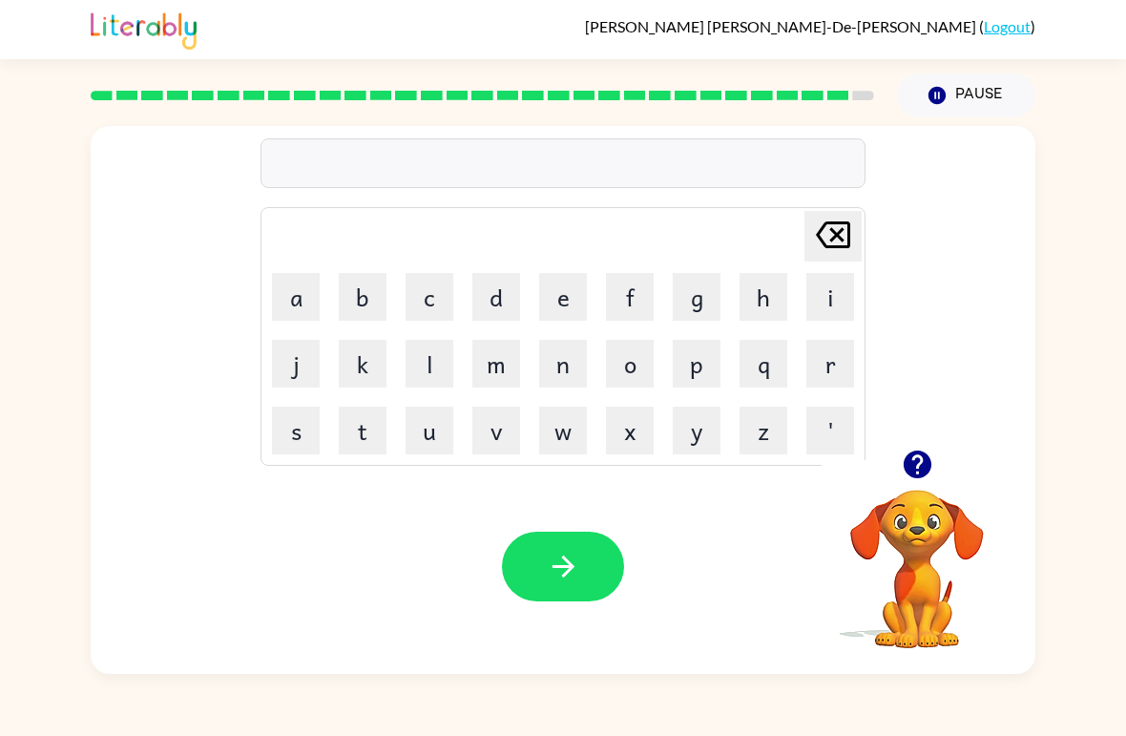
click at [264, 377] on td "j" at bounding box center [295, 363] width 65 height 65
click at [304, 346] on button "j" at bounding box center [296, 364] width 48 height 48
click at [643, 361] on button "o" at bounding box center [630, 364] width 48 height 48
click at [378, 301] on button "b" at bounding box center [363, 297] width 48 height 48
click at [919, 477] on icon "button" at bounding box center [917, 464] width 28 height 28
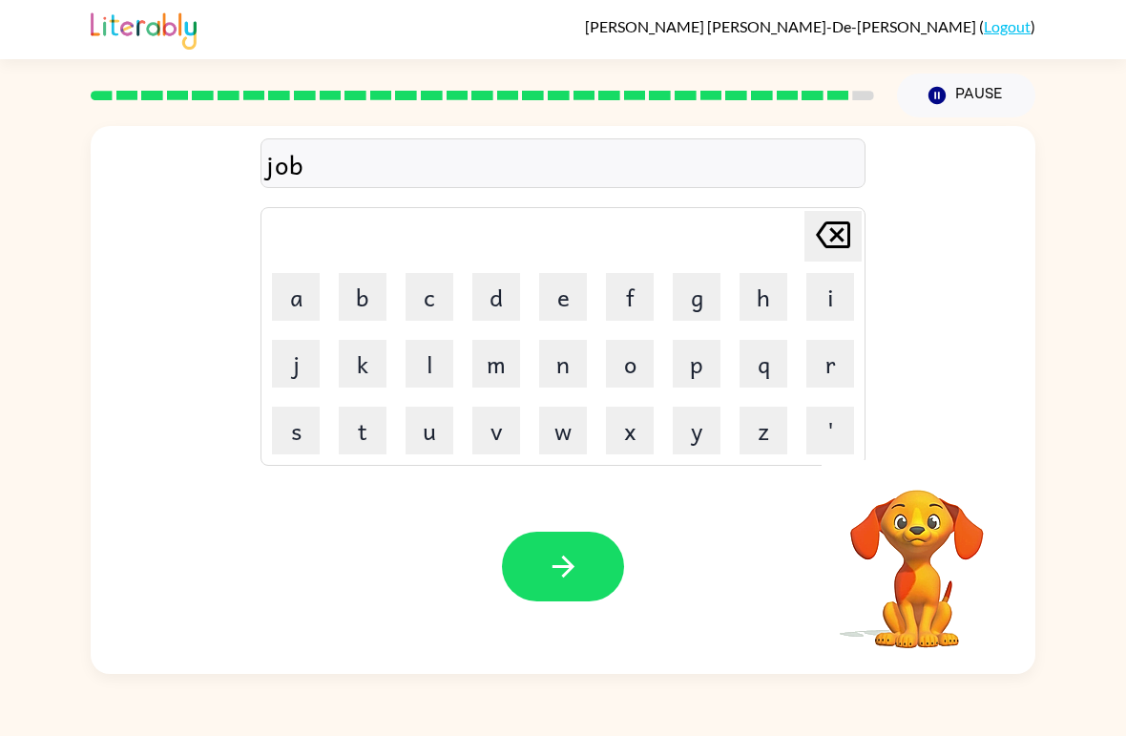
click at [835, 245] on icon "[PERSON_NAME] last character input" at bounding box center [833, 235] width 46 height 46
click at [303, 285] on button "a" at bounding box center [296, 297] width 48 height 48
click at [356, 316] on button "b" at bounding box center [363, 297] width 48 height 48
click at [619, 301] on button "f" at bounding box center [630, 297] width 48 height 48
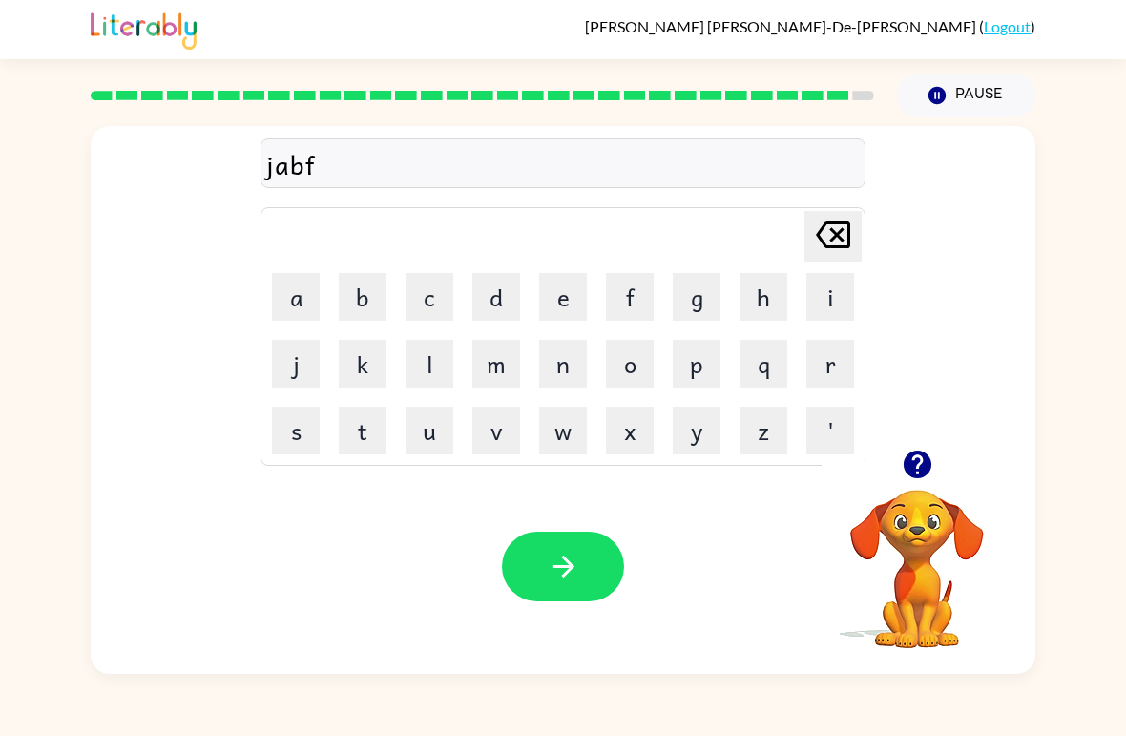
click at [835, 245] on icon "[PERSON_NAME] last character input" at bounding box center [833, 235] width 46 height 46
click at [838, 370] on button "r" at bounding box center [830, 364] width 48 height 48
click at [315, 316] on button "a" at bounding box center [296, 297] width 48 height 48
click at [442, 298] on button "c" at bounding box center [430, 297] width 48 height 48
click at [382, 349] on button "k" at bounding box center [363, 364] width 48 height 48
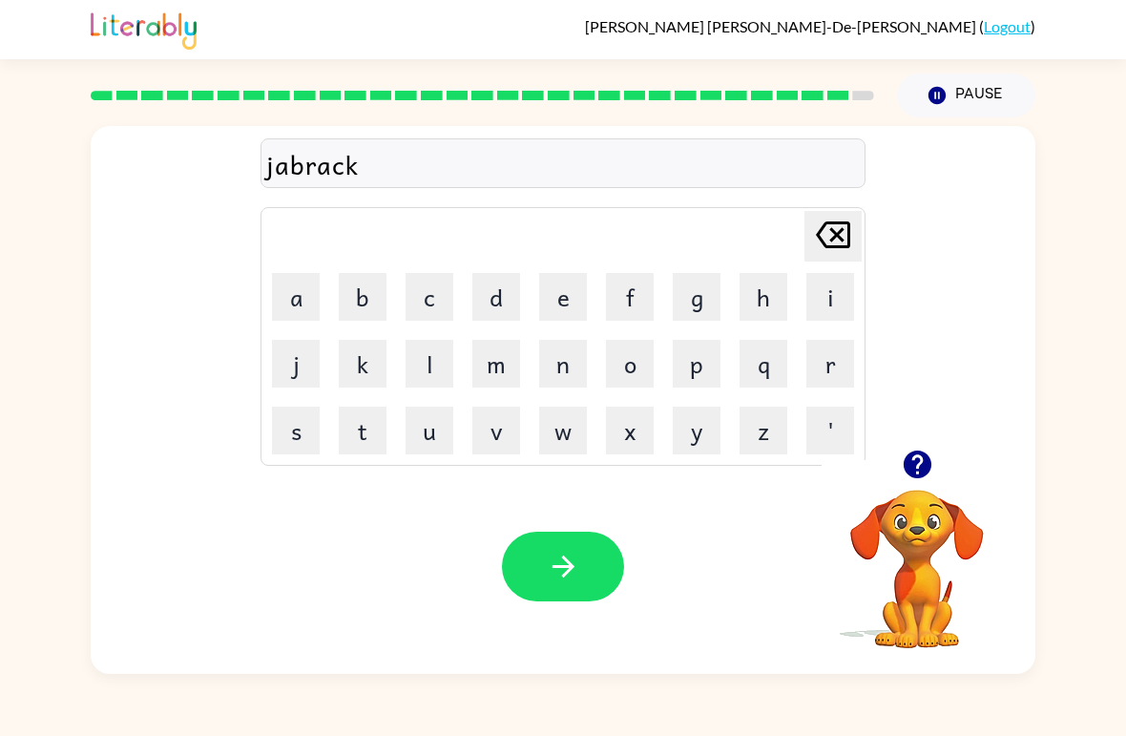
click at [556, 302] on button "e" at bounding box center [563, 297] width 48 height 48
click at [819, 379] on button "r" at bounding box center [830, 364] width 48 height 48
click at [772, 435] on button "z" at bounding box center [764, 431] width 48 height 48
click at [833, 240] on icon at bounding box center [833, 234] width 34 height 27
click at [577, 599] on button "button" at bounding box center [563, 567] width 122 height 70
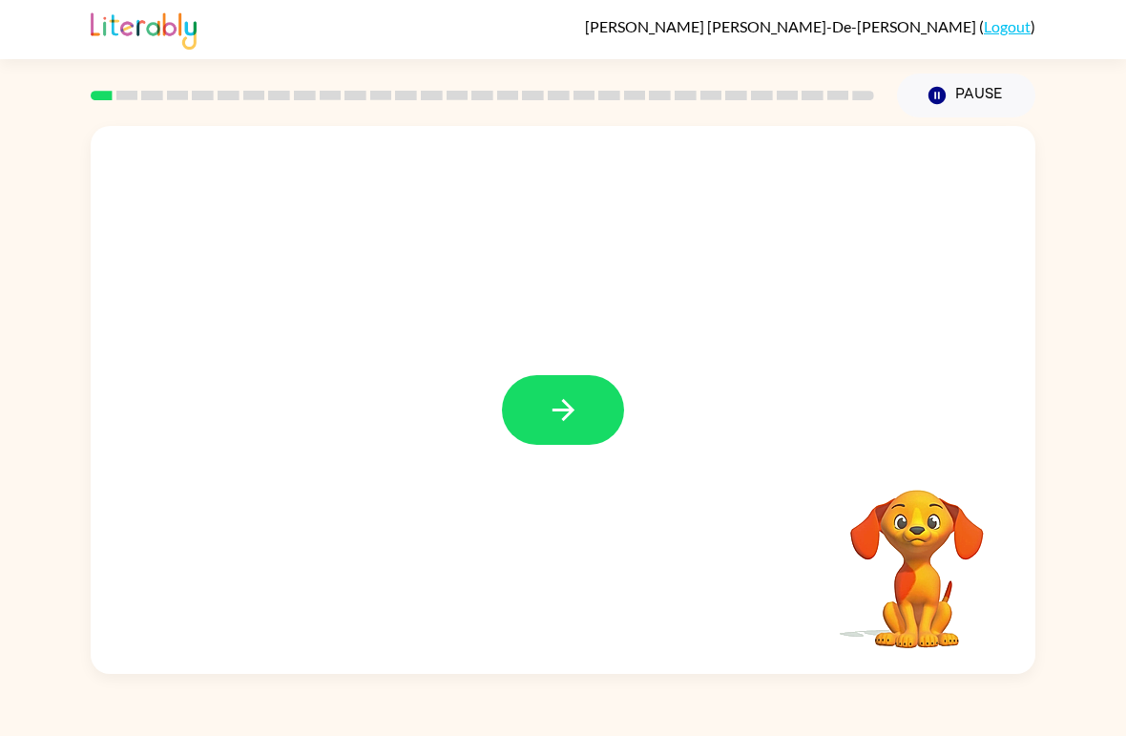
click at [602, 415] on button "button" at bounding box center [563, 410] width 122 height 70
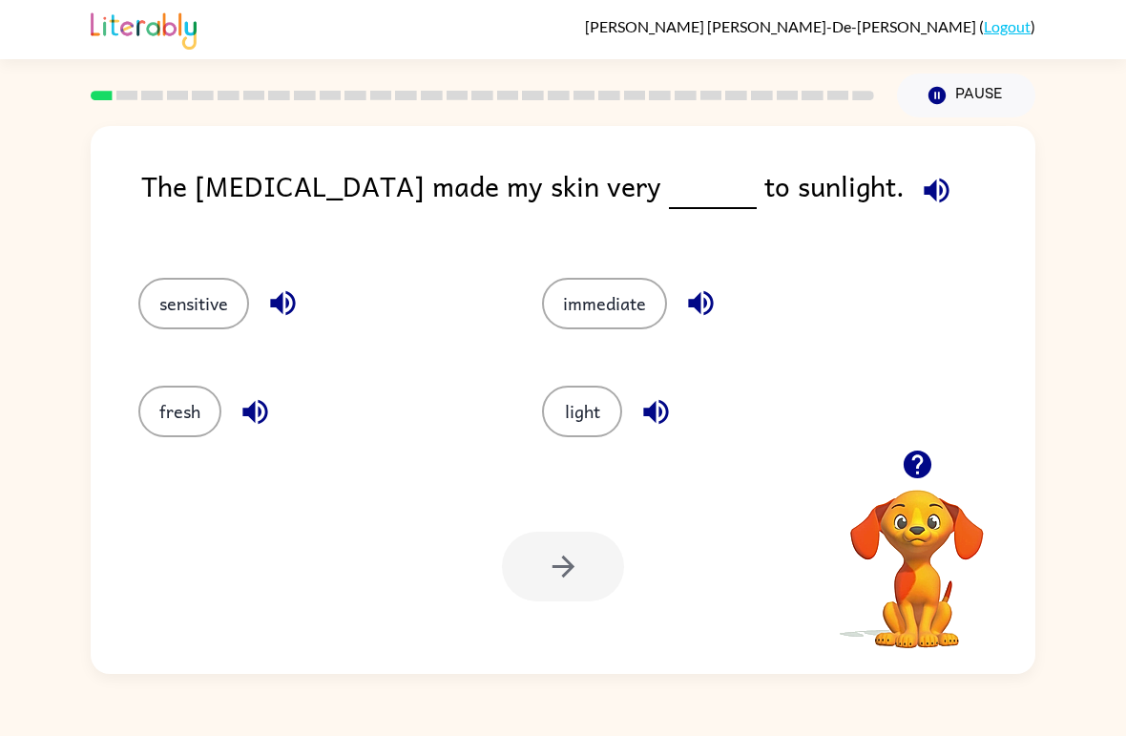
click at [238, 324] on button "sensitive" at bounding box center [193, 304] width 111 height 52
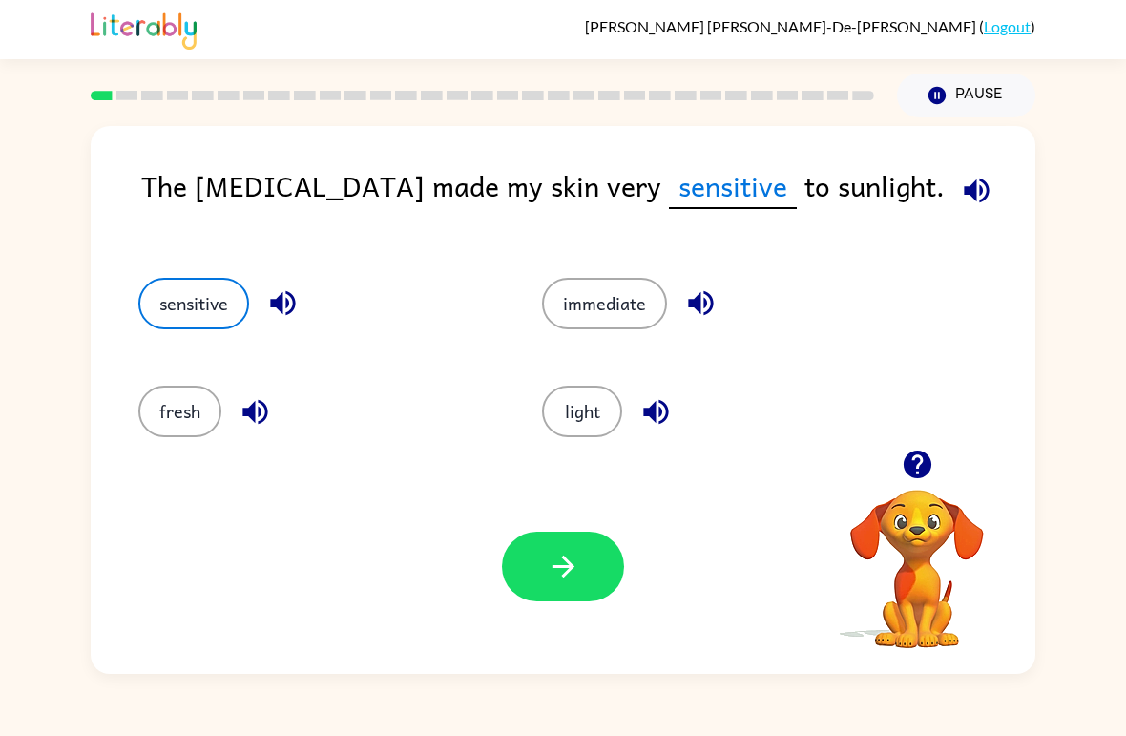
click at [593, 579] on button "button" at bounding box center [563, 567] width 122 height 70
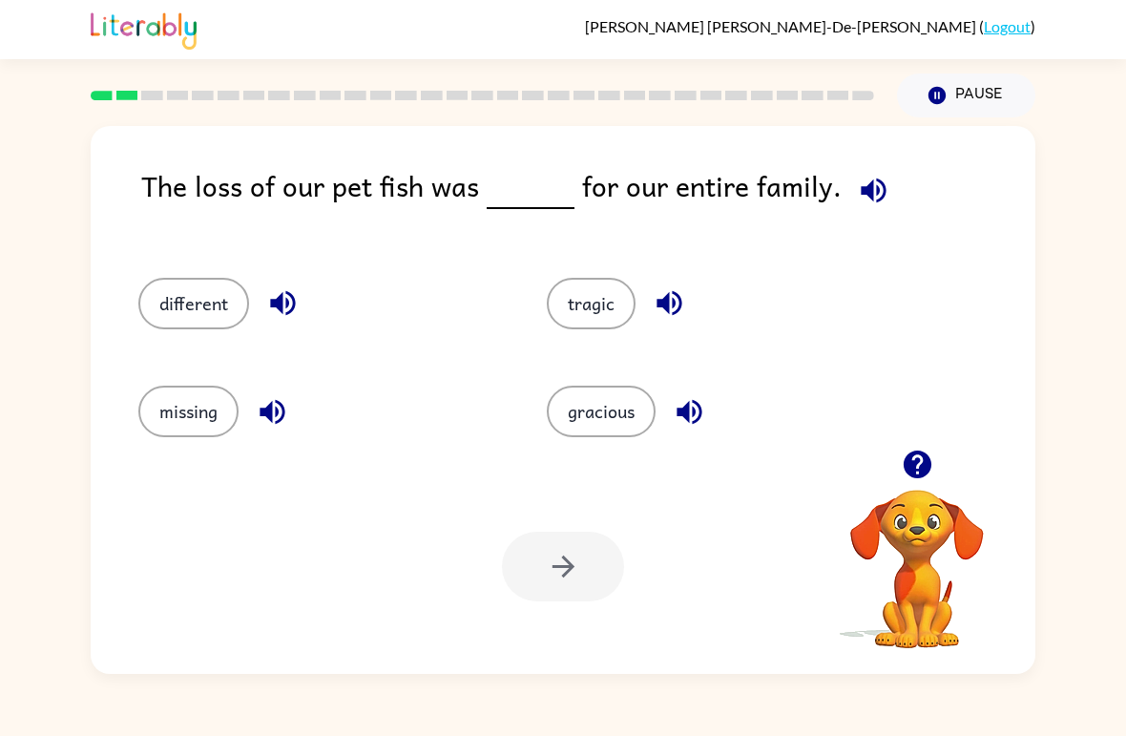
click at [841, 342] on div "tragic" at bounding box center [715, 295] width 408 height 108
click at [1027, 70] on div "Pause Pause" at bounding box center [966, 95] width 161 height 67
click at [1025, 74] on div "Pause Pause" at bounding box center [966, 95] width 161 height 67
click at [957, 92] on button "Pause Pause" at bounding box center [966, 95] width 138 height 44
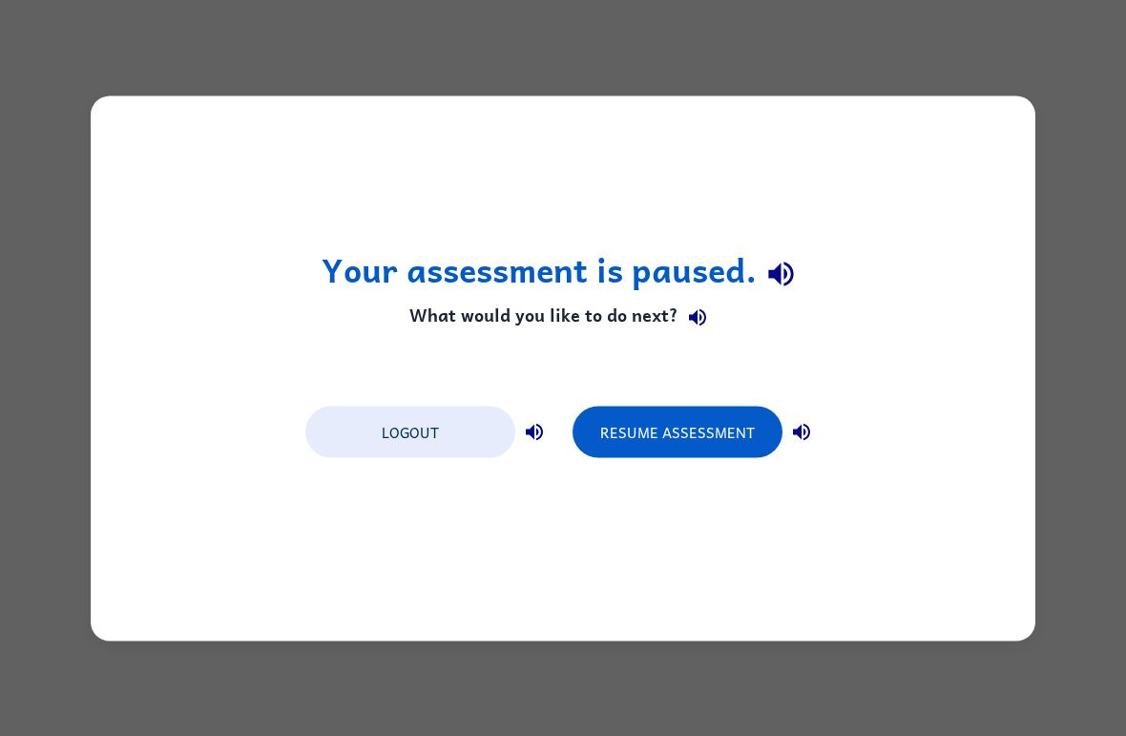
click at [481, 431] on button "Logout" at bounding box center [410, 432] width 210 height 52
